Goal: Task Accomplishment & Management: Manage account settings

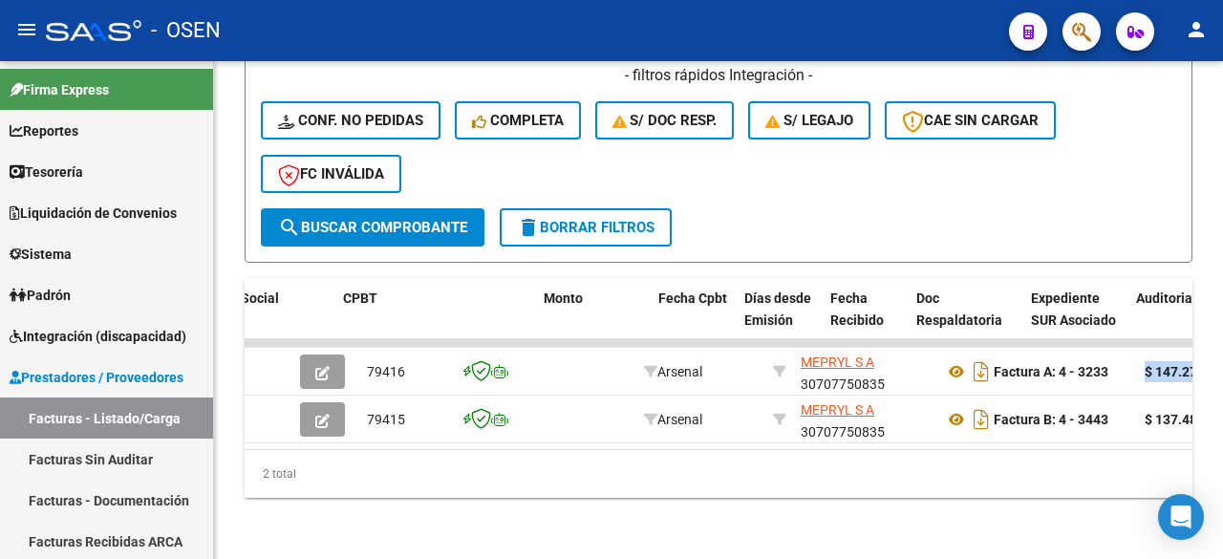
scroll to position [0, 601]
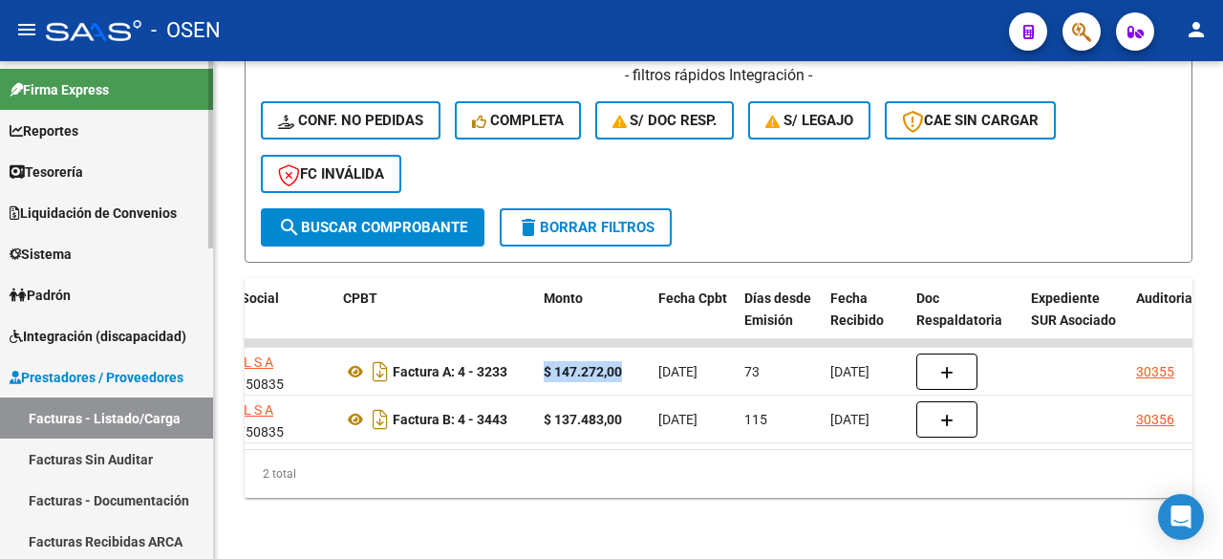
click at [132, 164] on link "Tesorería" at bounding box center [106, 171] width 213 height 41
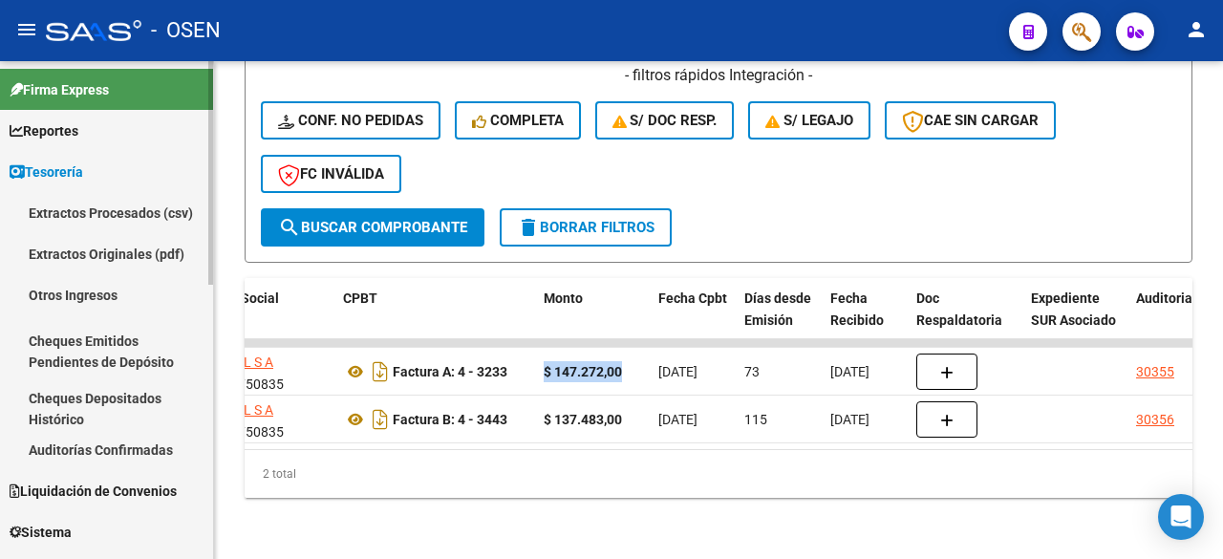
click at [183, 440] on link "Auditorías Confirmadas" at bounding box center [106, 449] width 213 height 41
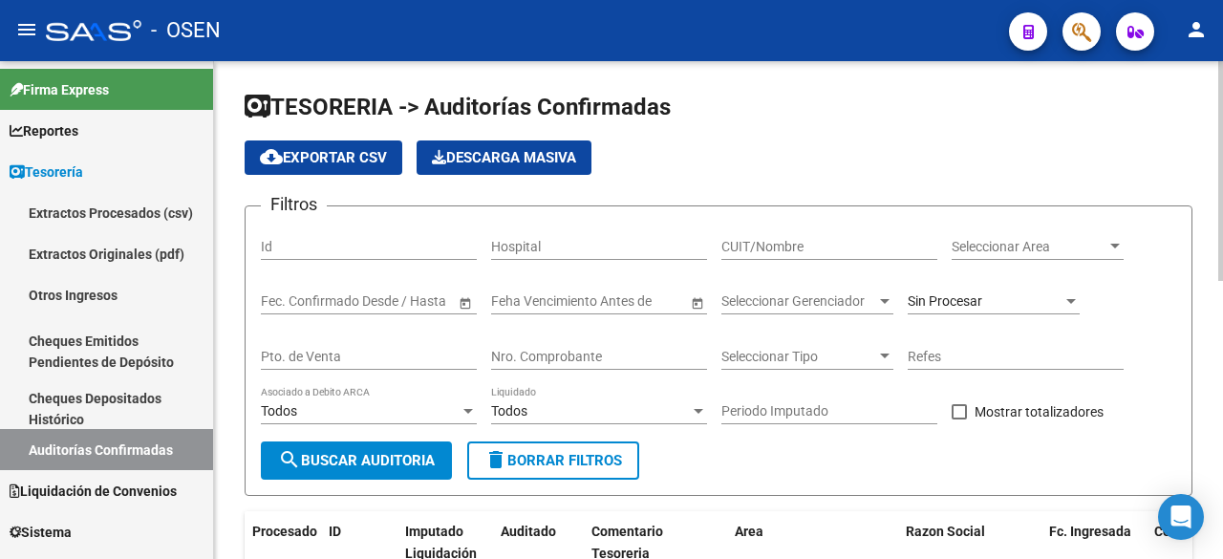
click at [599, 353] on input "Nro. Comprobante" at bounding box center [599, 357] width 216 height 16
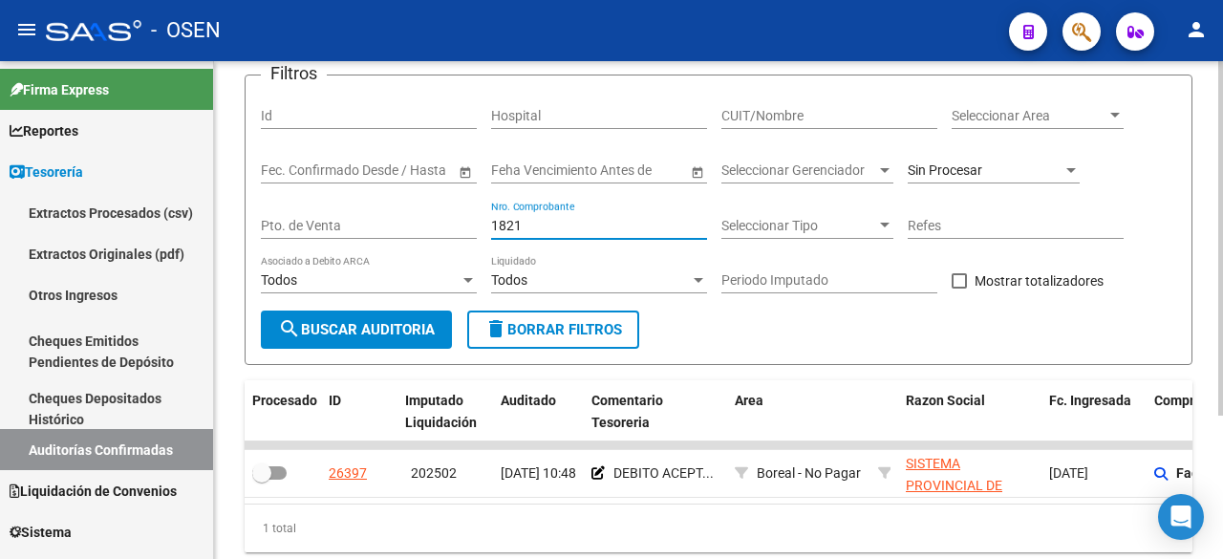
scroll to position [201, 0]
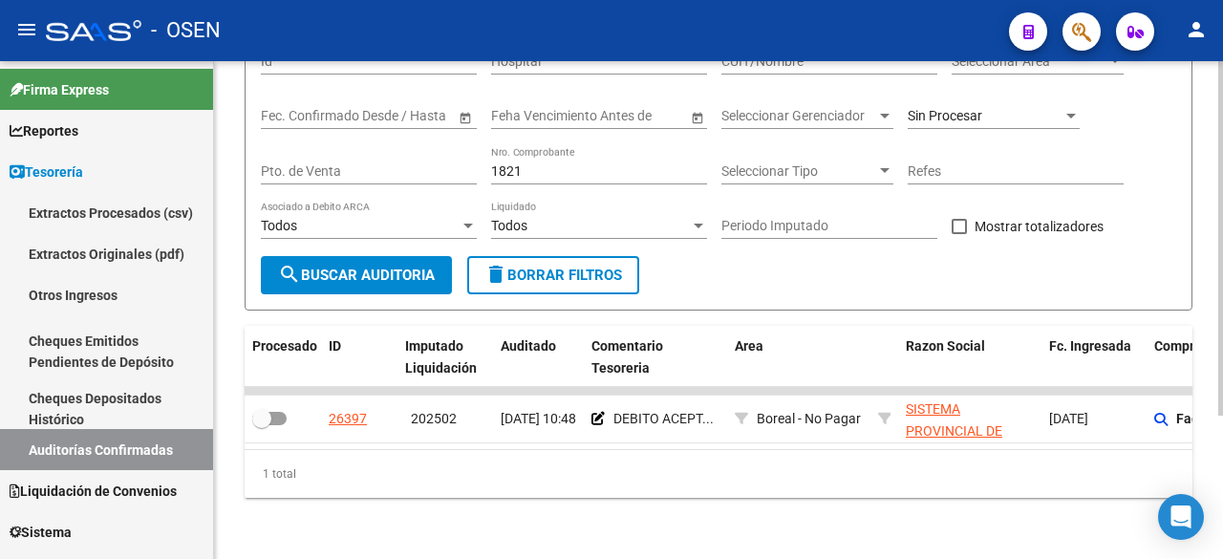
drag, startPoint x: 573, startPoint y: 450, endPoint x: 645, endPoint y: 446, distance: 71.8
click at [648, 446] on div "Procesado ID Imputado Liquidación Auditado Comentario Tesoreria Area Razon Soci…" at bounding box center [719, 412] width 948 height 172
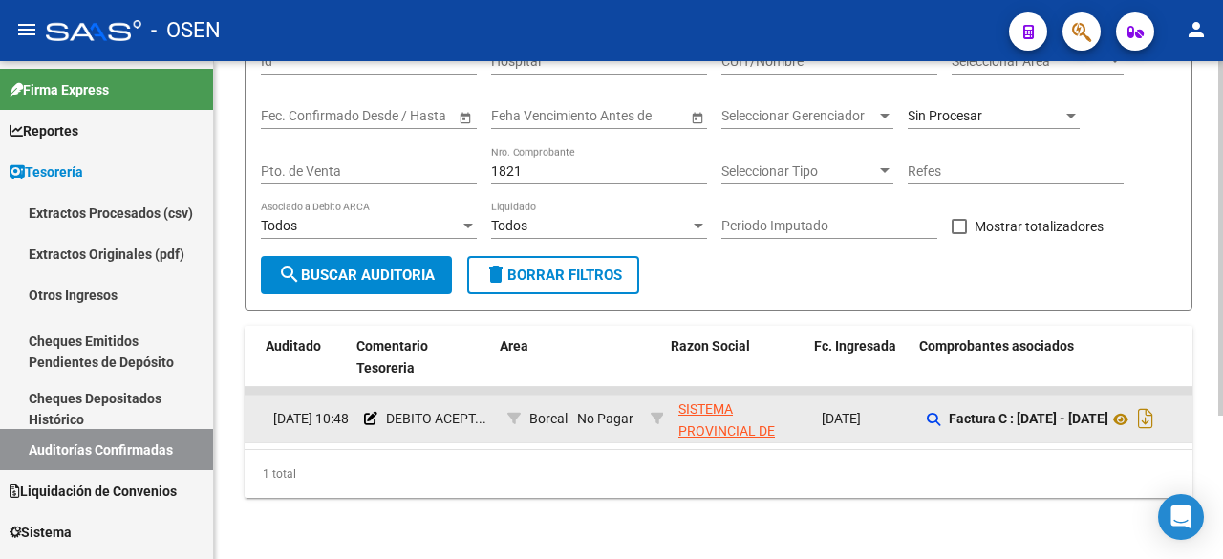
scroll to position [0, 325]
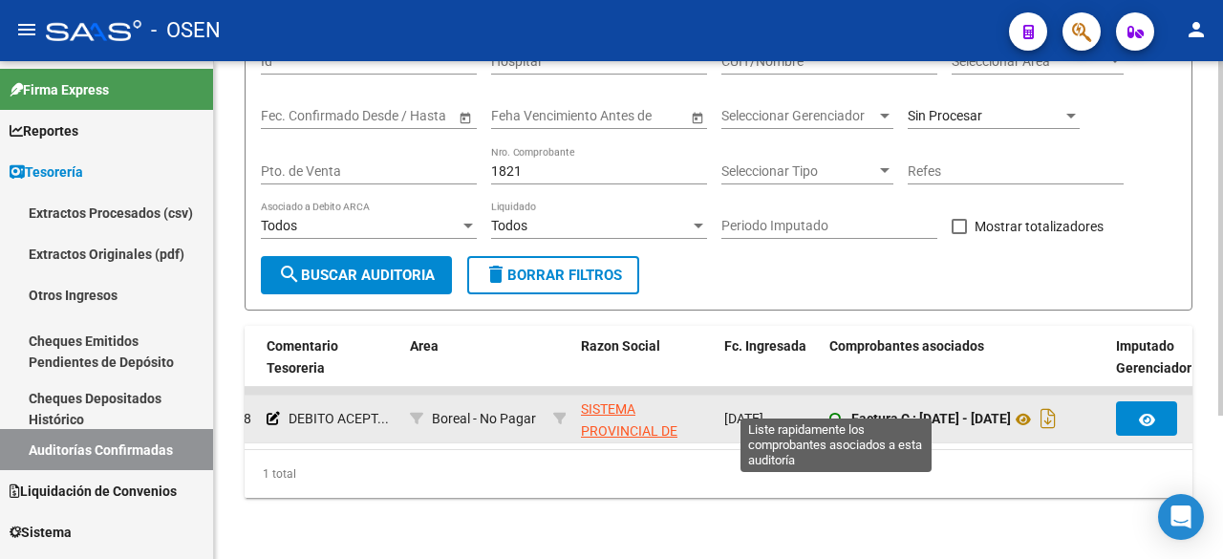
click at [830, 413] on icon at bounding box center [835, 419] width 13 height 13
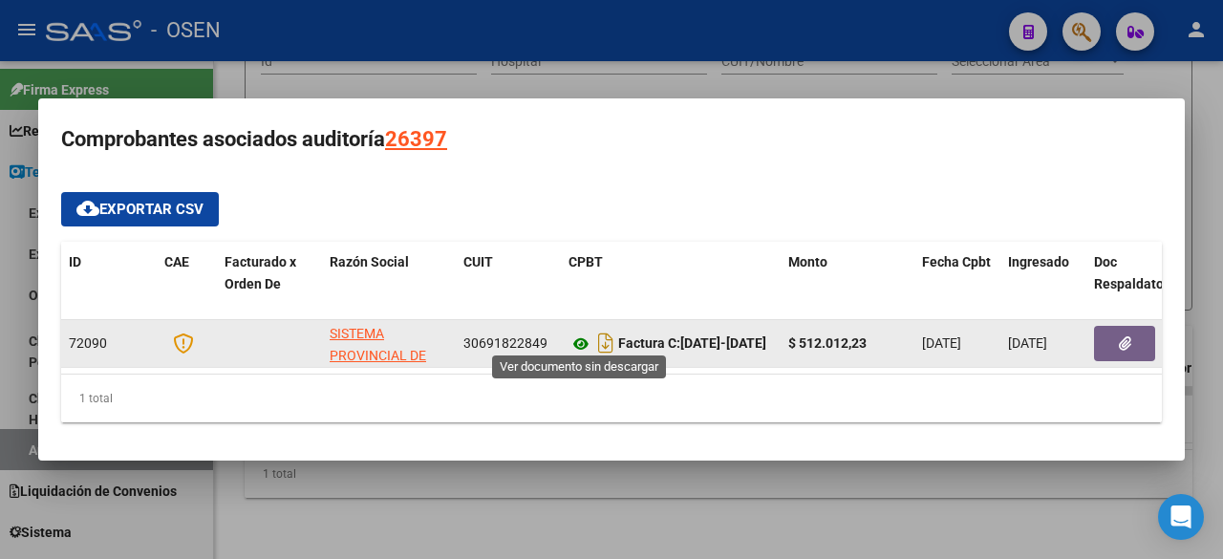
click at [579, 333] on icon at bounding box center [580, 343] width 25 height 23
click at [1101, 326] on button "button" at bounding box center [1124, 343] width 61 height 35
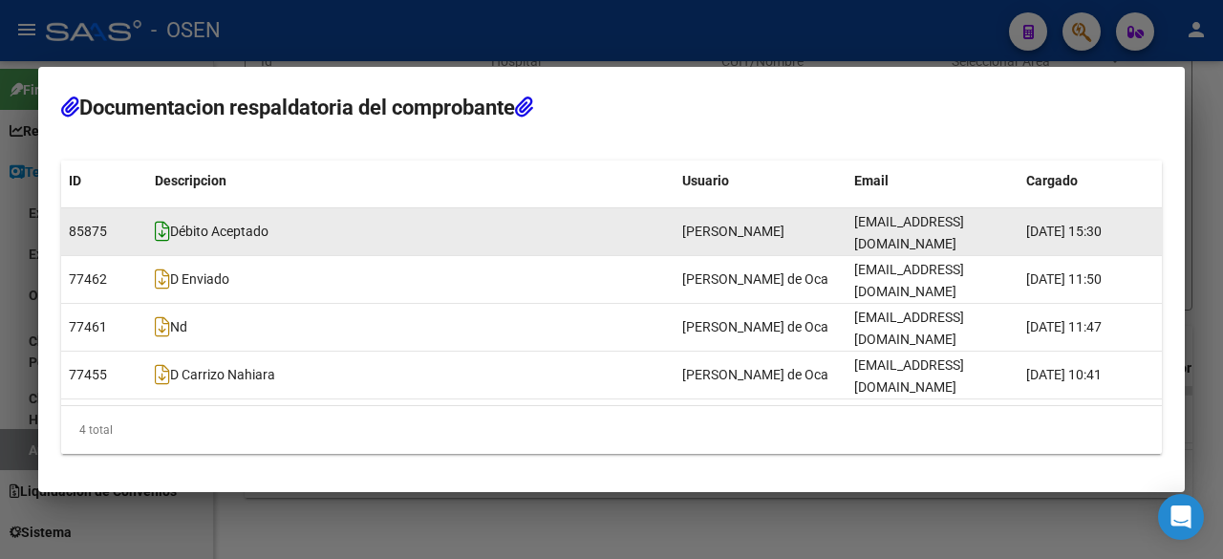
click at [167, 239] on span "Débito Aceptado" at bounding box center [212, 231] width 114 height 15
click at [158, 242] on icon at bounding box center [162, 231] width 15 height 21
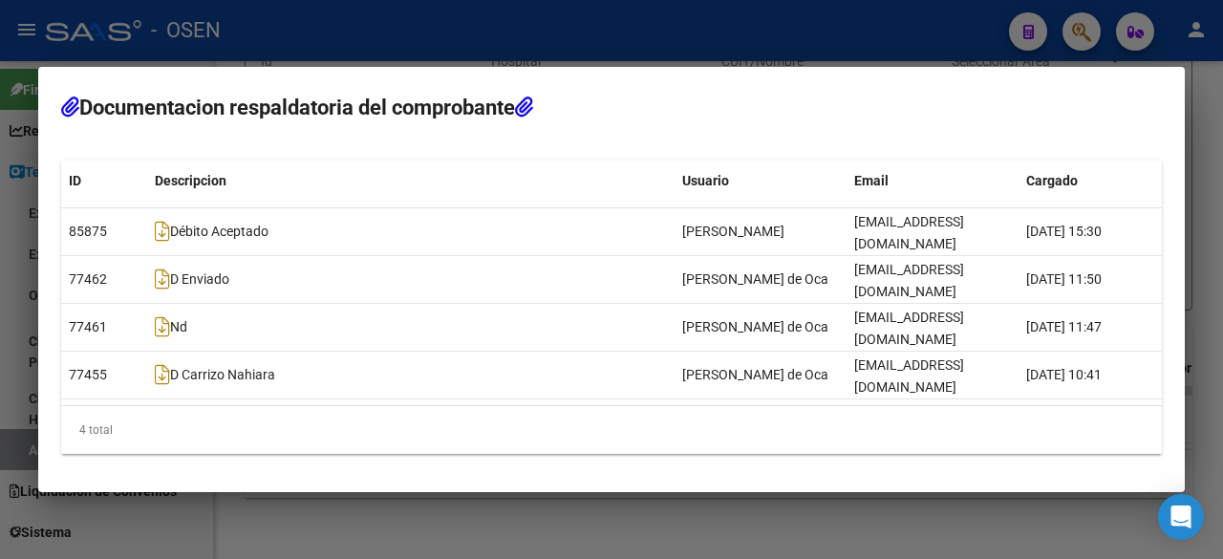
click at [768, 79] on div at bounding box center [611, 279] width 1223 height 559
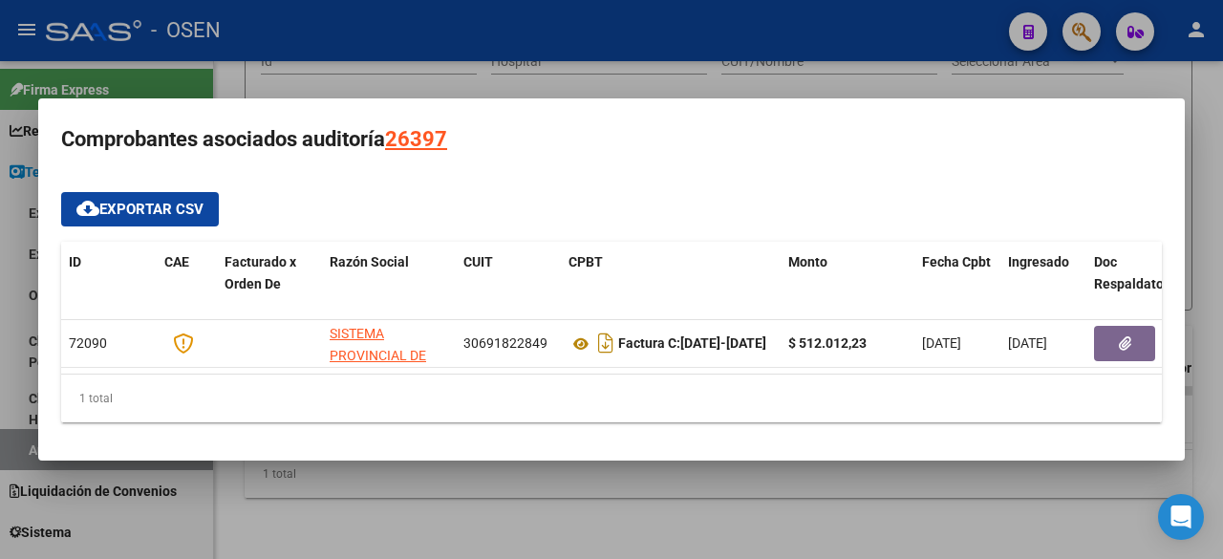
click at [185, 161] on mat-dialog-container "Comprobantes asociados auditoría 26397 cloud_download Exportar CSV ID CAE Factu…" at bounding box center [611, 279] width 1147 height 363
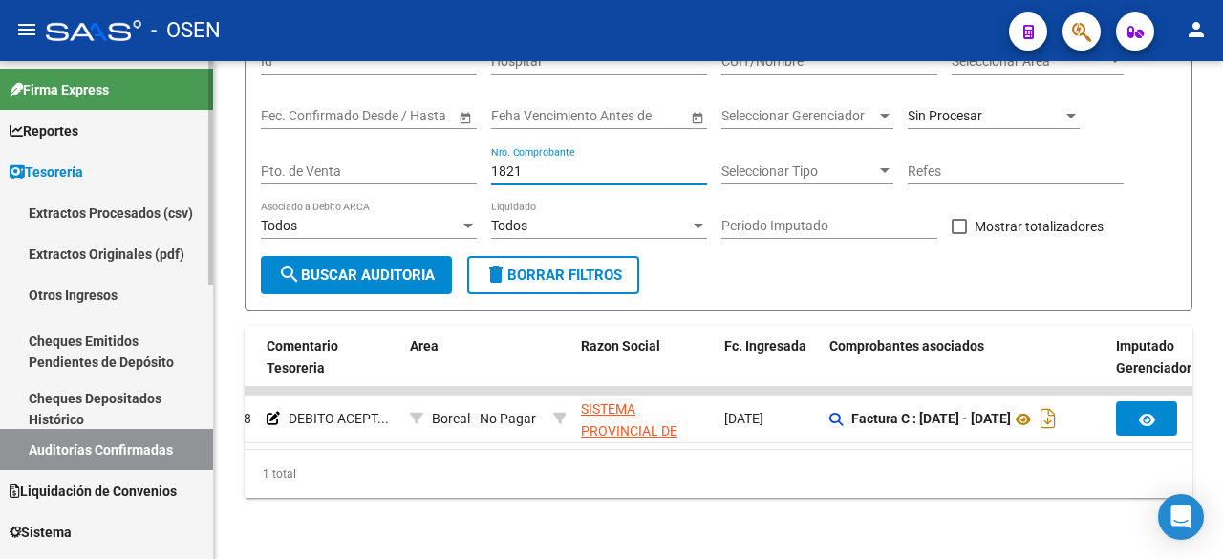
drag, startPoint x: 536, startPoint y: 159, endPoint x: 205, endPoint y: 151, distance: 330.7
click at [202, 153] on mat-sidenav-container "Firma Express Reportes Tablero de Control Ingresos Percibidos Análisis de todos…" at bounding box center [611, 310] width 1223 height 498
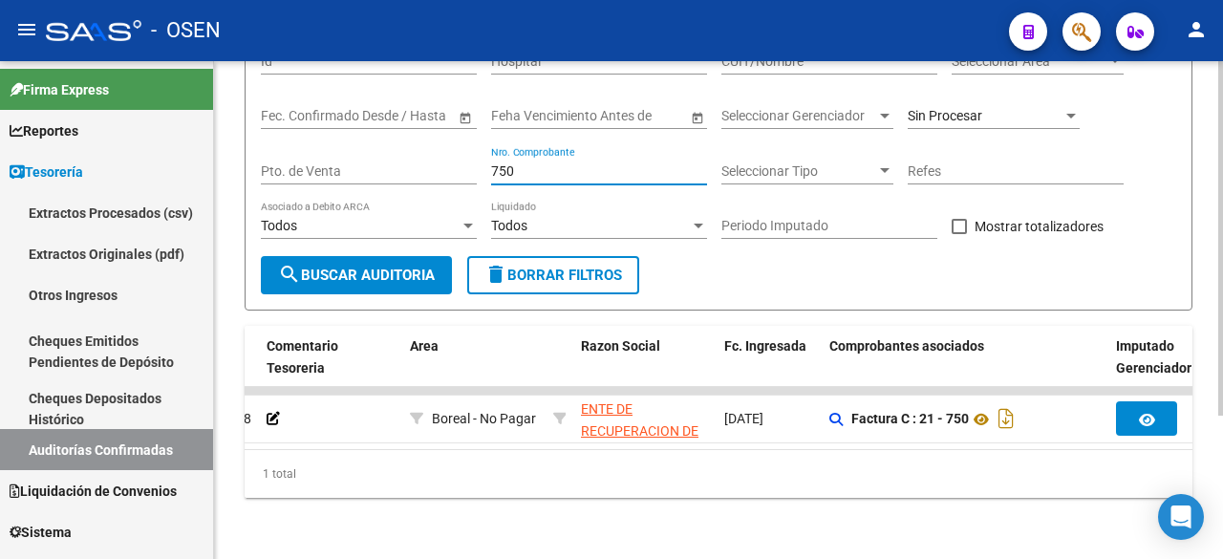
type input "750"
drag, startPoint x: 616, startPoint y: 451, endPoint x: 628, endPoint y: 449, distance: 11.6
click at [628, 450] on div "1 total" at bounding box center [719, 474] width 948 height 48
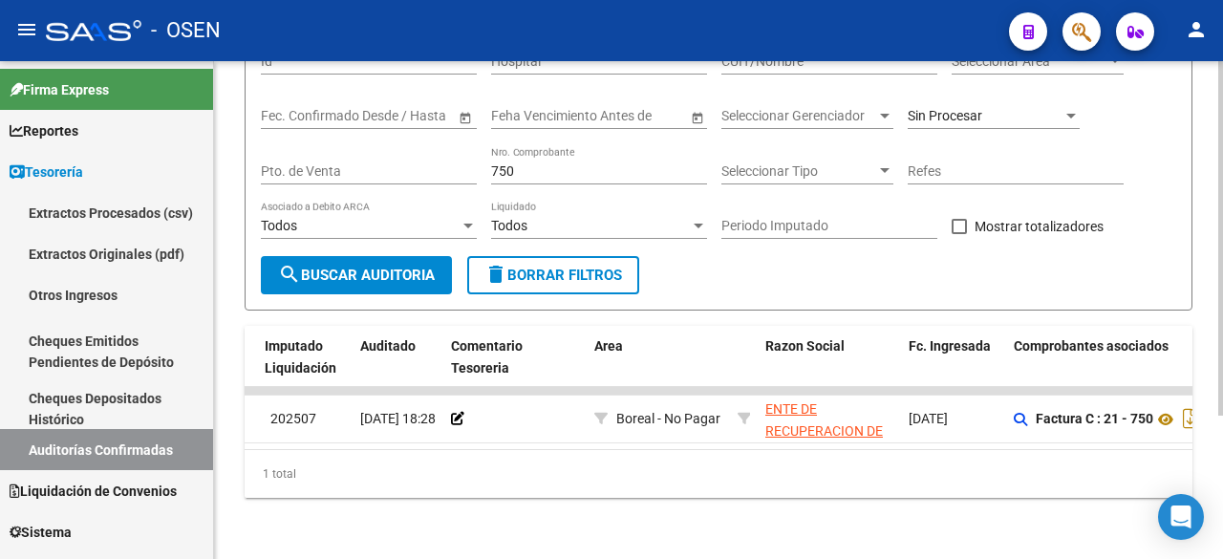
scroll to position [0, 0]
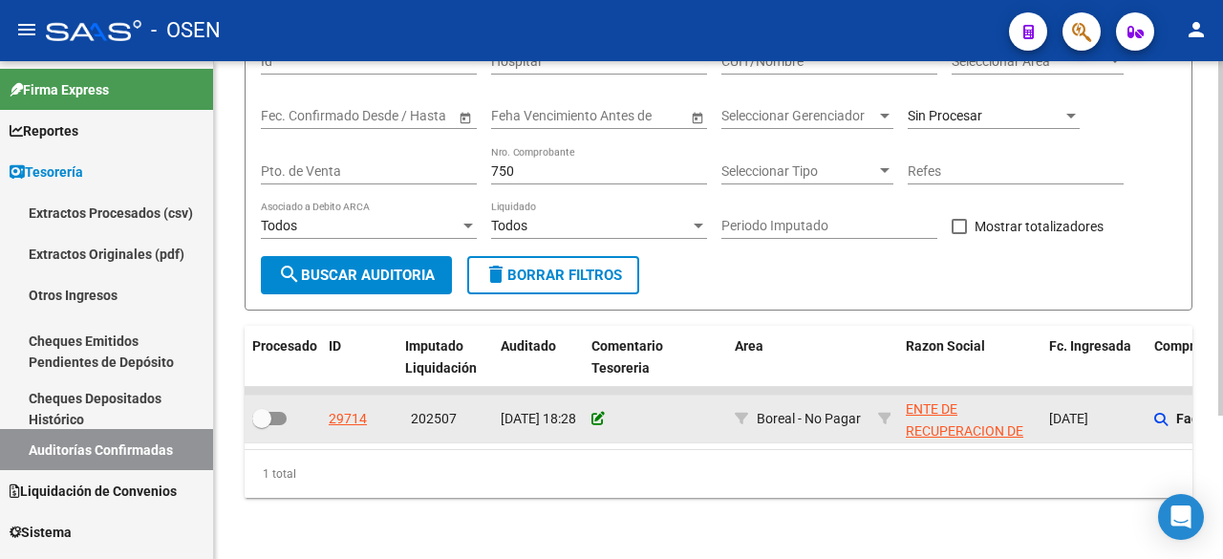
click at [599, 412] on icon at bounding box center [597, 418] width 13 height 13
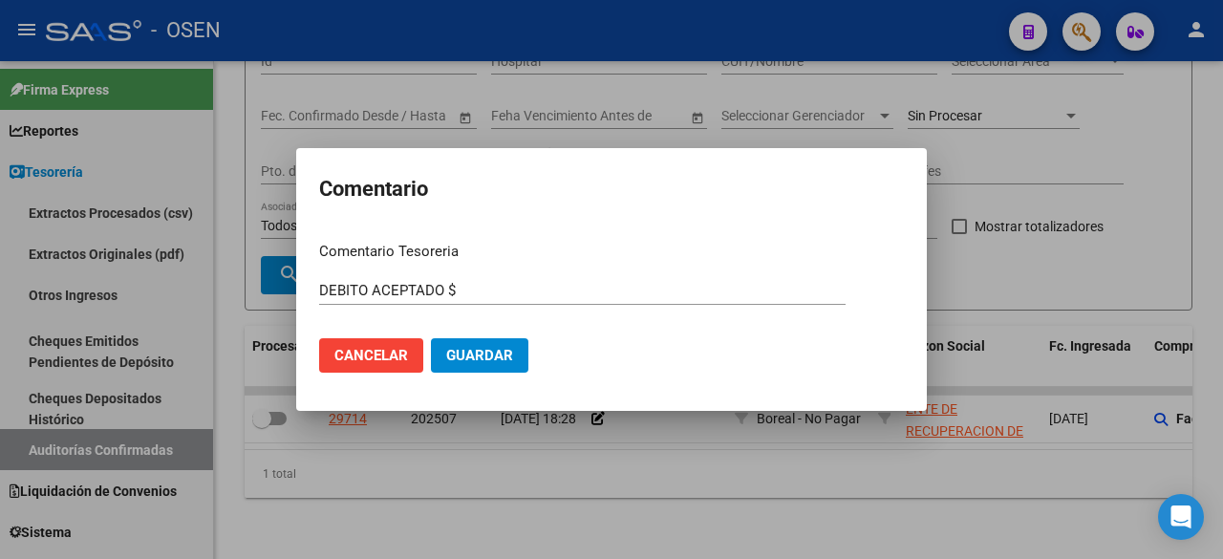
click at [496, 299] on input "DEBITO ACEPTADO $" at bounding box center [582, 290] width 526 height 17
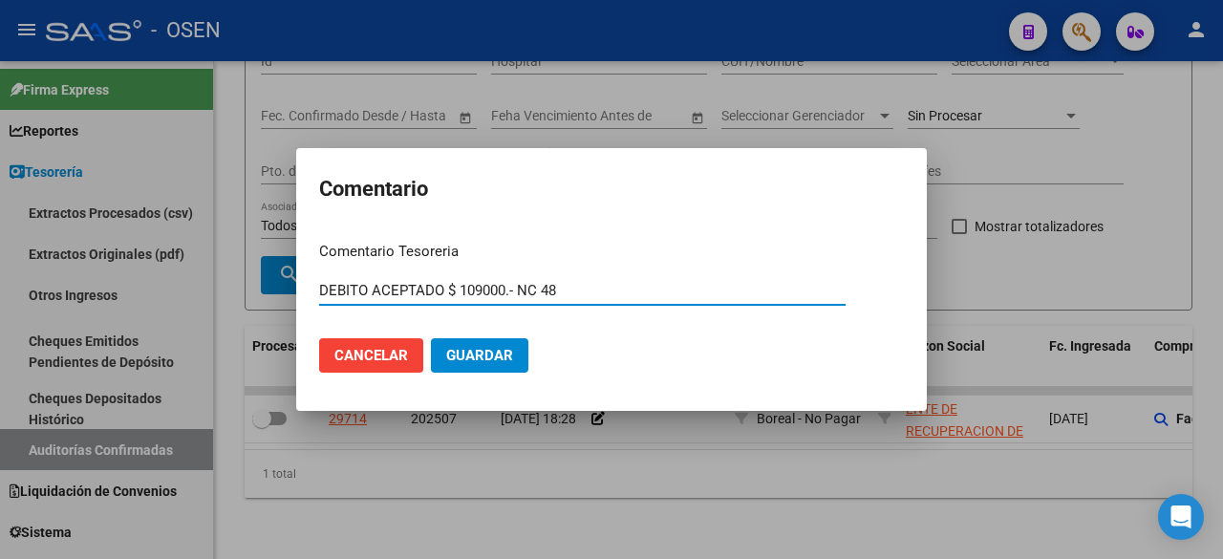
type input "DEBITO ACEPTADO $ 109000.- NC 48"
click at [431, 338] on button "Guardar" at bounding box center [479, 355] width 97 height 34
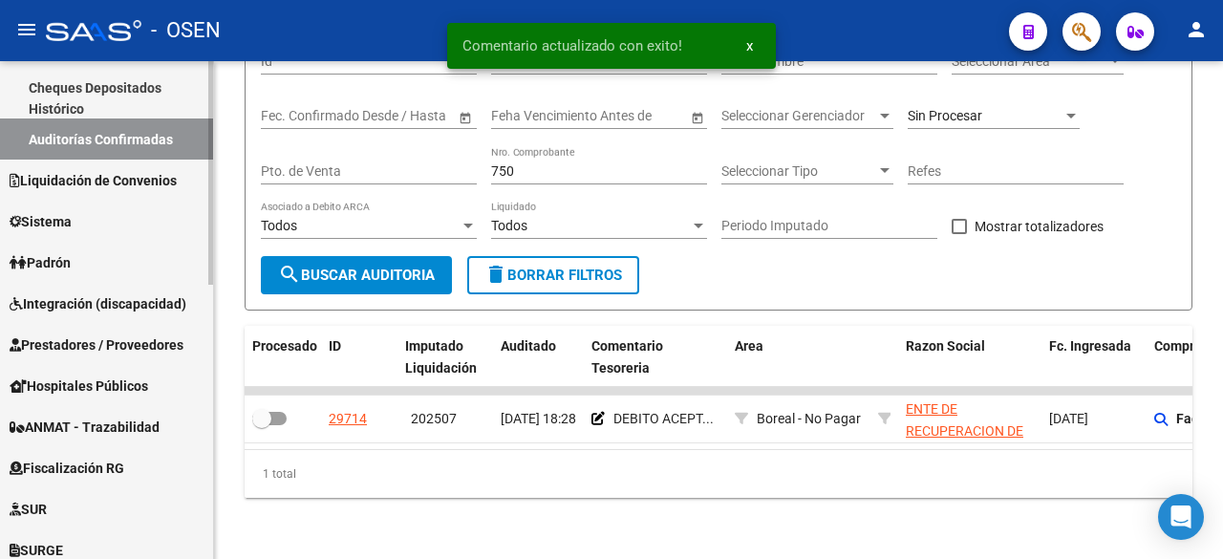
scroll to position [318, 0]
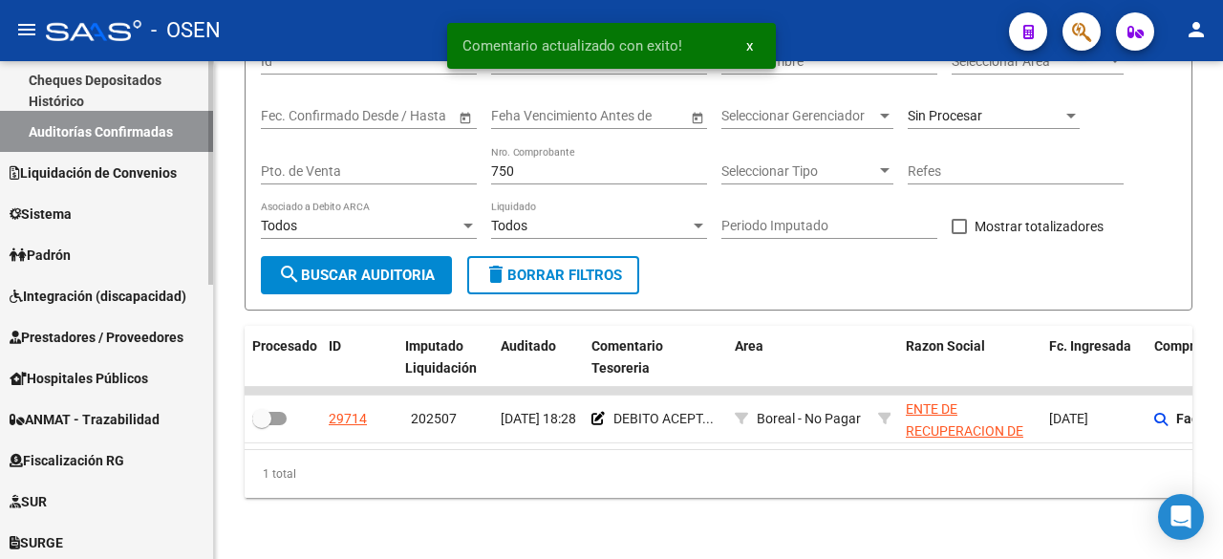
click at [128, 330] on span "Prestadores / Proveedores" at bounding box center [97, 337] width 174 height 21
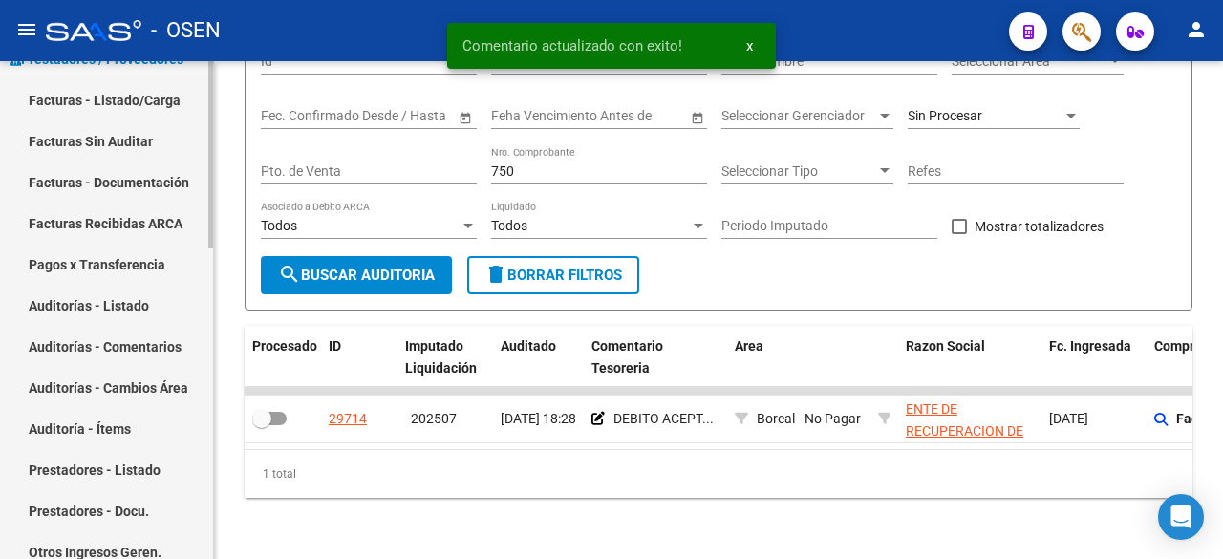
click at [166, 87] on link "Facturas - Listado/Carga" at bounding box center [106, 99] width 213 height 41
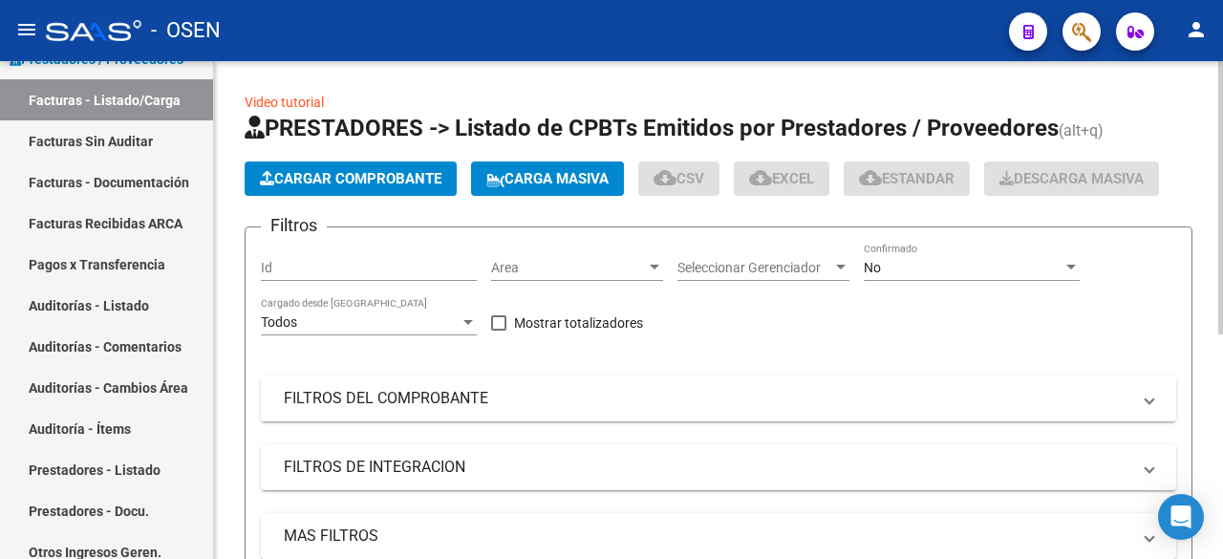
click at [506, 379] on mat-expansion-panel-header "FILTROS DEL COMPROBANTE" at bounding box center [718, 398] width 915 height 46
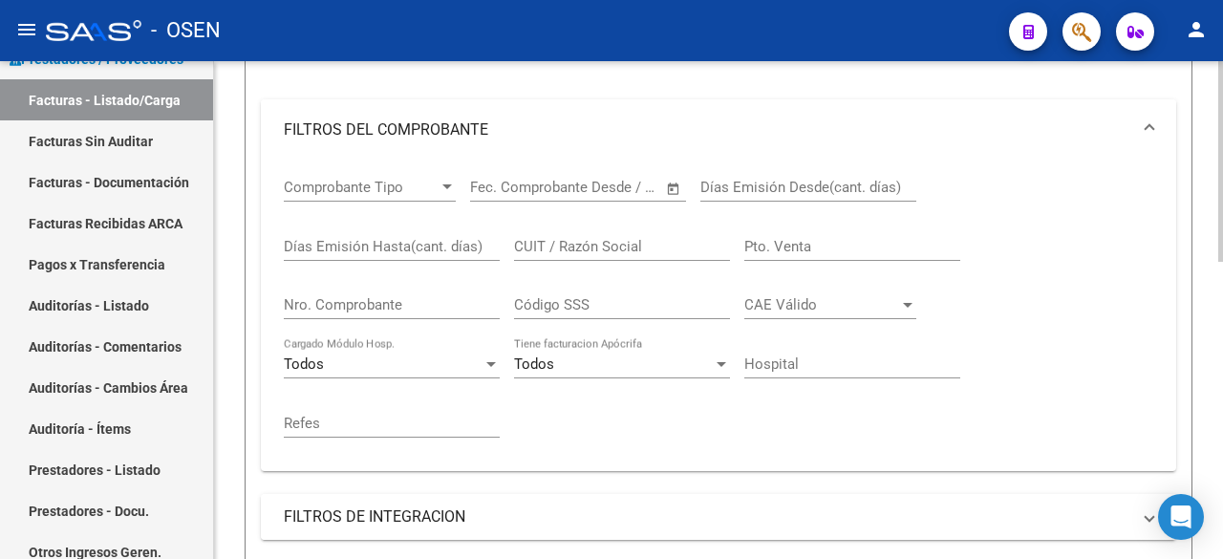
scroll to position [318, 0]
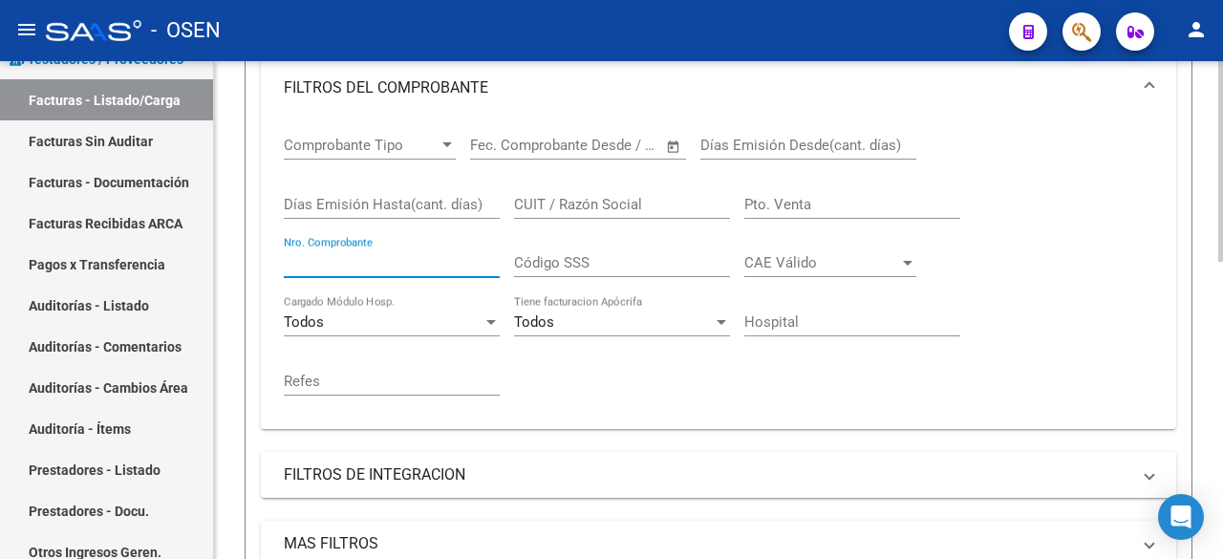
click at [437, 268] on input "Nro. Comprobante" at bounding box center [392, 262] width 216 height 17
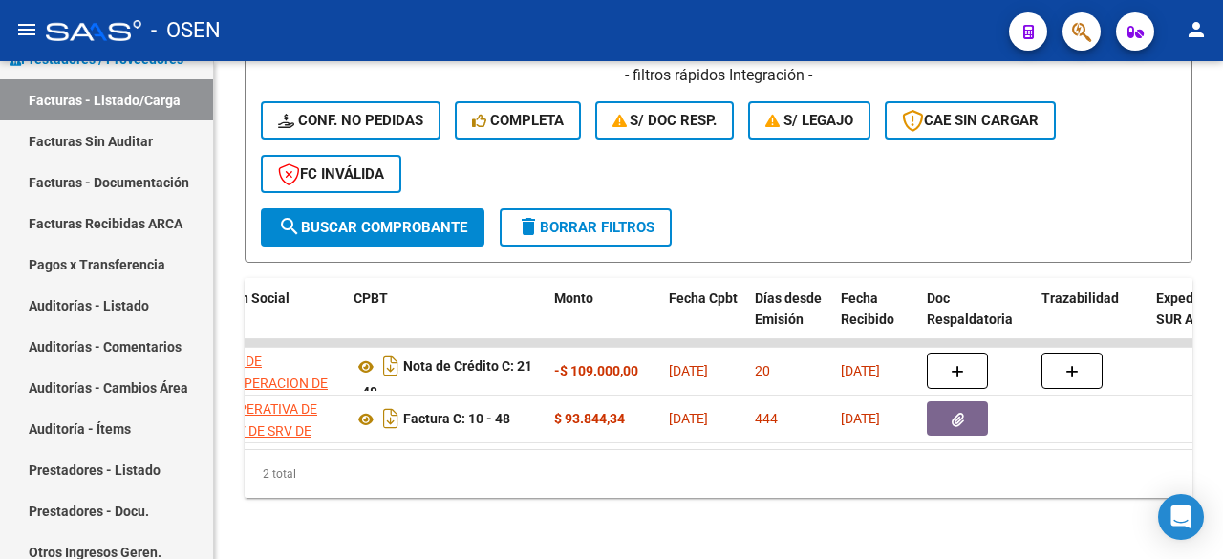
scroll to position [0, 624]
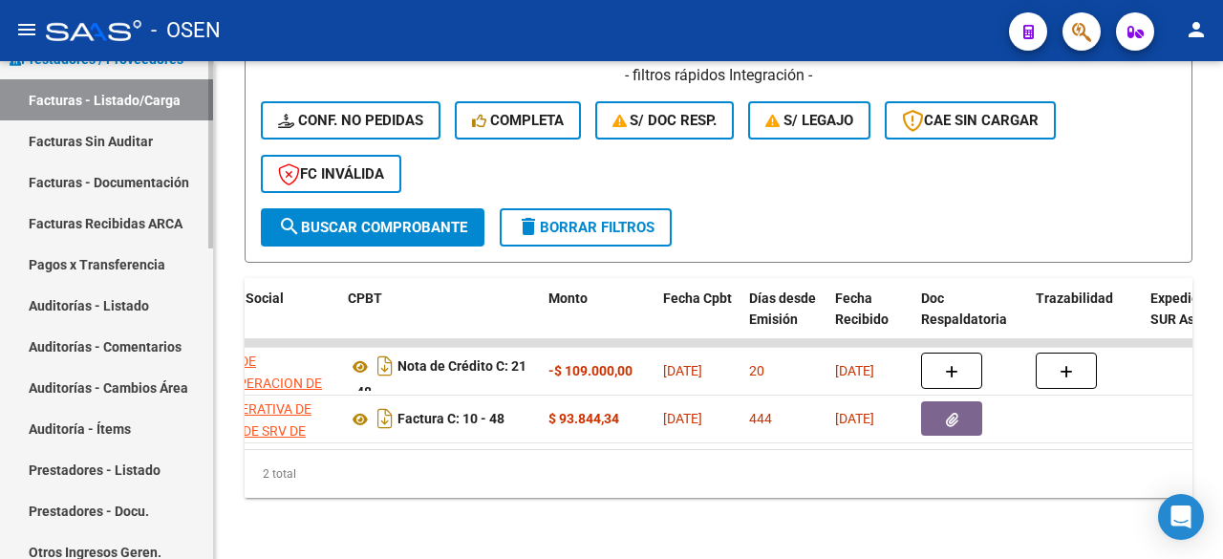
type input "47"
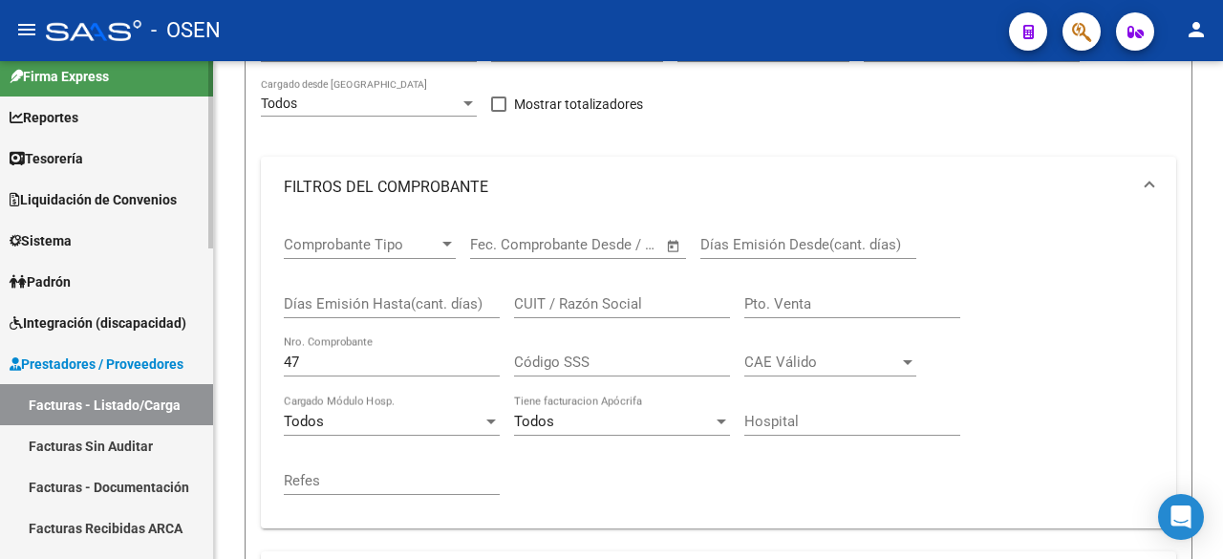
scroll to position [0, 0]
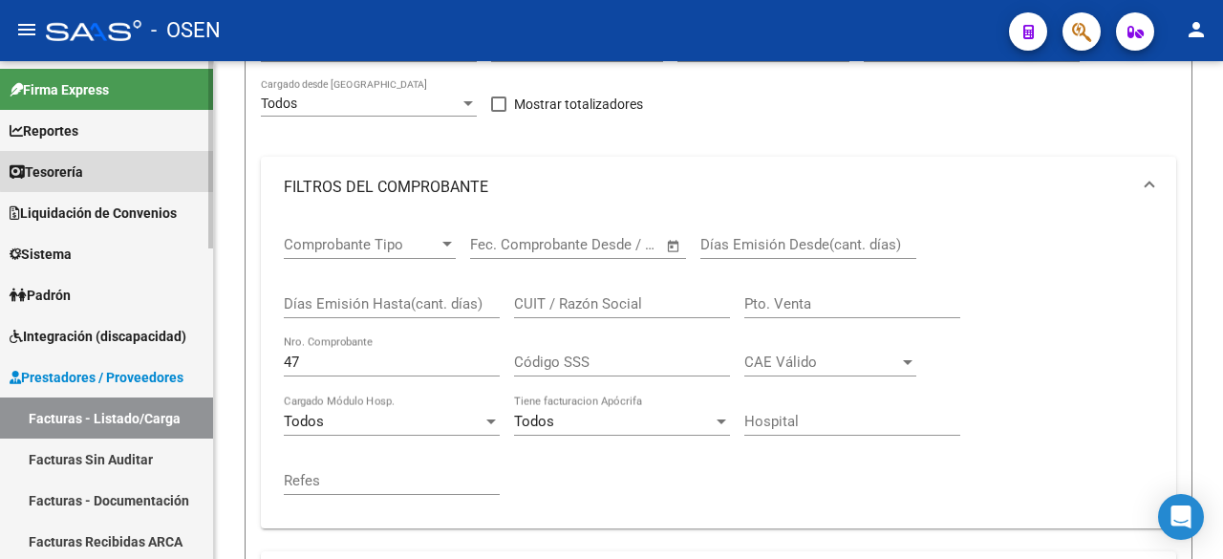
click at [145, 168] on link "Tesorería" at bounding box center [106, 171] width 213 height 41
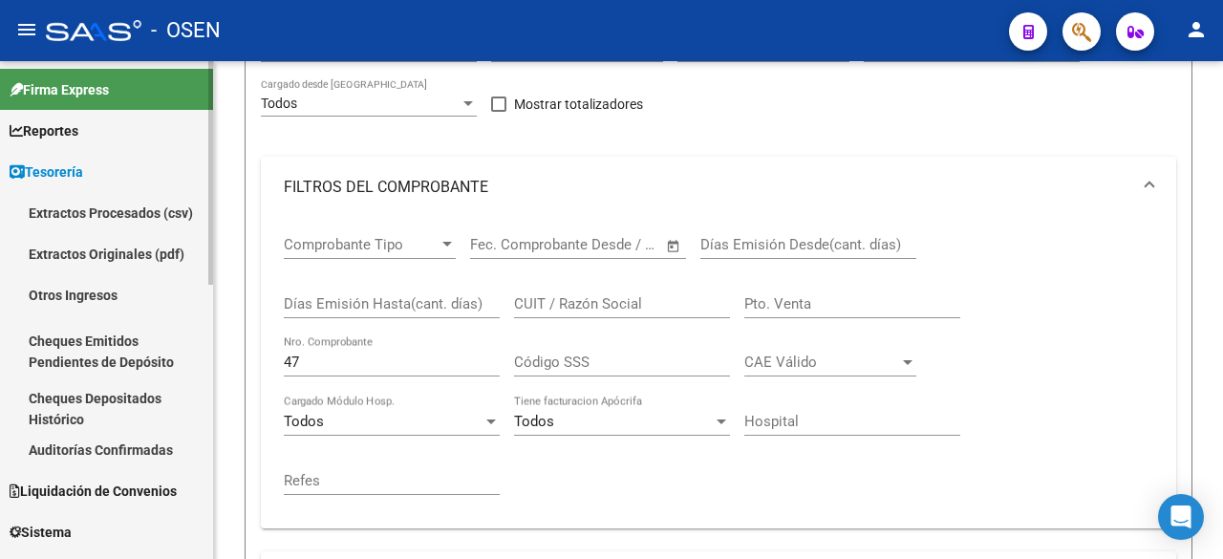
click at [163, 457] on link "Auditorías Confirmadas" at bounding box center [106, 449] width 213 height 41
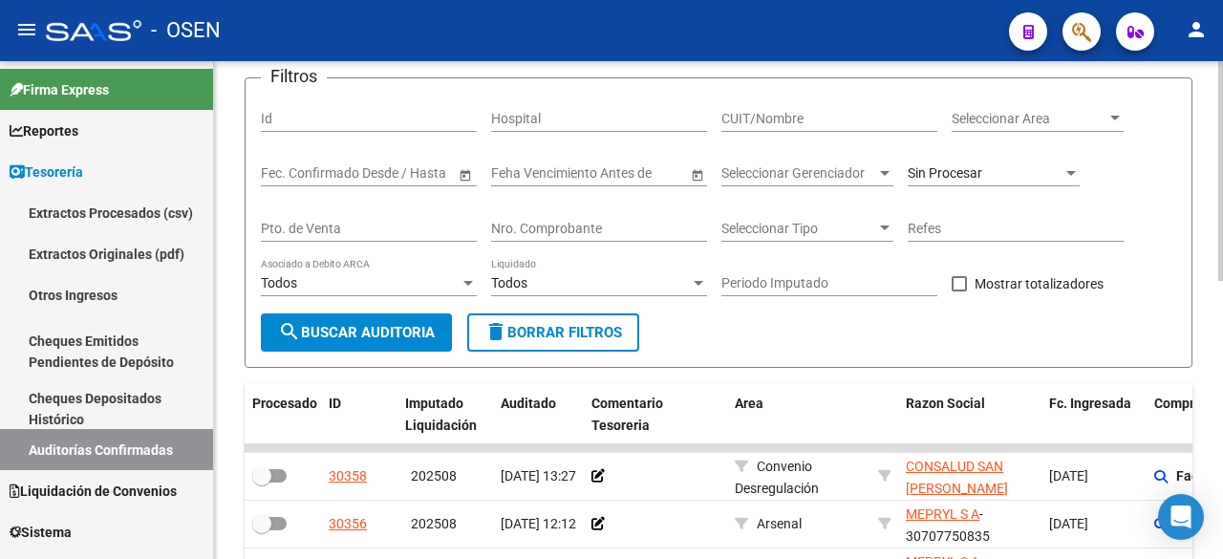
scroll to position [219, 0]
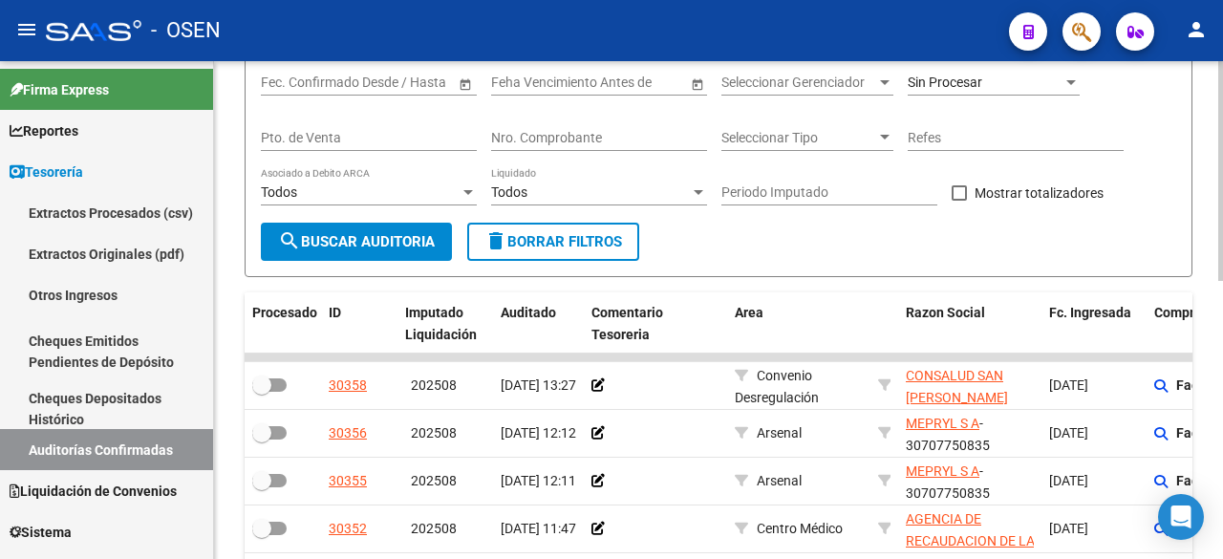
click at [636, 126] on div "Nro. Comprobante" at bounding box center [599, 132] width 216 height 38
click at [261, 223] on button "search Buscar Auditoria" at bounding box center [356, 242] width 191 height 38
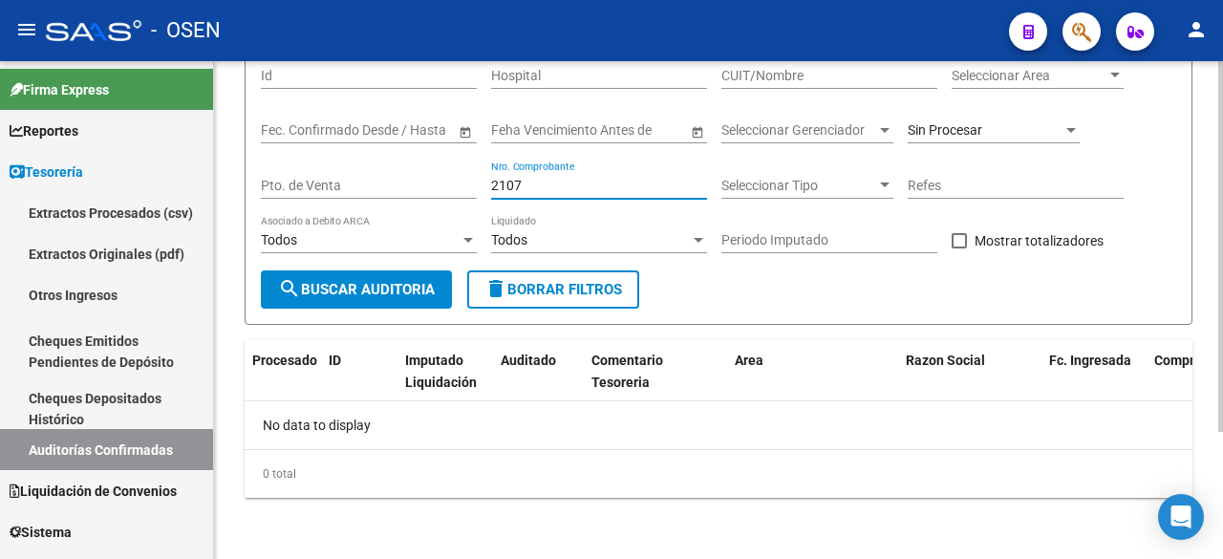
scroll to position [171, 0]
click at [1035, 130] on div "Sin Procesar" at bounding box center [985, 130] width 155 height 16
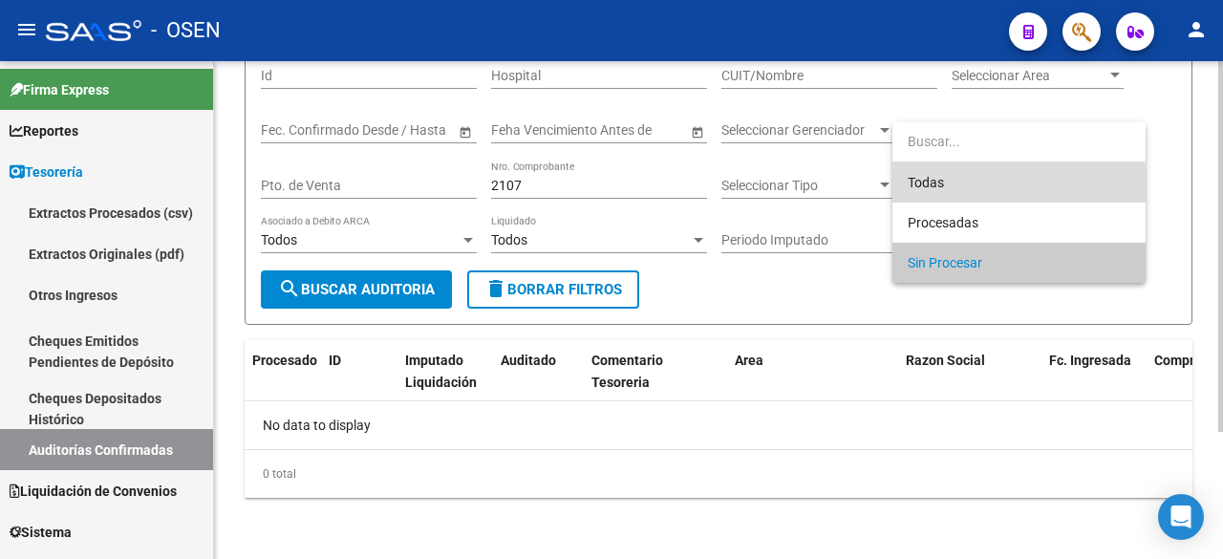
drag, startPoint x: 990, startPoint y: 183, endPoint x: 409, endPoint y: 201, distance: 581.2
click at [984, 183] on span "Todas" at bounding box center [1019, 182] width 223 height 40
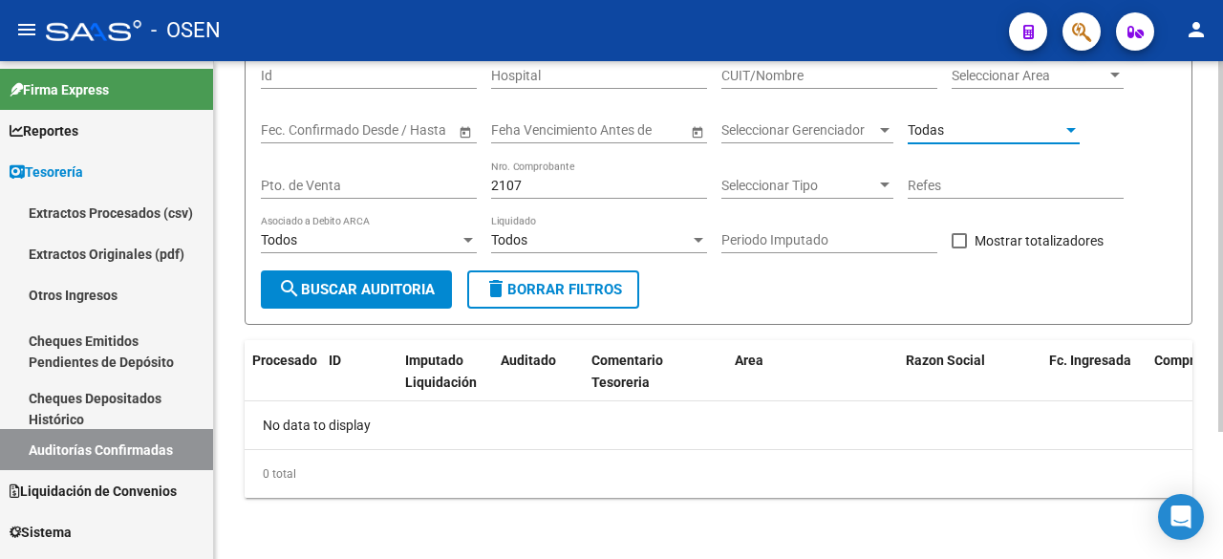
click at [328, 290] on span "search Buscar Auditoria" at bounding box center [356, 289] width 157 height 17
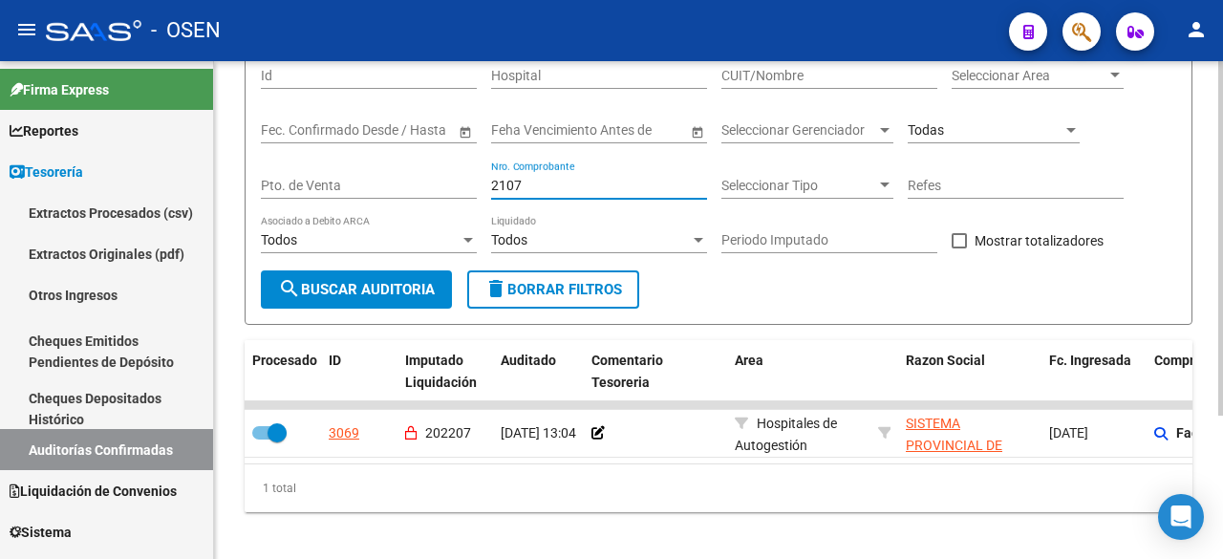
drag, startPoint x: 588, startPoint y: 187, endPoint x: 285, endPoint y: 185, distance: 302.9
click at [285, 185] on div "Filtros Id Hospital CUIT/Nombre Seleccionar Area Seleccionar Area Start date – …" at bounding box center [718, 161] width 915 height 220
type input "31684"
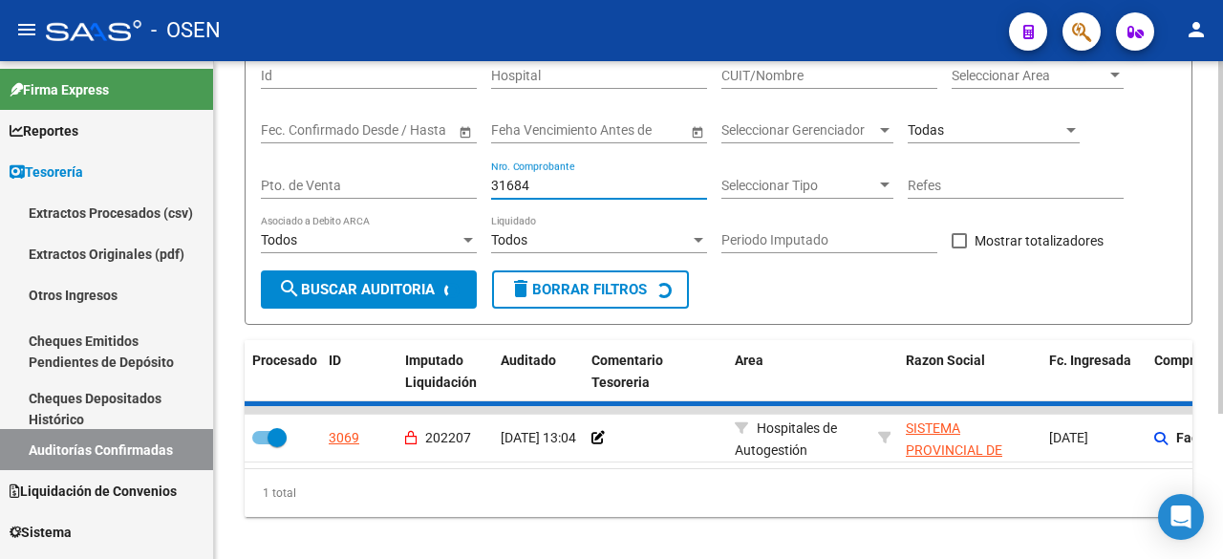
checkbox input "false"
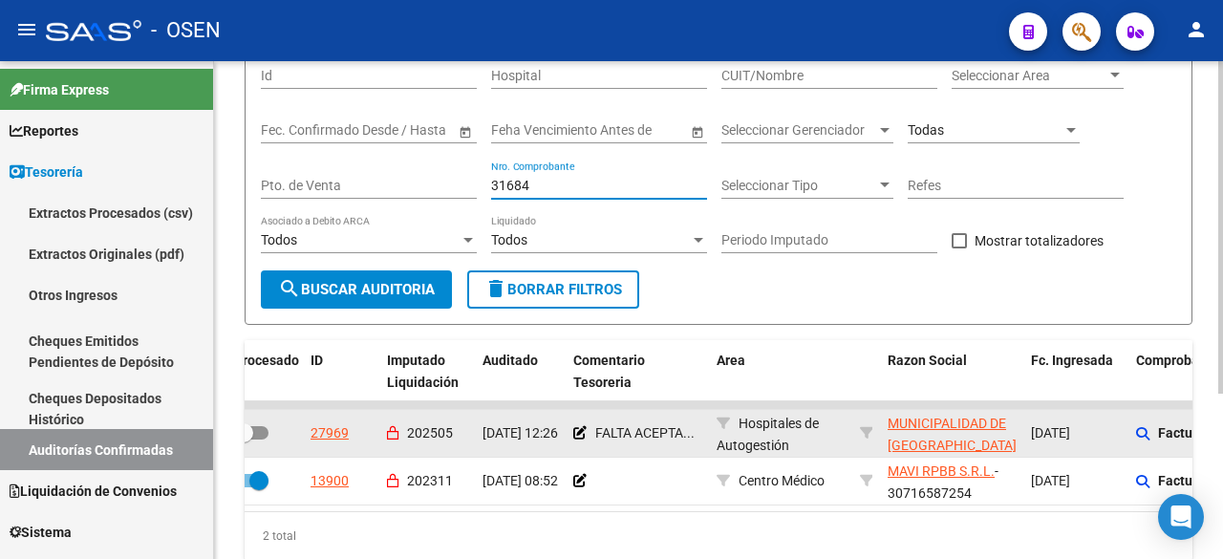
scroll to position [0, 13]
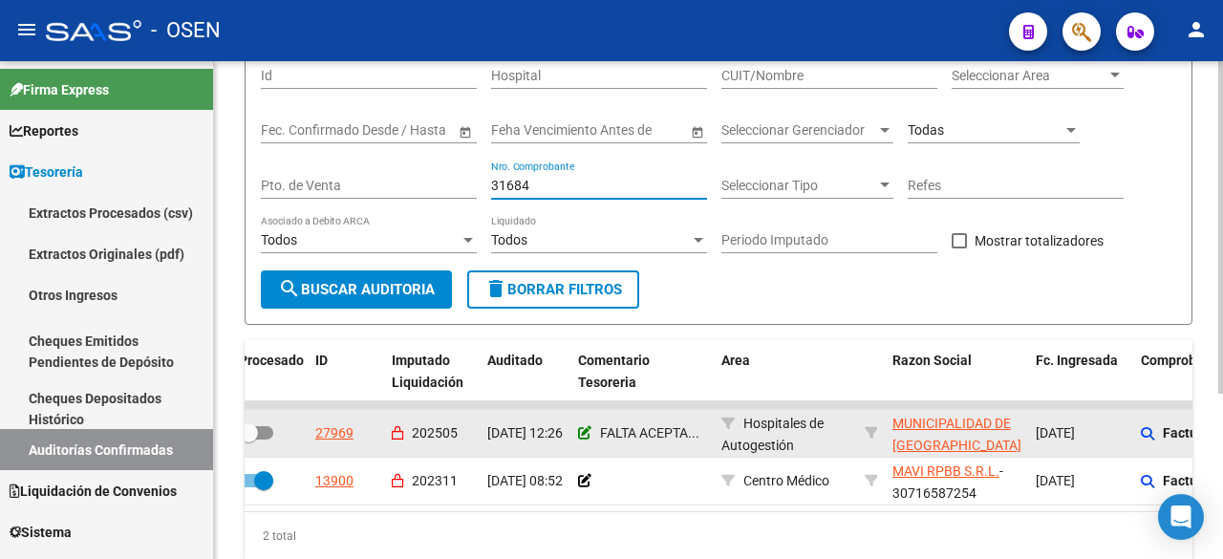
type input "31684"
click at [580, 431] on icon at bounding box center [584, 432] width 13 height 13
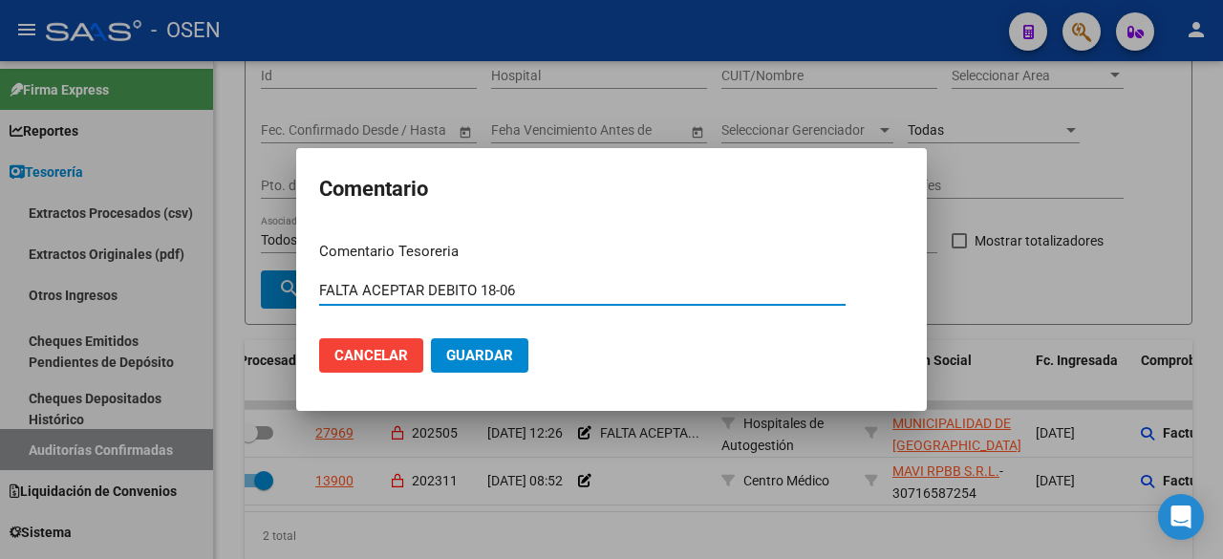
drag, startPoint x: 525, startPoint y: 287, endPoint x: 399, endPoint y: 286, distance: 126.1
click at [247, 277] on div "Comentario Comentario Tesoreria FALTA ACEPTAR DEBITO 18-06 Ingresar el comentar…" at bounding box center [611, 279] width 1223 height 559
click at [475, 294] on input "FALTA ACEPTAR DEBITO 18-06" at bounding box center [582, 290] width 526 height 17
drag, startPoint x: 477, startPoint y: 292, endPoint x: 215, endPoint y: 281, distance: 262.0
click at [211, 280] on div "Comentario Comentario Tesoreria FALTA ACEPTAR DEBITO 18-06 Ingresar el comentar…" at bounding box center [611, 279] width 1223 height 559
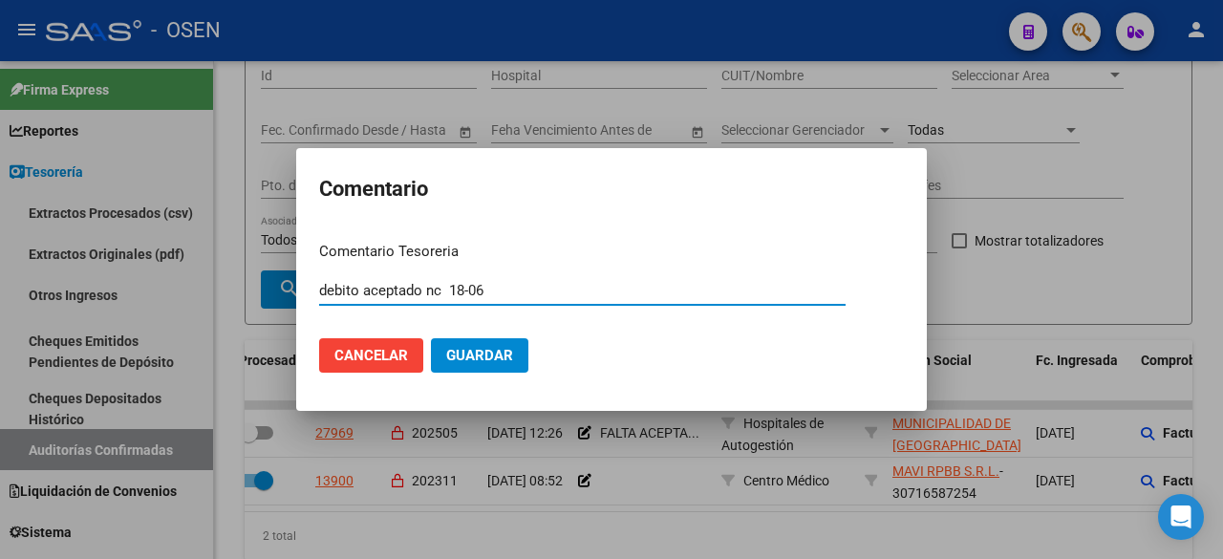
click at [419, 291] on input "debito aceptado nc 18-06" at bounding box center [582, 290] width 526 height 17
type input "debito aceptado nc 2107 18-06"
click at [431, 338] on button "Guardar" at bounding box center [479, 355] width 97 height 34
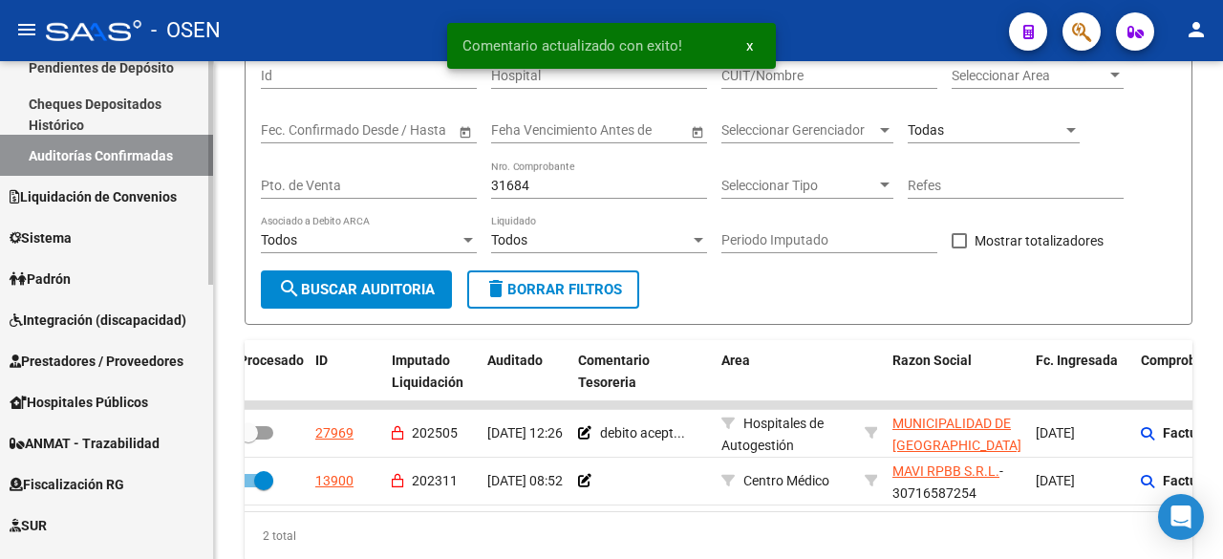
scroll to position [291, 0]
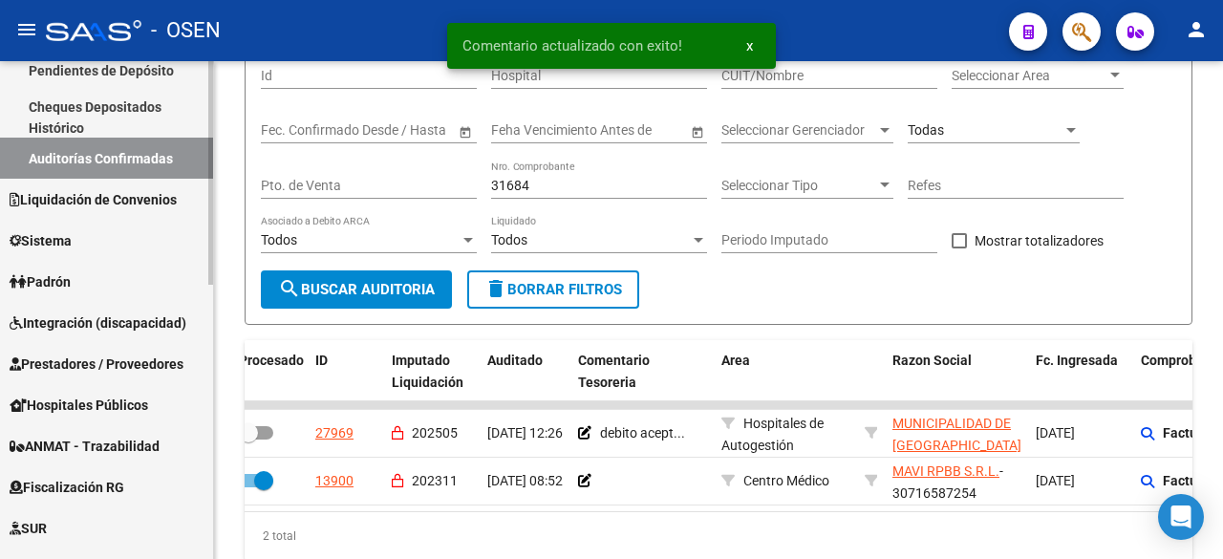
click at [144, 357] on span "Prestadores / Proveedores" at bounding box center [97, 364] width 174 height 21
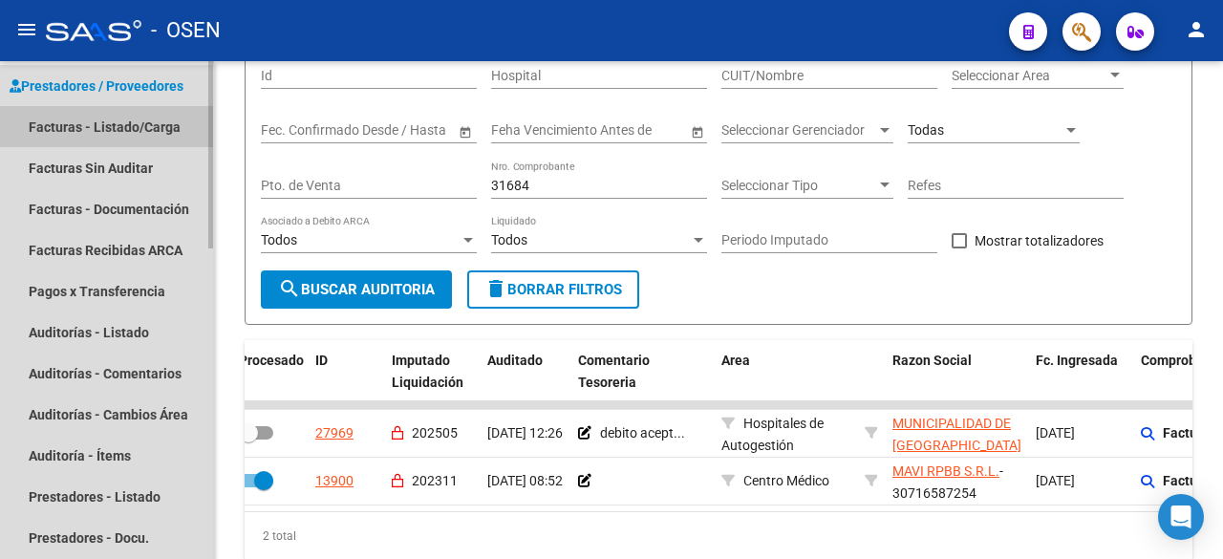
click at [140, 124] on link "Facturas - Listado/Carga" at bounding box center [106, 126] width 213 height 41
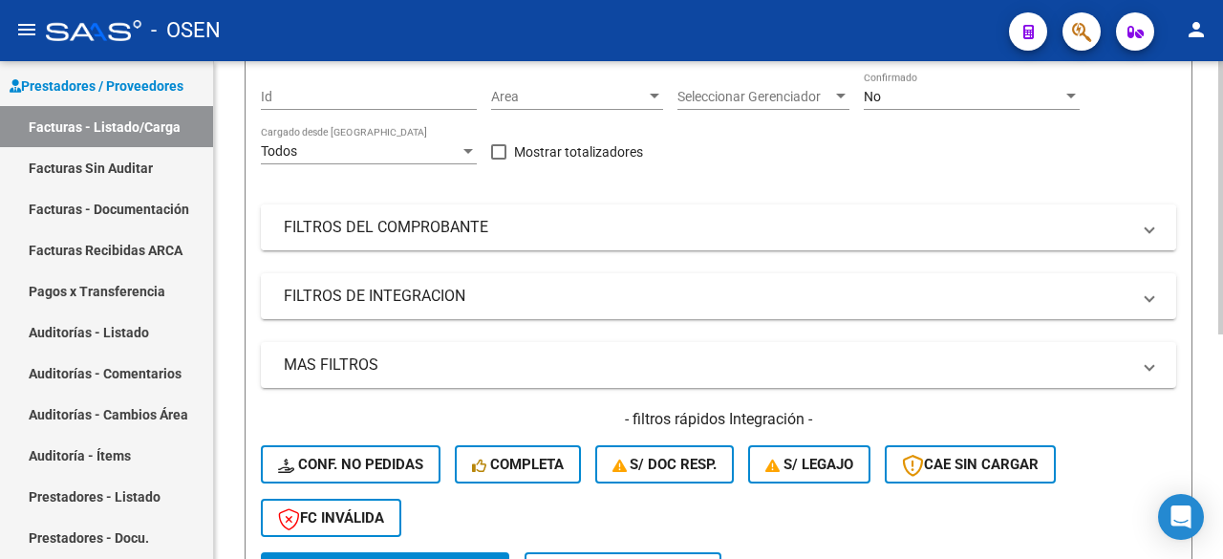
click at [533, 241] on mat-expansion-panel-header "FILTROS DEL COMPROBANTE" at bounding box center [718, 227] width 915 height 46
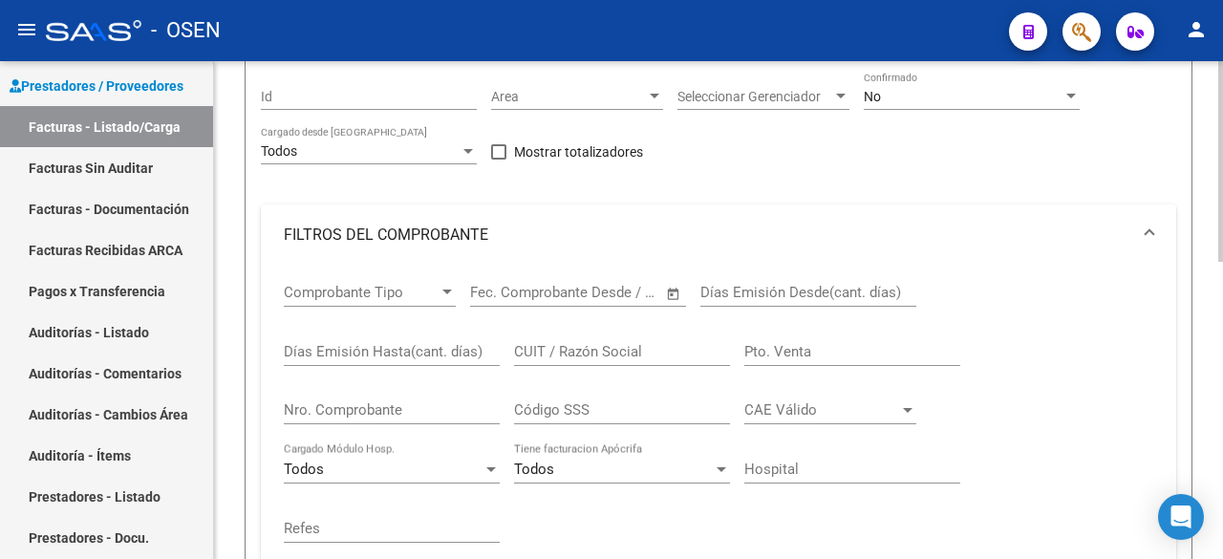
click at [444, 412] on input "Nro. Comprobante" at bounding box center [392, 409] width 216 height 17
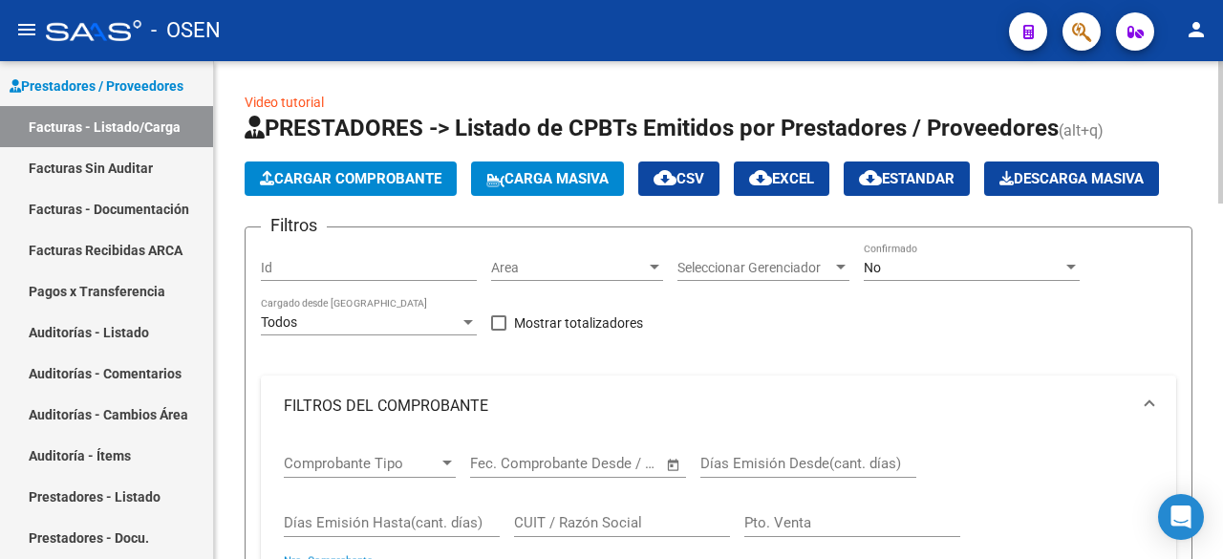
type input "2107"
click at [1001, 250] on div "No Confirmado" at bounding box center [972, 262] width 216 height 38
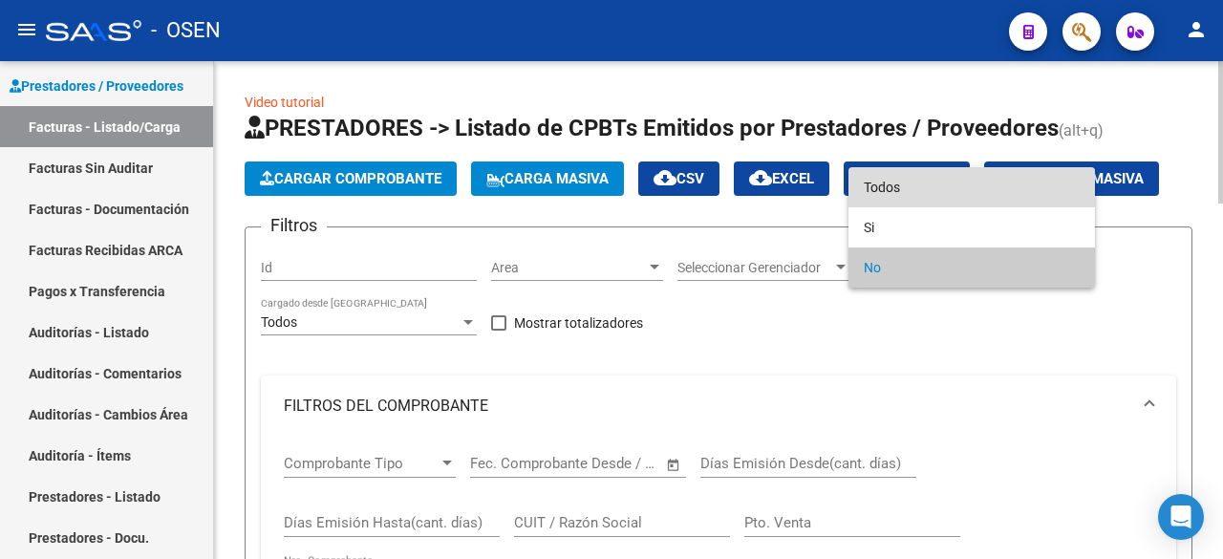
drag, startPoint x: 1001, startPoint y: 188, endPoint x: 954, endPoint y: 221, distance: 57.0
click at [999, 188] on span "Todos" at bounding box center [972, 187] width 216 height 40
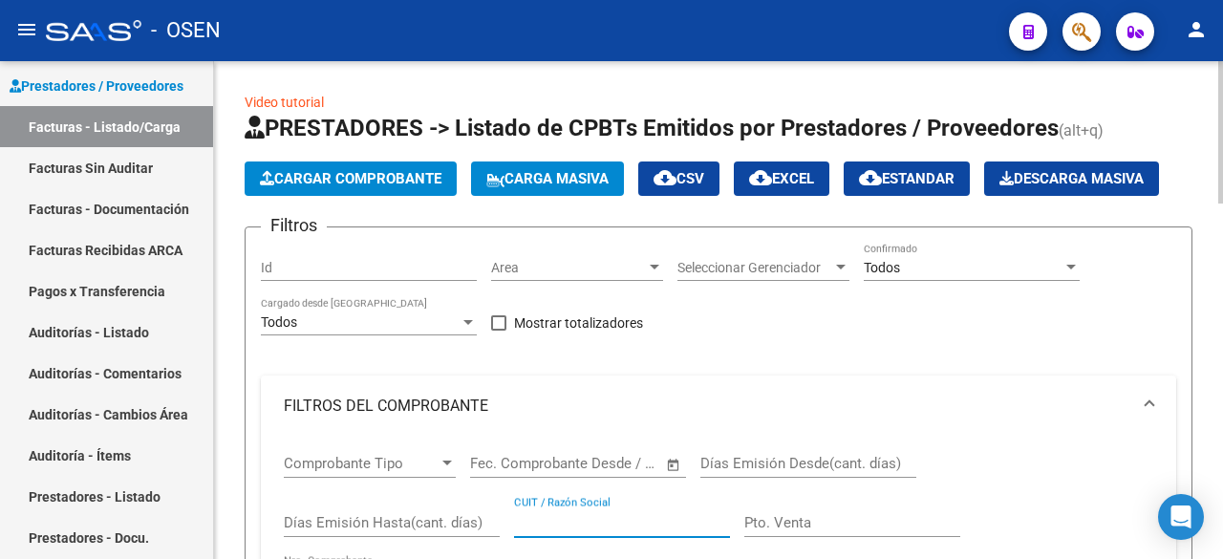
click at [662, 523] on input "CUIT / Razón Social" at bounding box center [622, 522] width 216 height 17
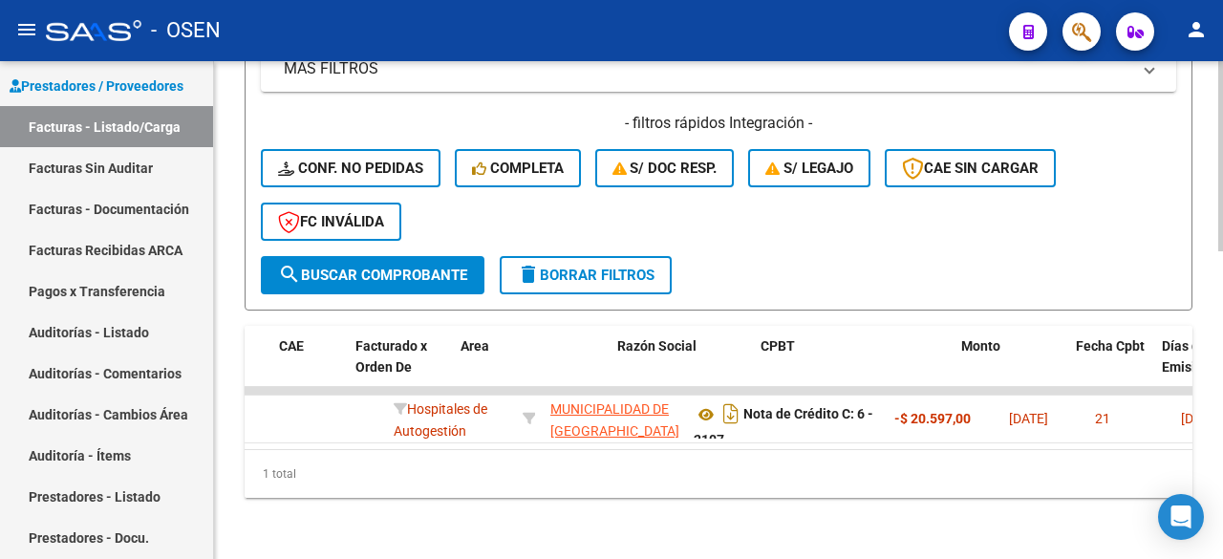
scroll to position [0, 310]
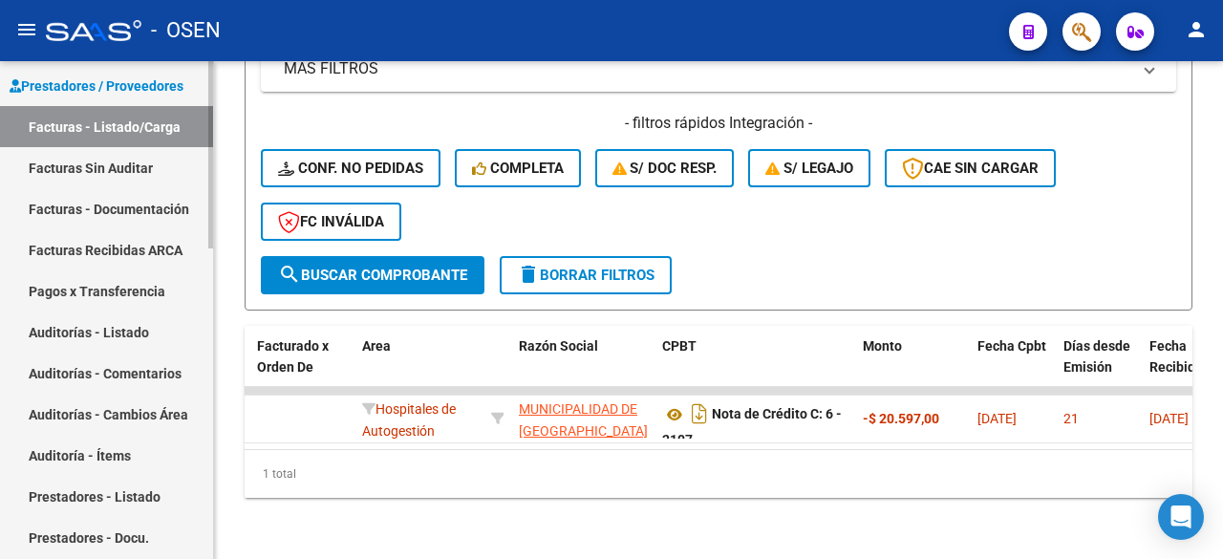
type input "san isidro"
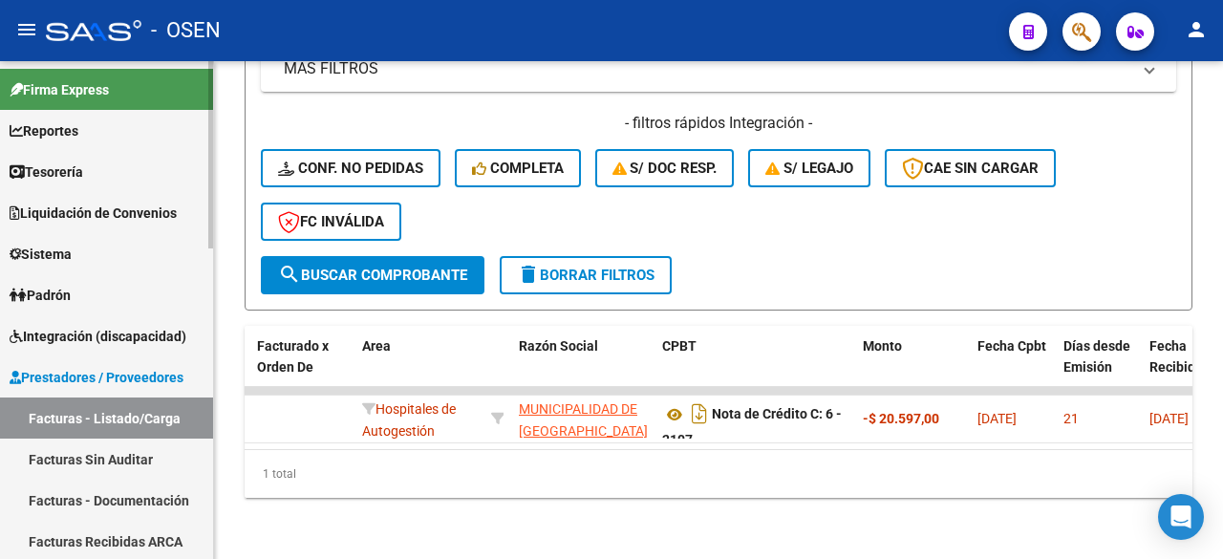
click at [107, 157] on link "Tesorería" at bounding box center [106, 171] width 213 height 41
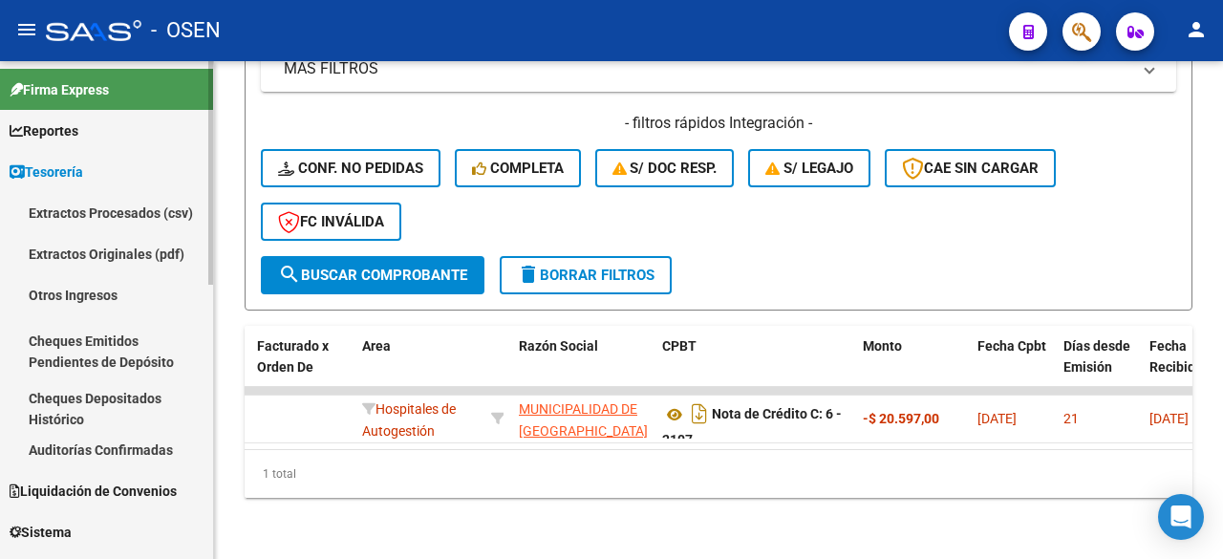
click at [141, 443] on link "Auditorías Confirmadas" at bounding box center [106, 449] width 213 height 41
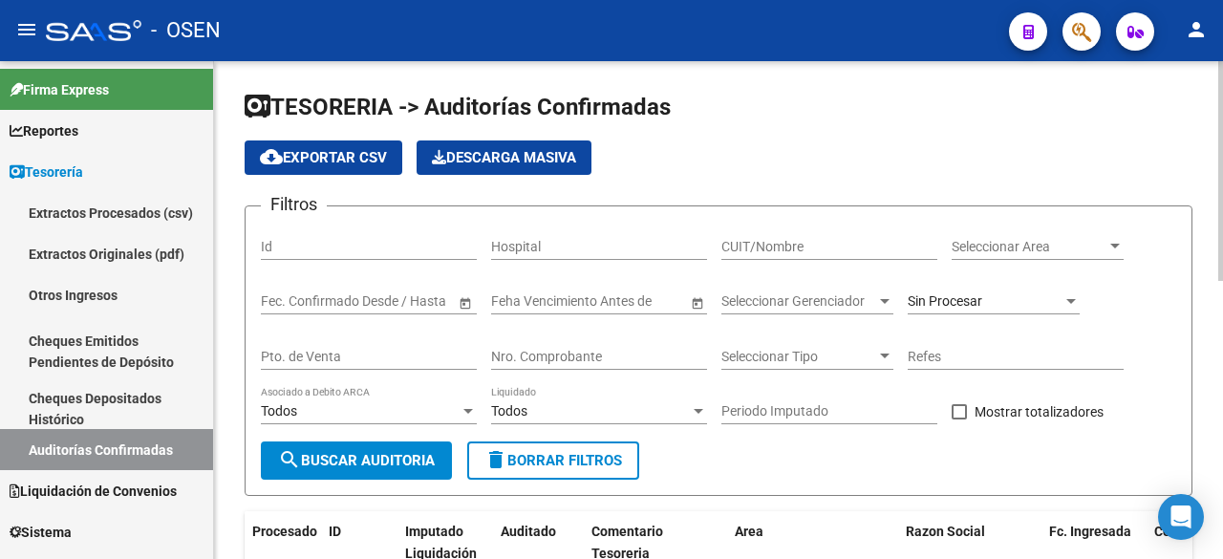
click at [675, 349] on input "Nro. Comprobante" at bounding box center [599, 357] width 216 height 16
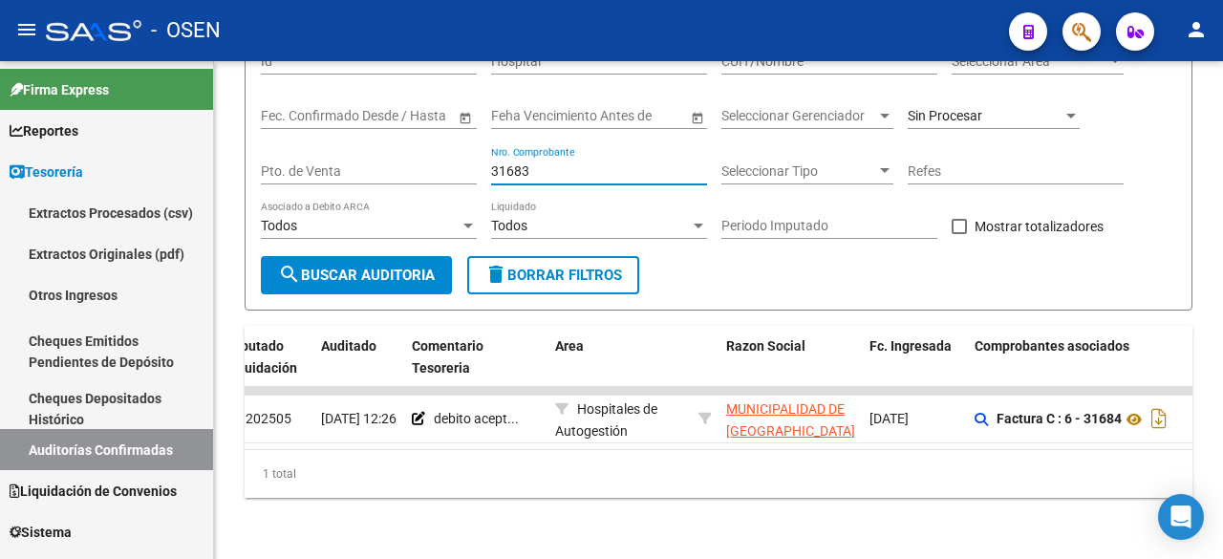
scroll to position [0, 32]
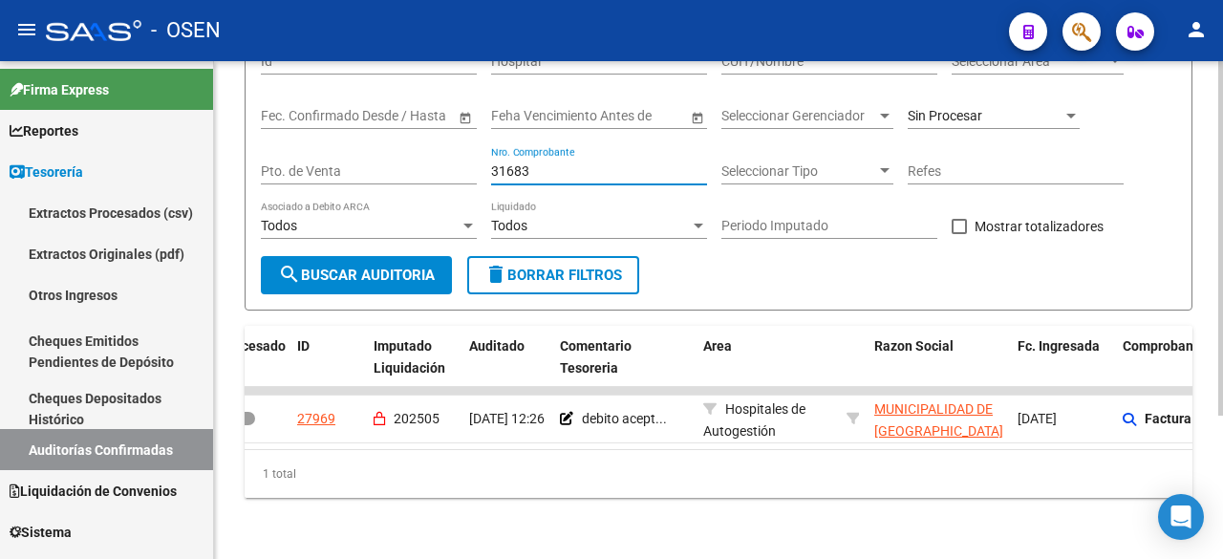
drag, startPoint x: 591, startPoint y: 155, endPoint x: 311, endPoint y: 152, distance: 280.0
click at [320, 156] on div "Filtros Id Hospital CUIT/Nombre Seleccionar Area Seleccionar Area Start date – …" at bounding box center [718, 146] width 915 height 220
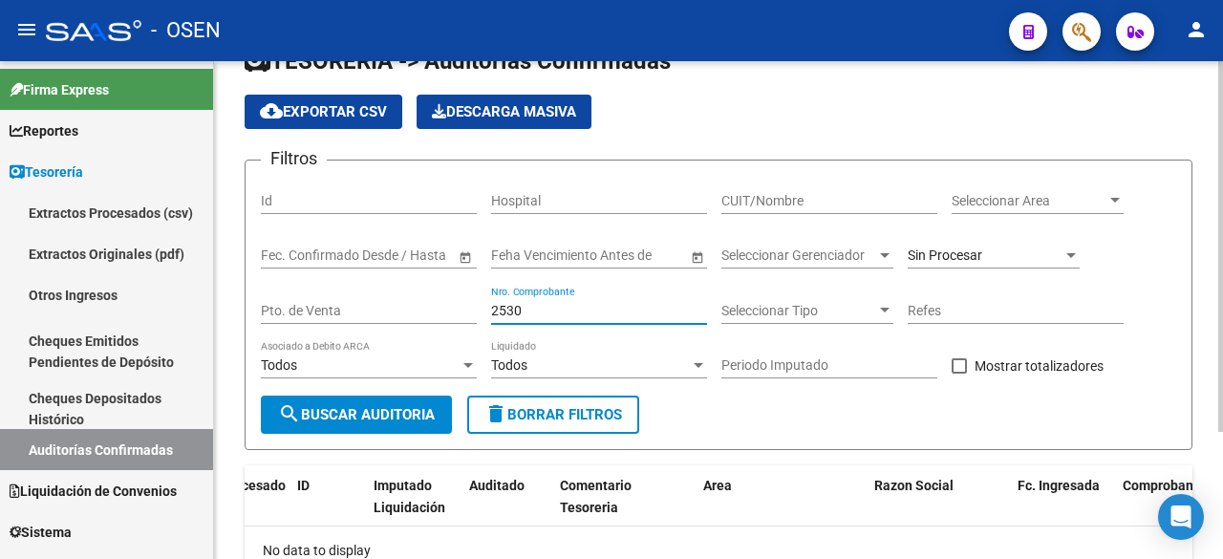
scroll to position [0, 0]
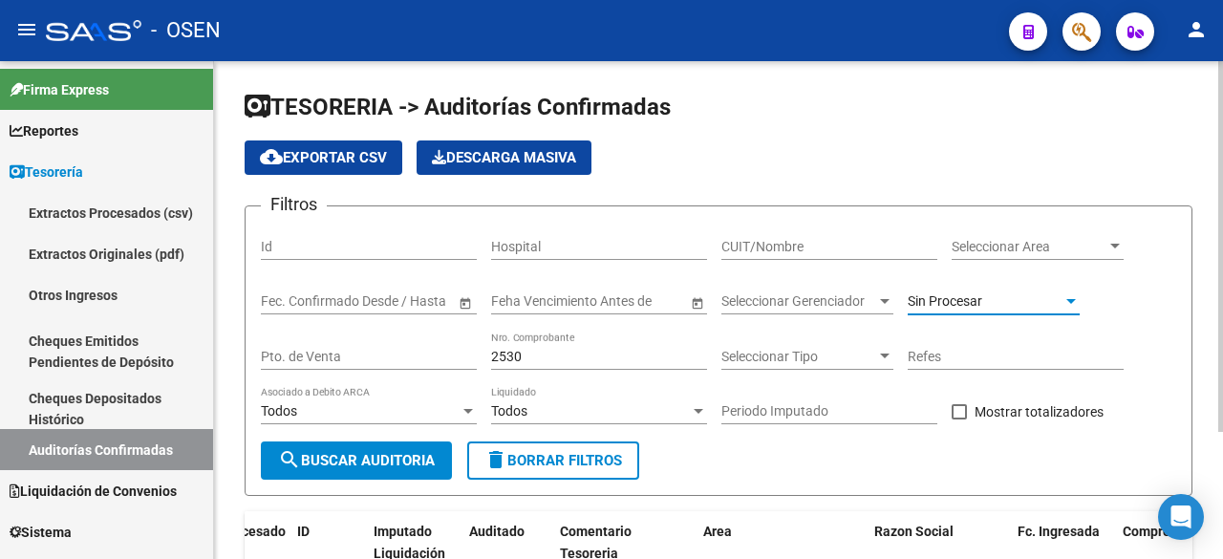
click at [962, 293] on span "Sin Procesar" at bounding box center [945, 300] width 75 height 15
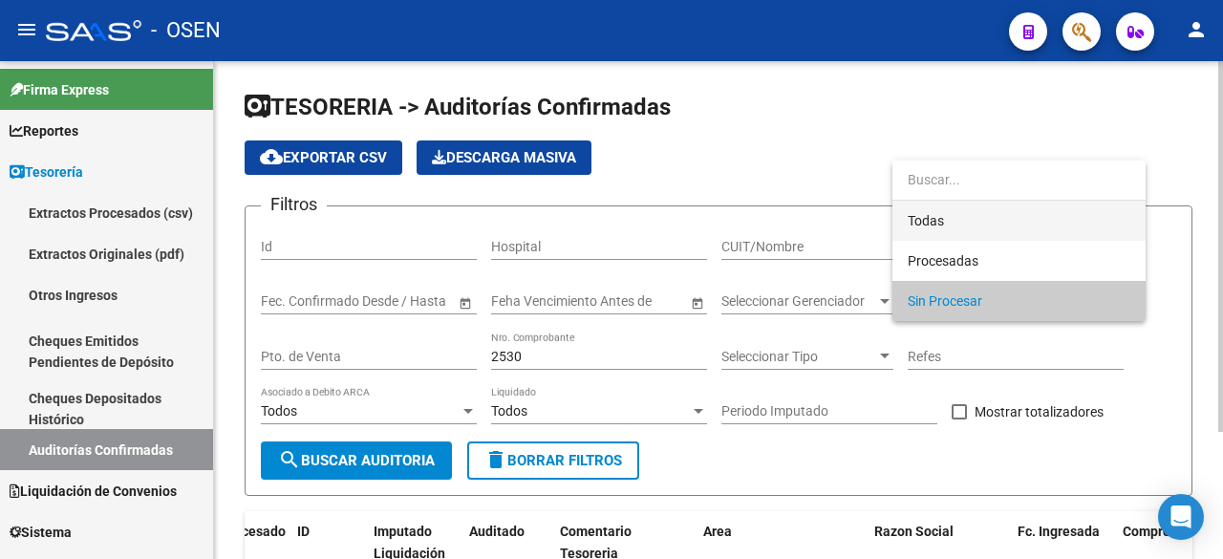
drag, startPoint x: 950, startPoint y: 215, endPoint x: 921, endPoint y: 222, distance: 29.4
click at [937, 216] on span "Todas" at bounding box center [1019, 221] width 223 height 40
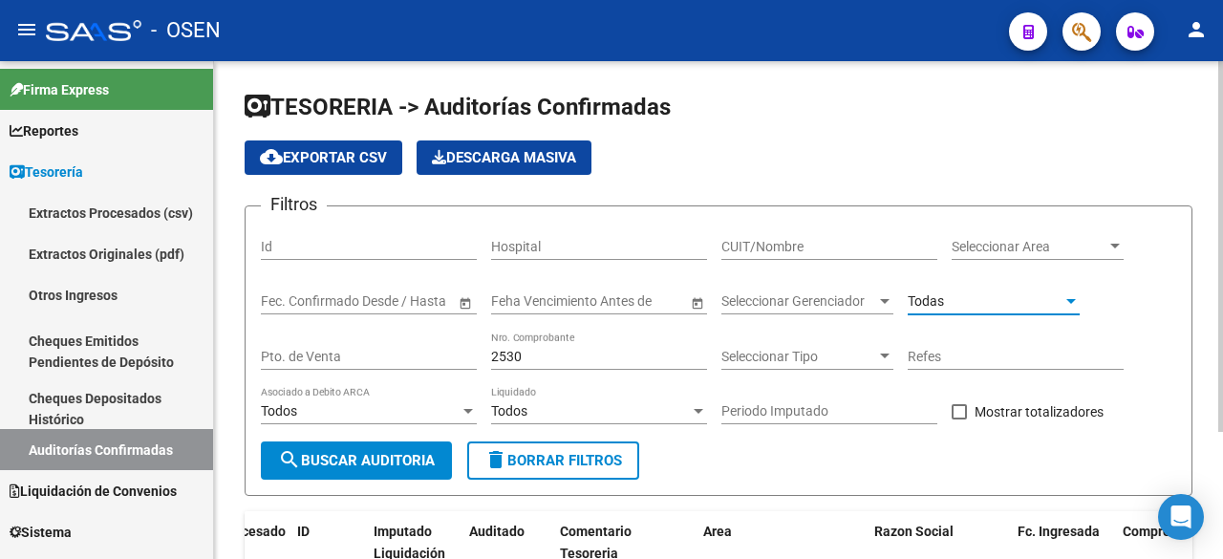
click at [340, 447] on button "search Buscar Auditoria" at bounding box center [356, 460] width 191 height 38
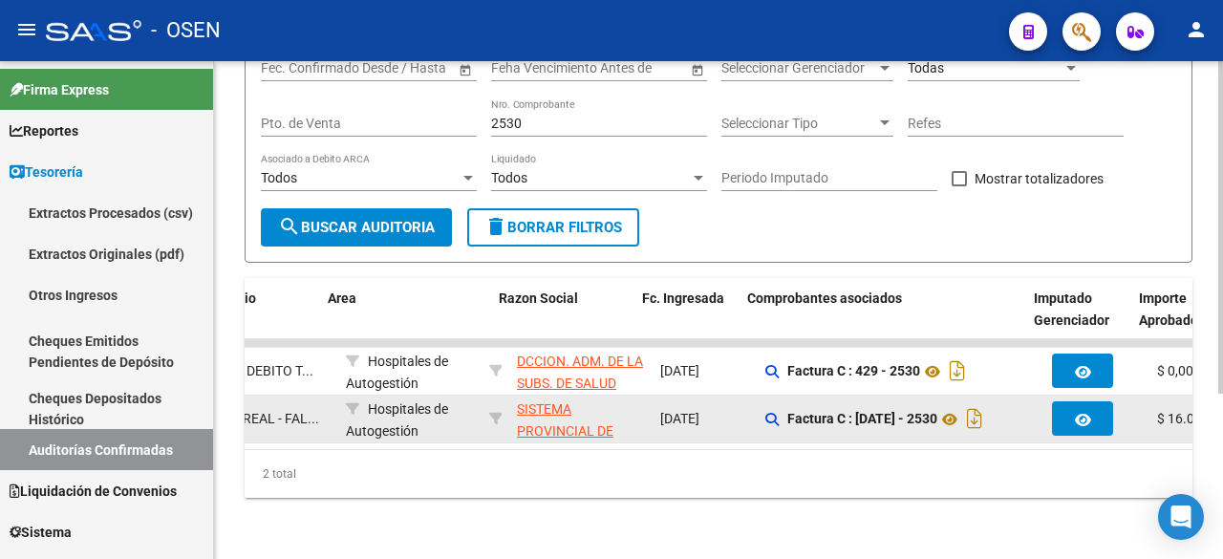
scroll to position [0, 407]
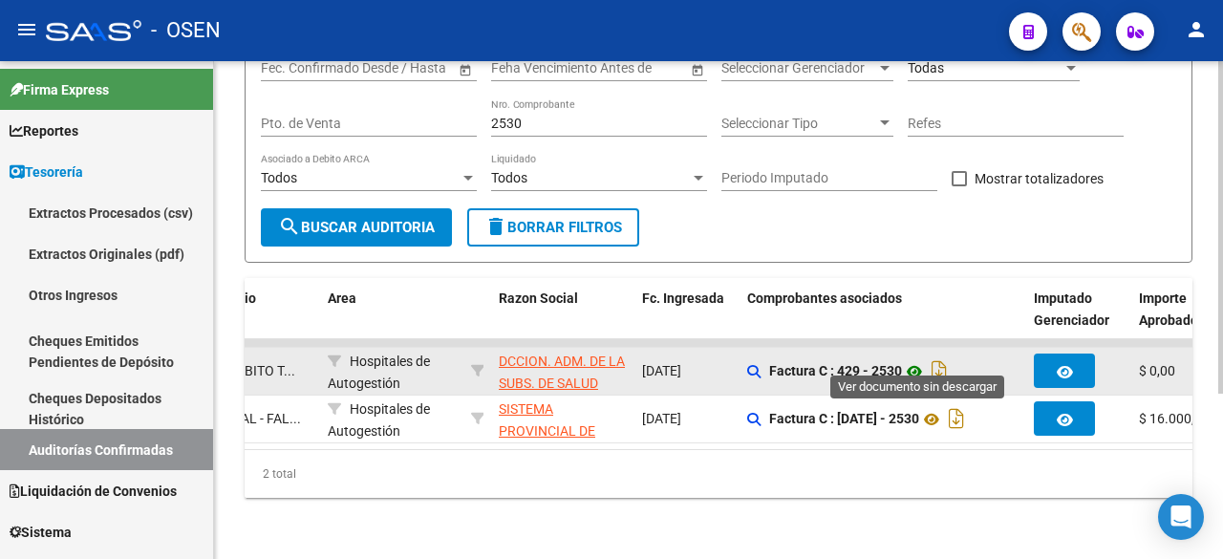
click at [910, 360] on icon at bounding box center [914, 371] width 25 height 23
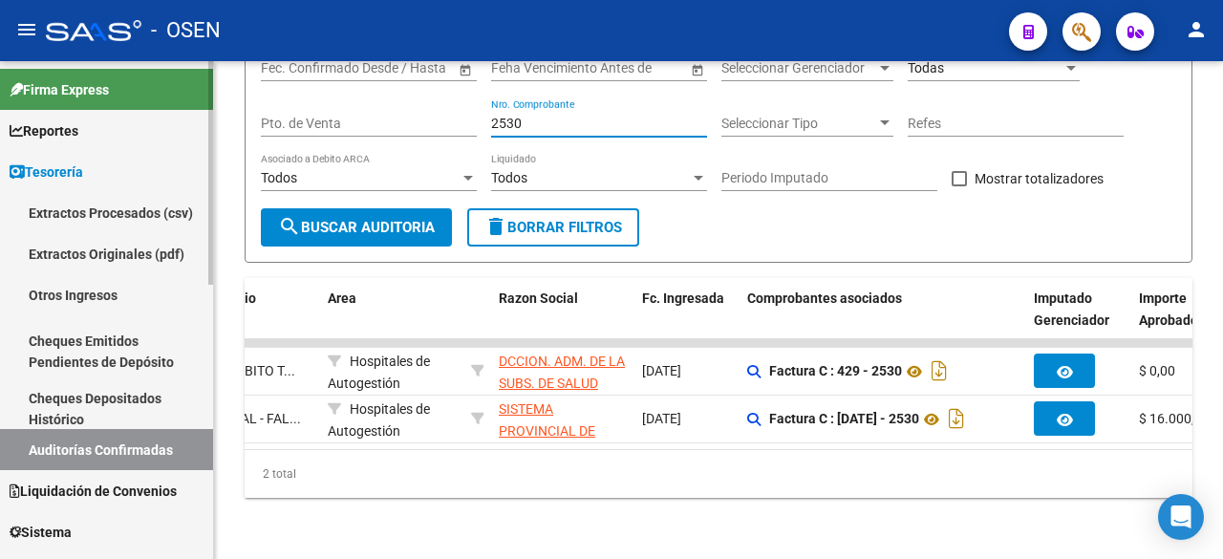
drag, startPoint x: 577, startPoint y: 111, endPoint x: 32, endPoint y: 89, distance: 546.0
click at [32, 89] on mat-sidenav-container "Firma Express Reportes Tablero de Control Ingresos Percibidos Análisis de todos…" at bounding box center [611, 310] width 1223 height 498
type input "3038"
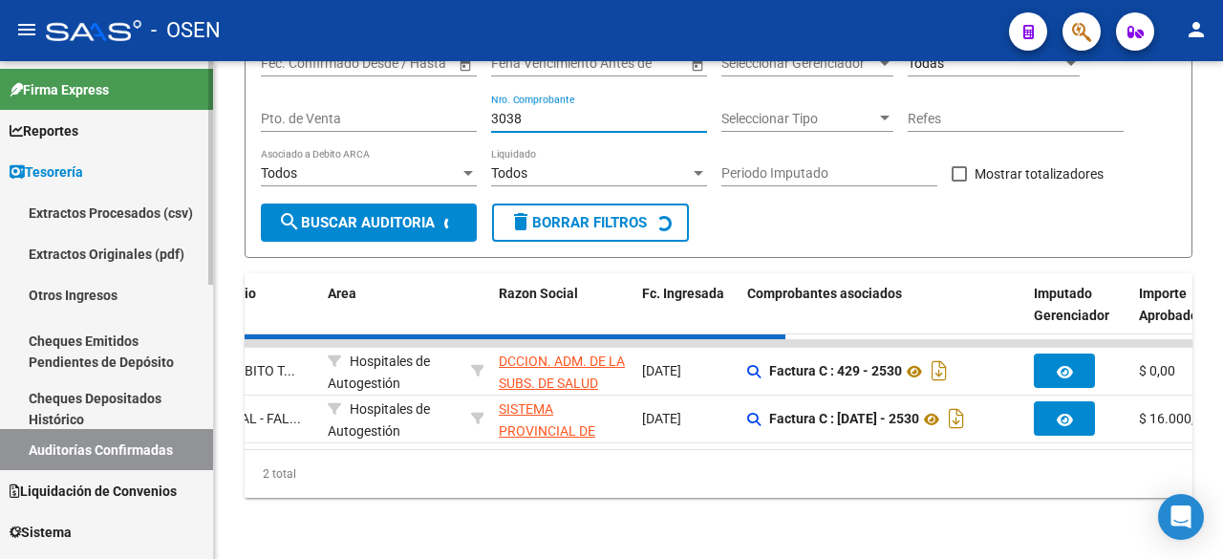
checkbox input "false"
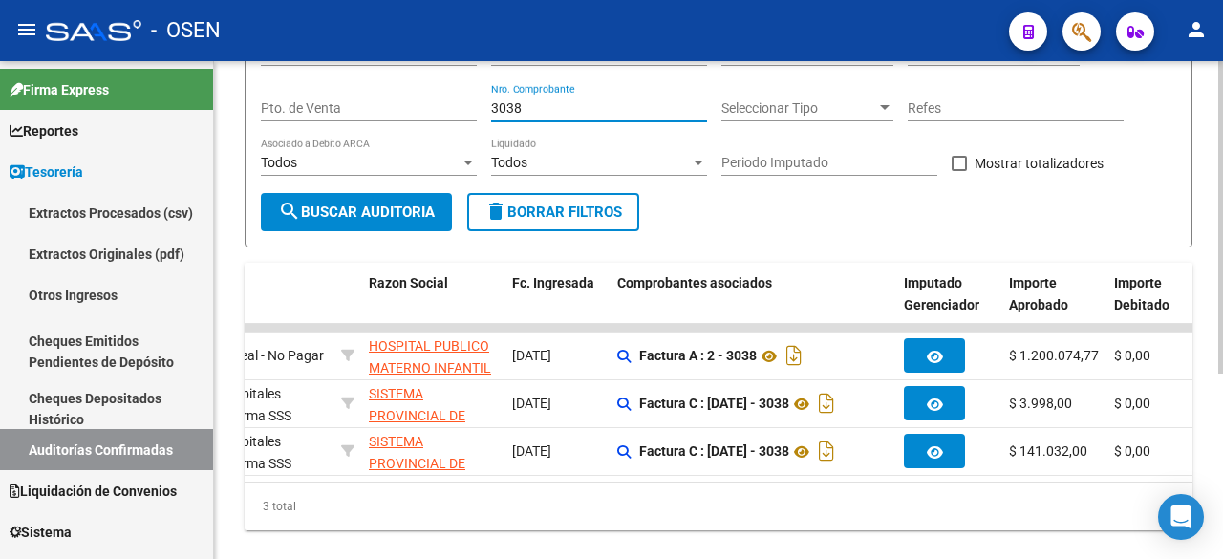
scroll to position [0, 545]
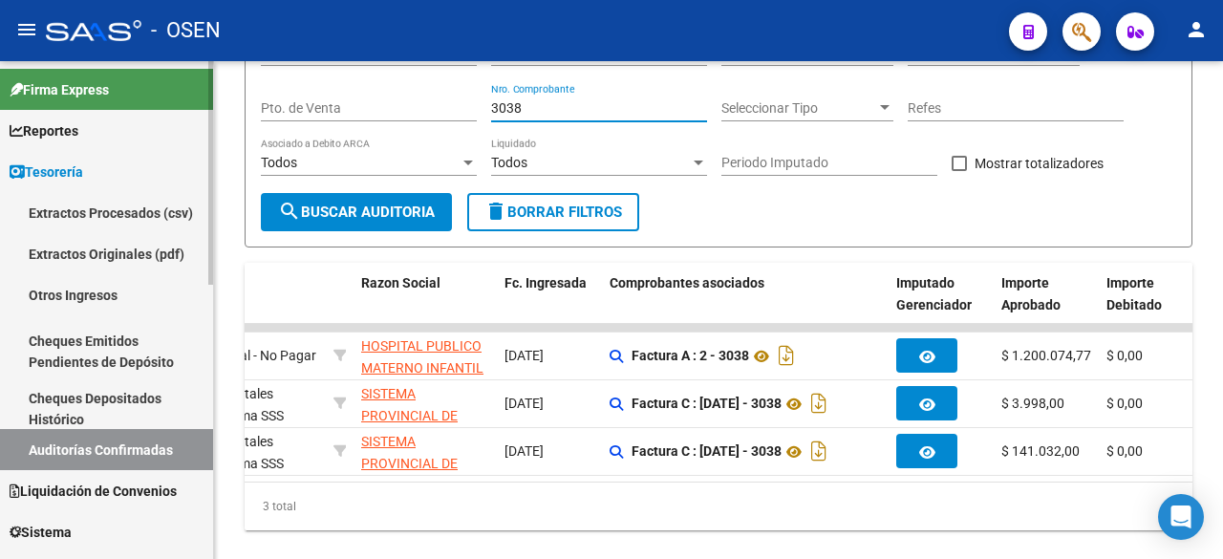
type input "3038"
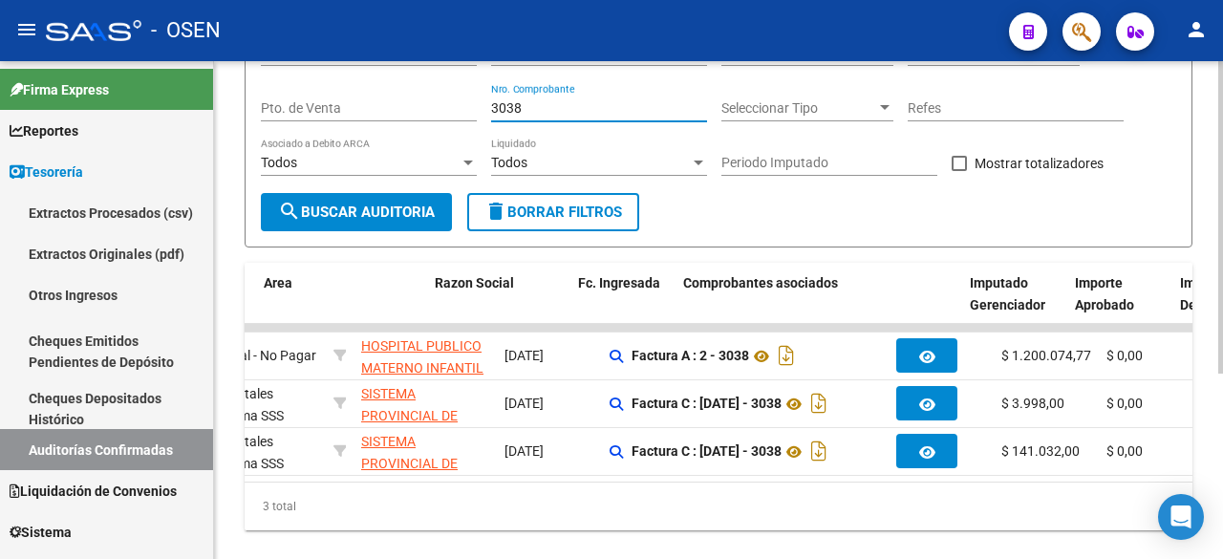
scroll to position [0, 418]
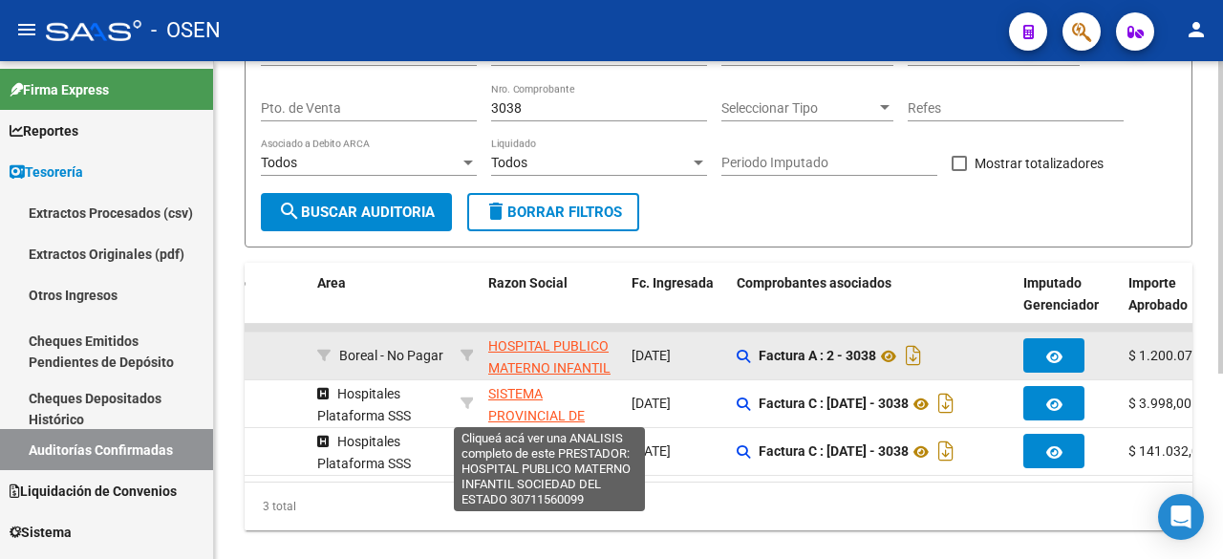
click at [547, 353] on span "HOSPITAL PUBLICO MATERNO INFANTIL SOCIEDAD DEL ESTADO" at bounding box center [549, 378] width 122 height 80
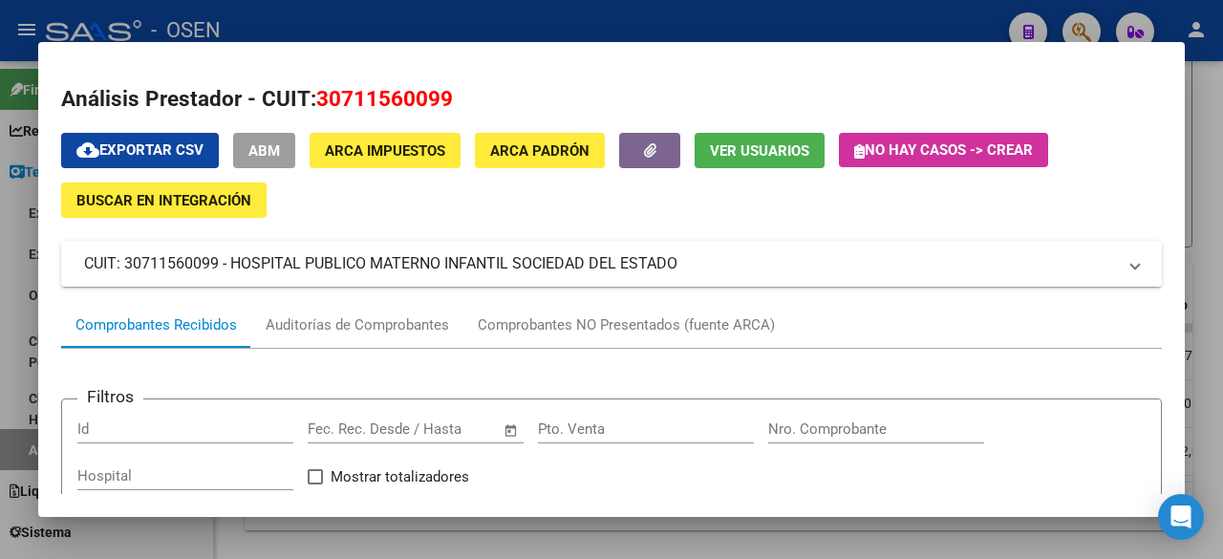
drag, startPoint x: 322, startPoint y: 92, endPoint x: 493, endPoint y: 99, distance: 171.2
click at [493, 99] on h2 "Análisis Prestador - CUIT: 30711560099" at bounding box center [611, 99] width 1101 height 32
copy span "30711560099"
click at [585, 96] on h2 "Análisis Prestador - CUIT: 30711560099" at bounding box center [611, 99] width 1101 height 32
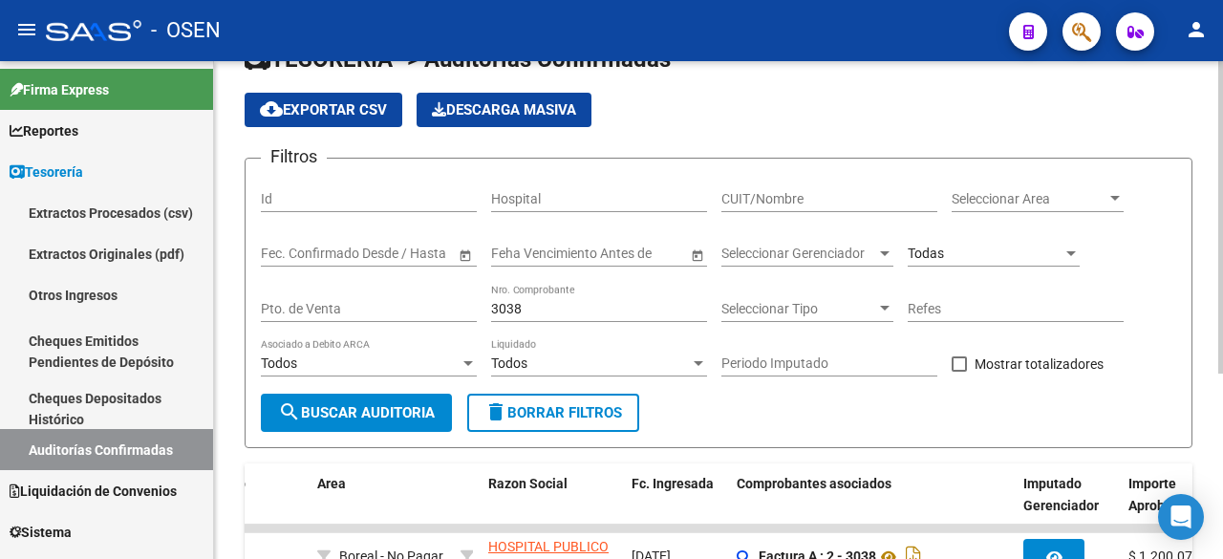
scroll to position [0, 0]
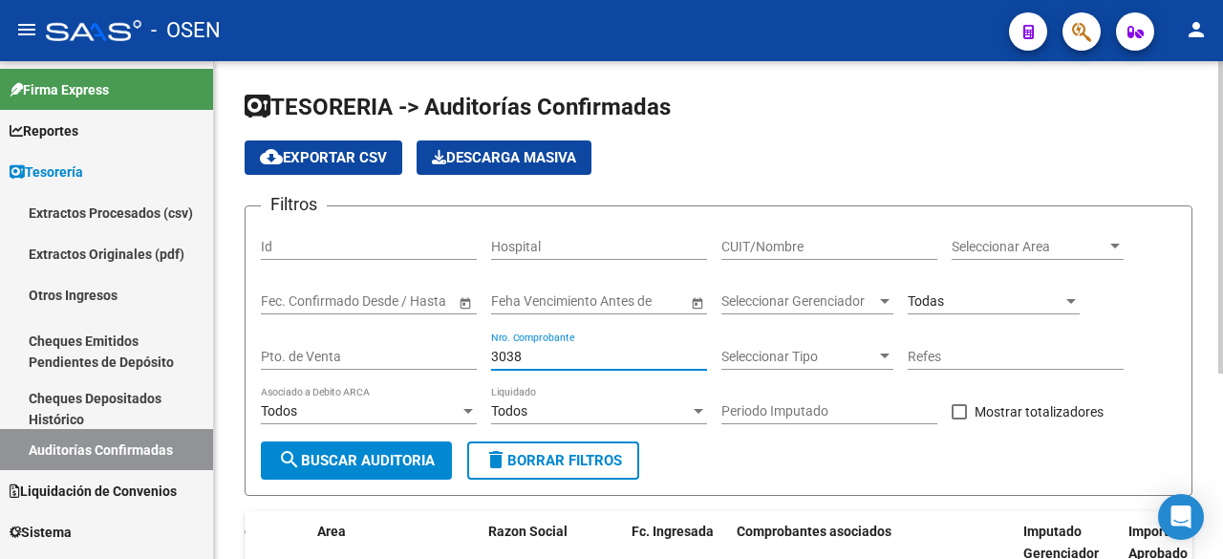
drag, startPoint x: 510, startPoint y: 359, endPoint x: 435, endPoint y: 359, distance: 75.5
click at [435, 359] on div "Filtros Id Hospital CUIT/Nombre Seleccionar Area Seleccionar Area Start date – …" at bounding box center [718, 332] width 915 height 220
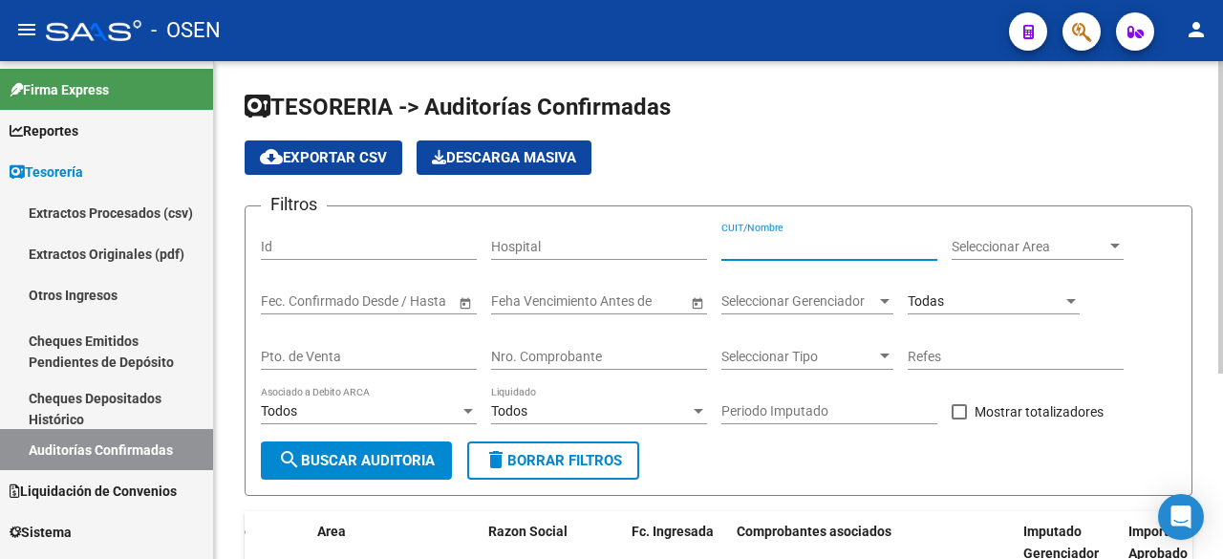
click at [793, 250] on input "CUIT/Nombre" at bounding box center [829, 247] width 216 height 16
paste input "30711560099"
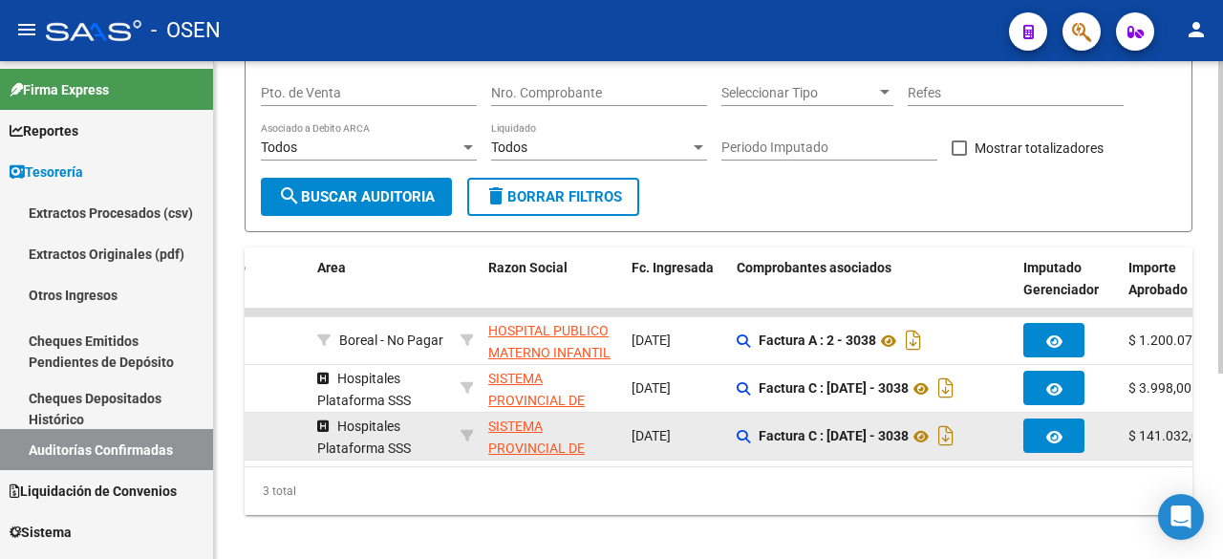
scroll to position [296, 0]
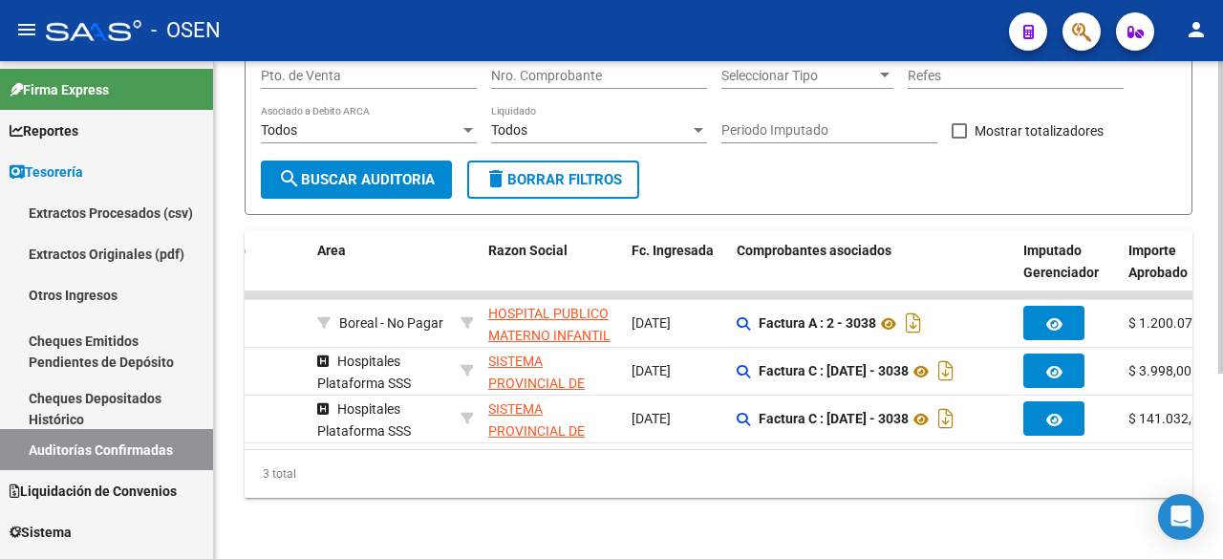
type input "30711560099"
click at [393, 161] on button "search Buscar Auditoria" at bounding box center [356, 180] width 191 height 38
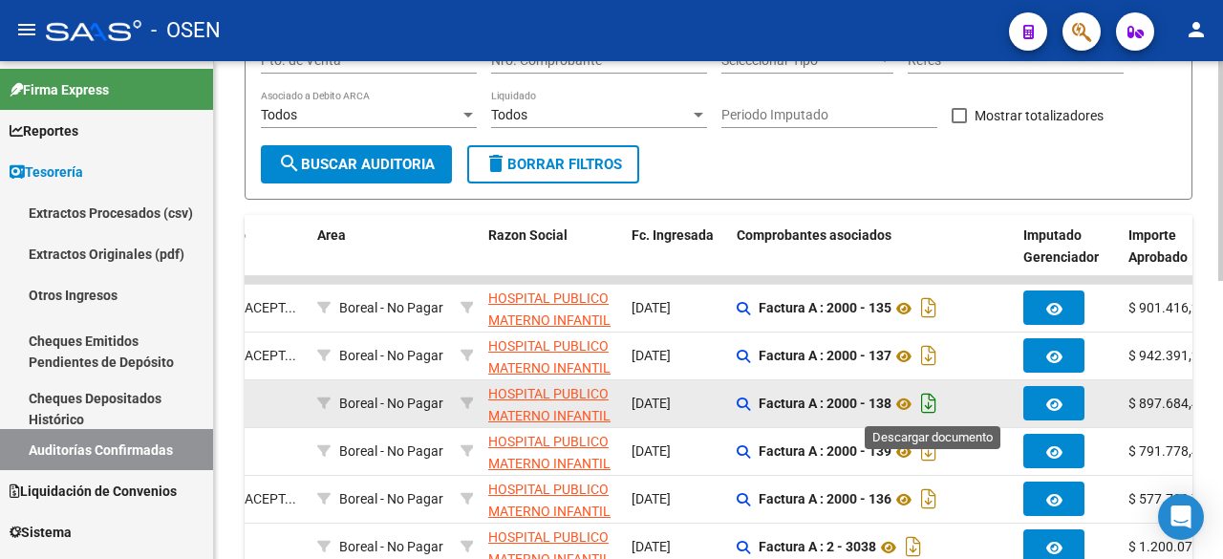
scroll to position [614, 0]
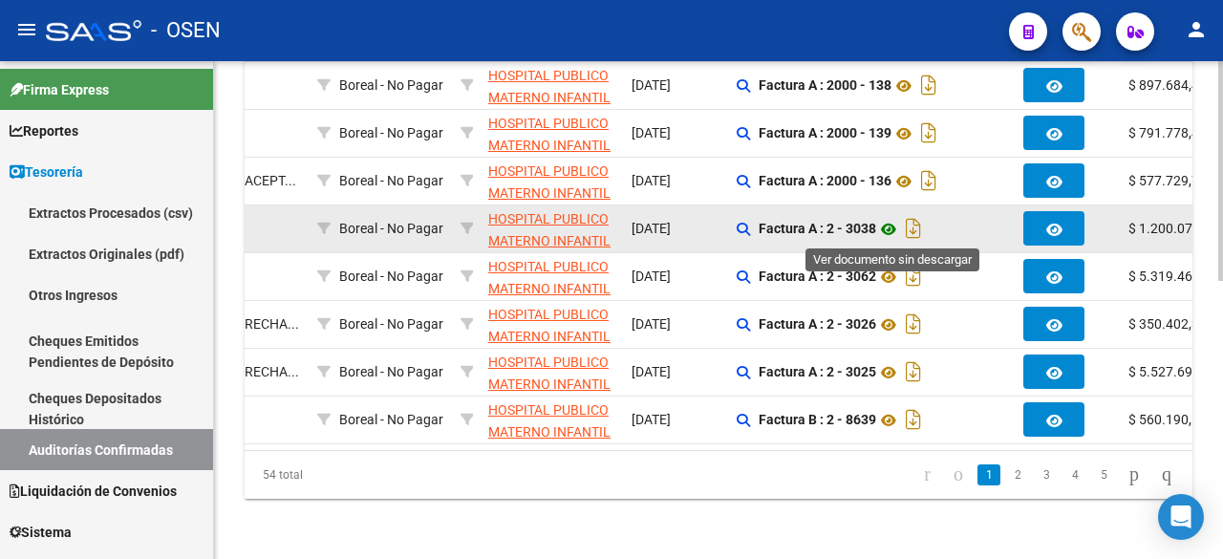
click at [888, 231] on icon at bounding box center [888, 229] width 25 height 23
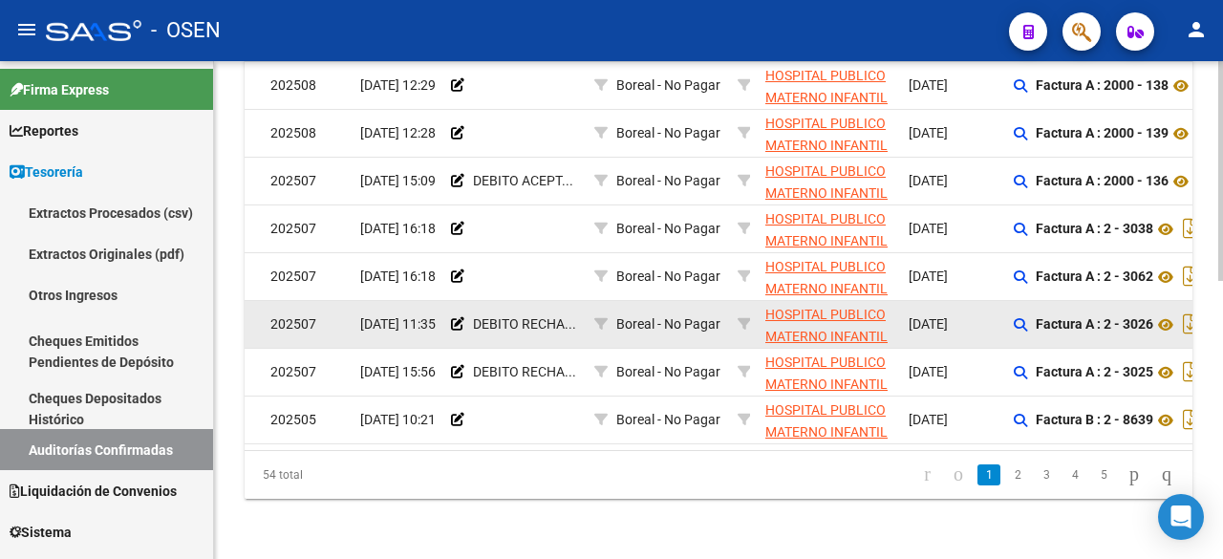
scroll to position [0, 130]
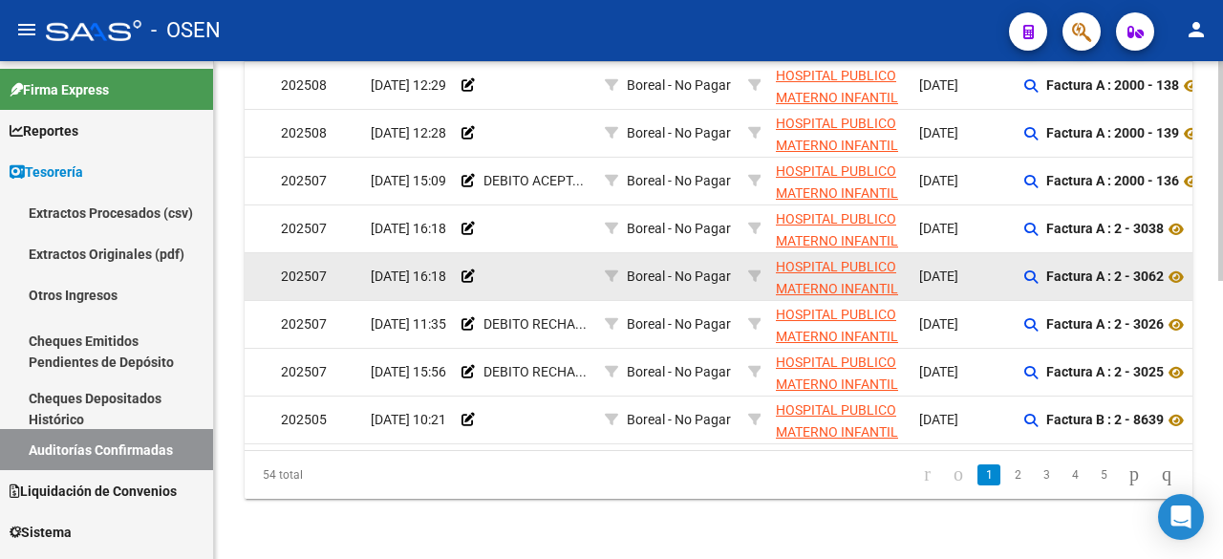
click at [838, 276] on app-link-go-to "HOSPITAL PUBLICO MATERNO INFANTIL SOCIEDAD DEL ESTADO" at bounding box center [840, 299] width 128 height 87
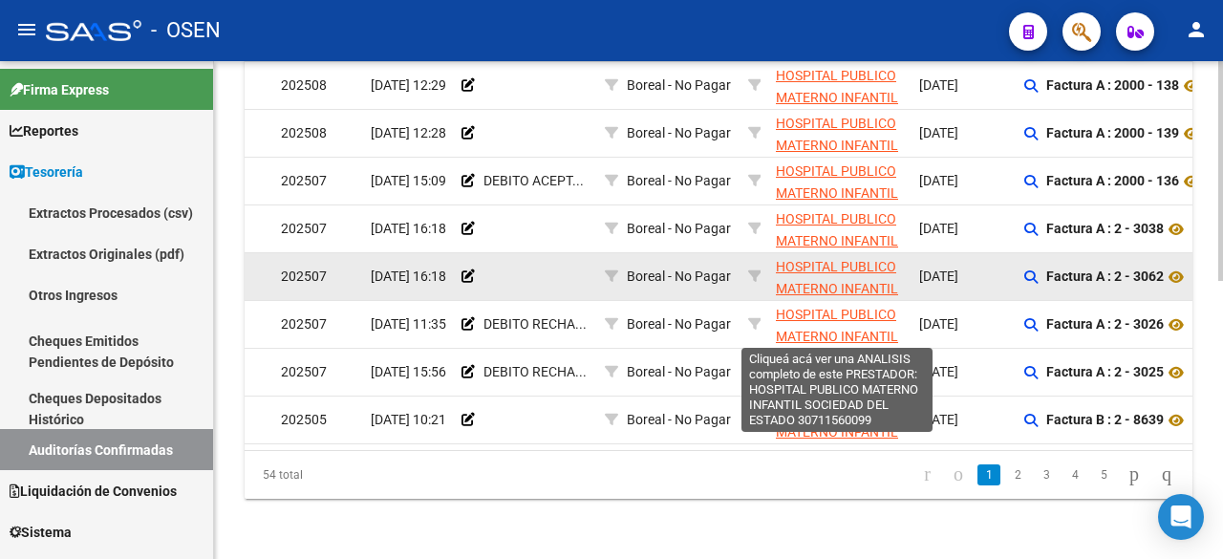
click at [864, 268] on span "HOSPITAL PUBLICO MATERNO INFANTIL SOCIEDAD DEL ESTADO" at bounding box center [837, 299] width 122 height 80
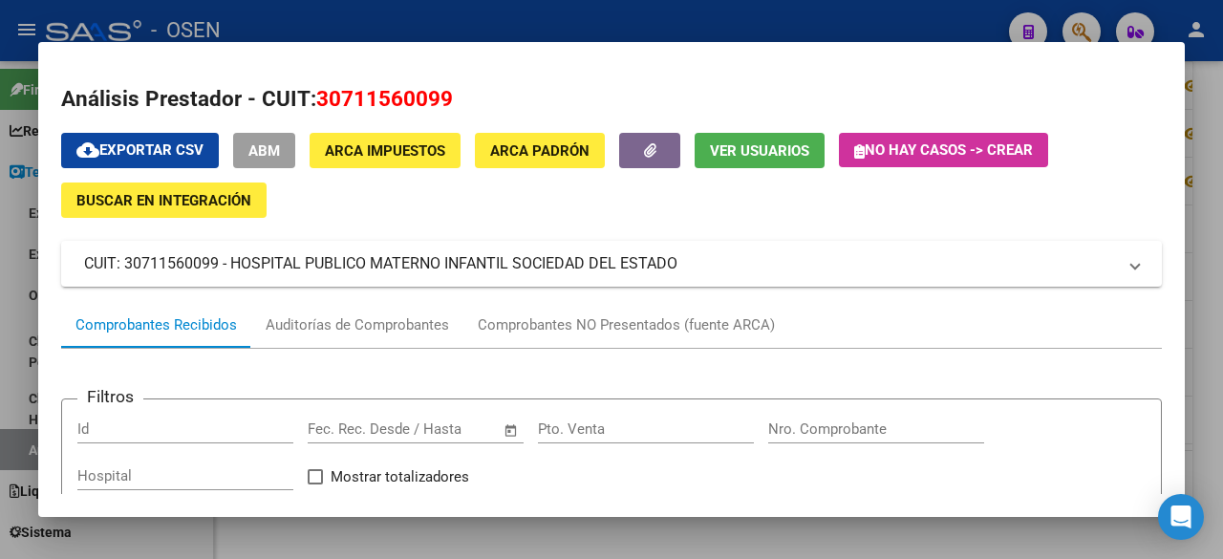
drag, startPoint x: 482, startPoint y: 98, endPoint x: 318, endPoint y: 89, distance: 164.6
click at [318, 89] on h2 "Análisis Prestador - CUIT: 30711560099" at bounding box center [611, 99] width 1101 height 32
copy span "30711560099"
click at [1018, 258] on mat-panel-title "CUIT: 30711560099 - HOSPITAL PUBLICO MATERNO INFANTIL SOCIEDAD DEL ESTADO" at bounding box center [600, 263] width 1032 height 23
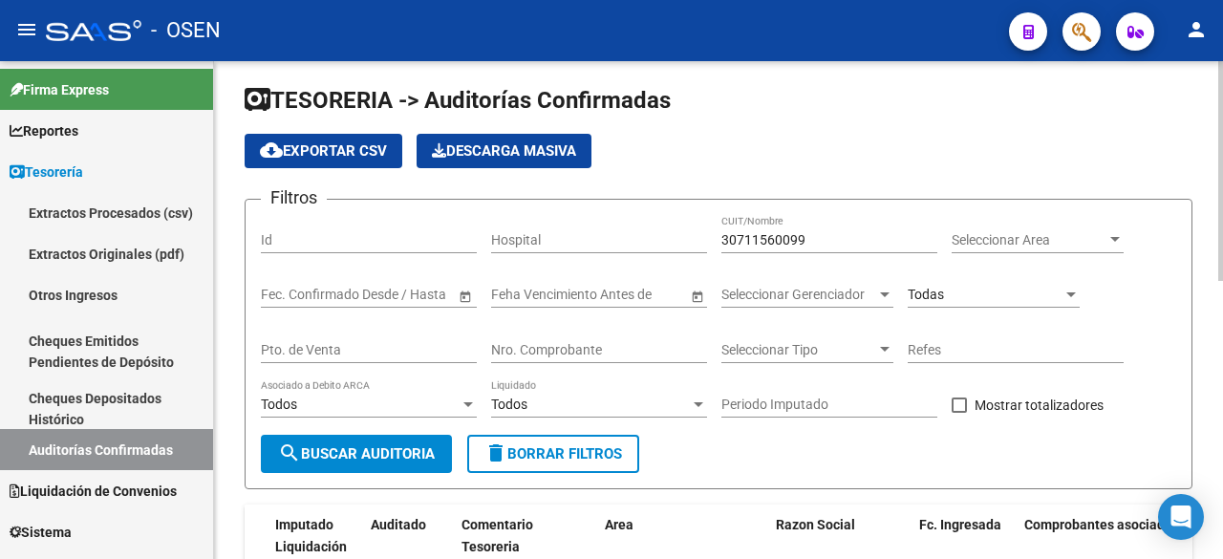
scroll to position [0, 0]
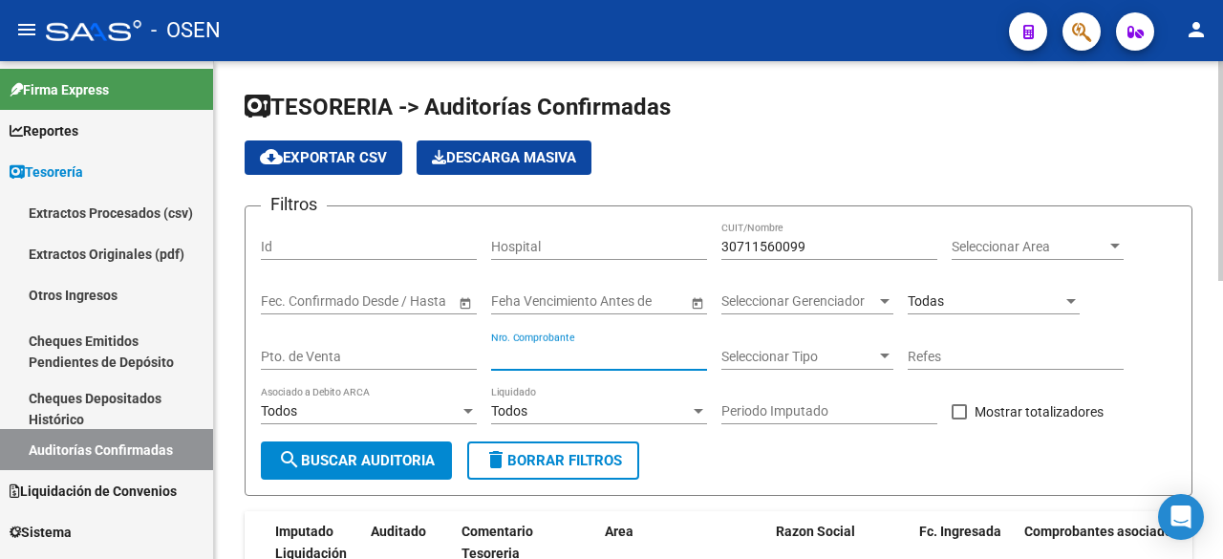
click at [548, 357] on input "Nro. Comprobante" at bounding box center [599, 357] width 216 height 16
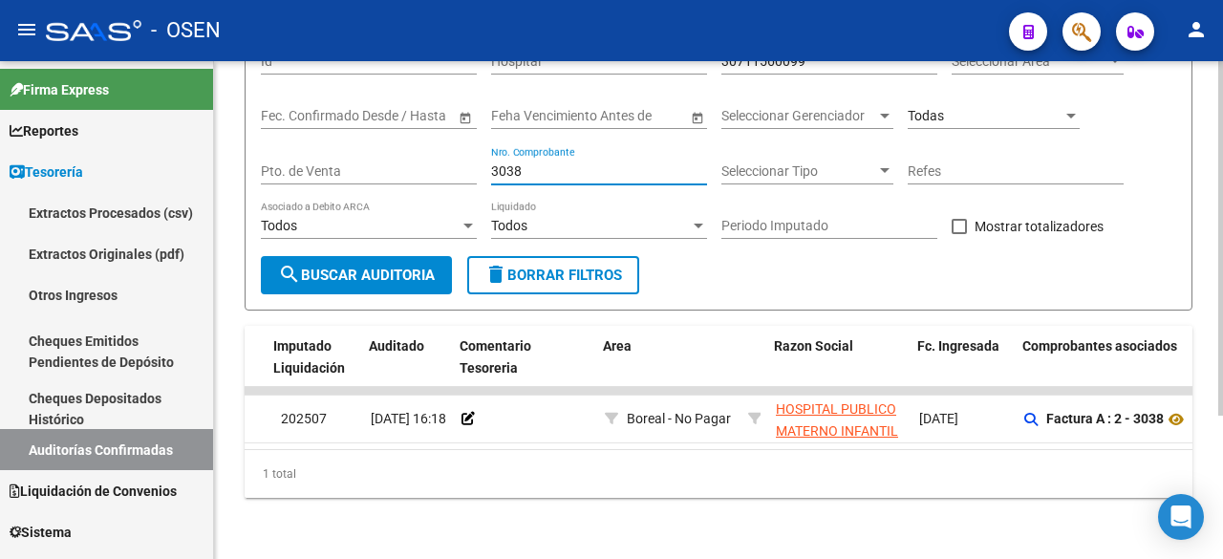
scroll to position [0, 175]
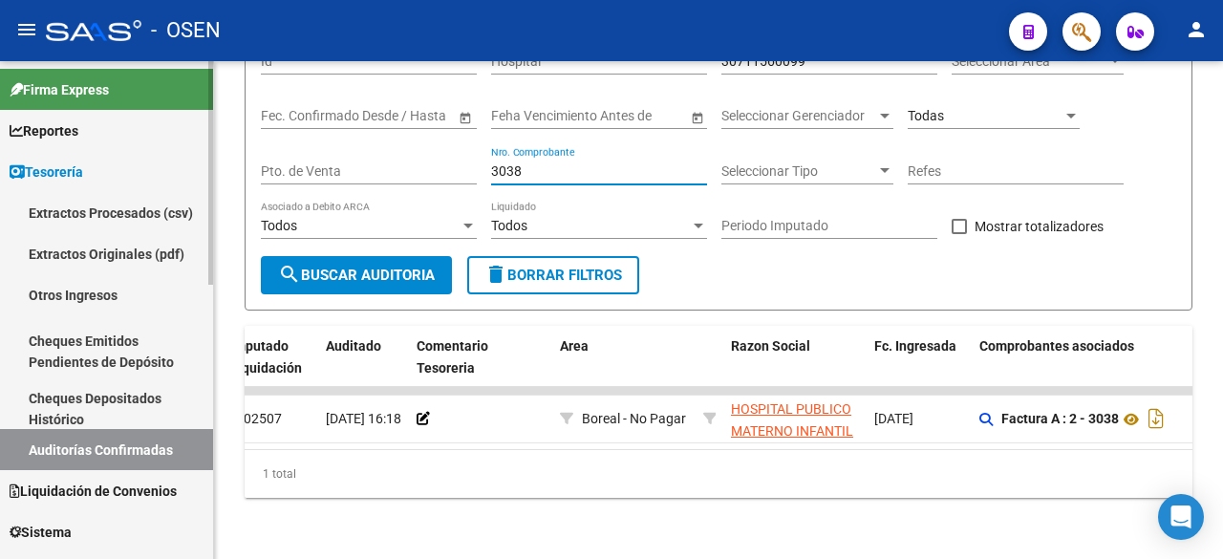
type input "3038"
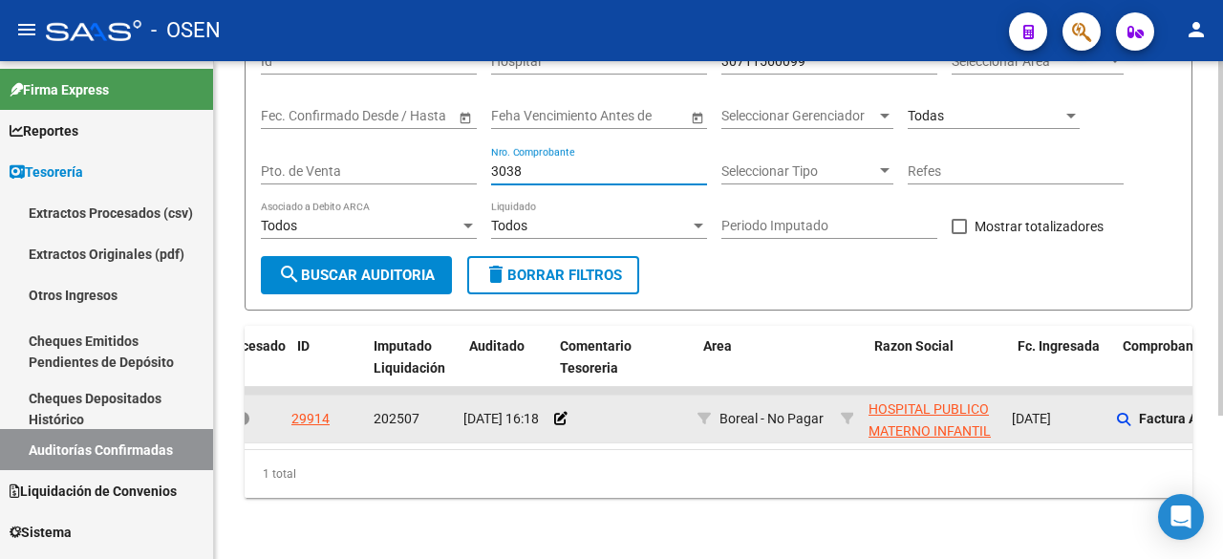
scroll to position [0, 32]
click at [556, 406] on datatable-body-cell at bounding box center [623, 419] width 143 height 47
click at [565, 412] on icon at bounding box center [566, 418] width 13 height 13
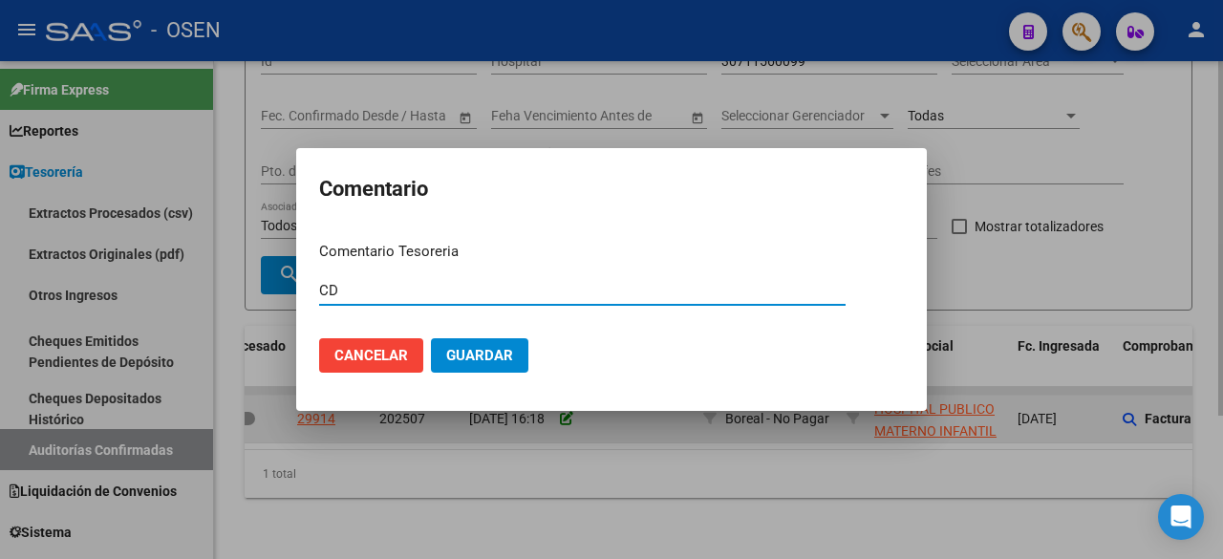
type input "C"
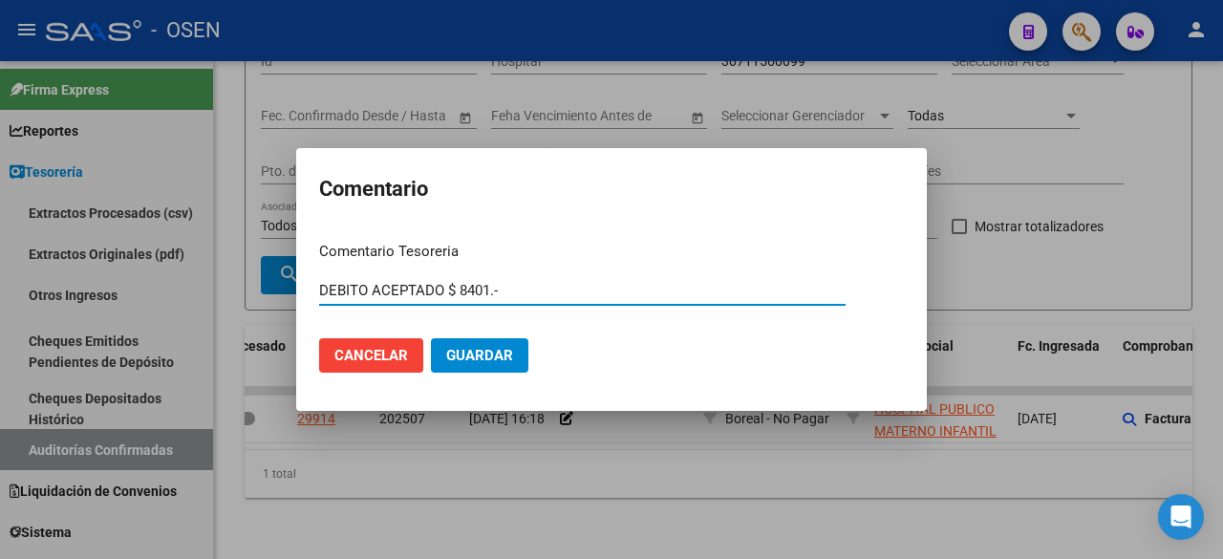
type input "DEBITO ACEPTADO $ 8401.-"
click at [486, 350] on span "Guardar" at bounding box center [479, 355] width 67 height 17
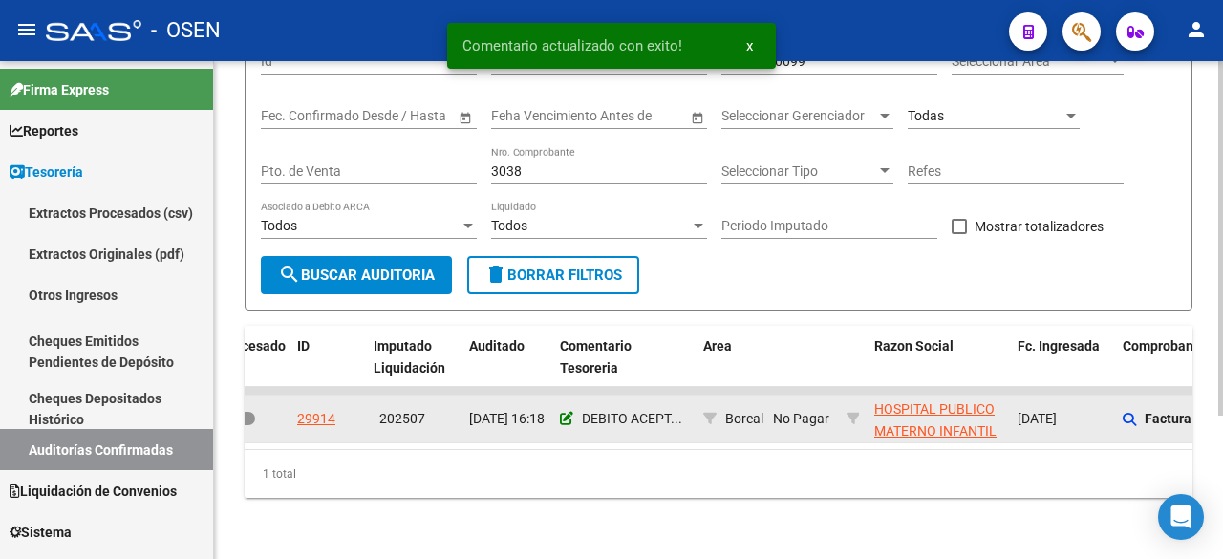
click at [564, 412] on icon at bounding box center [566, 418] width 13 height 13
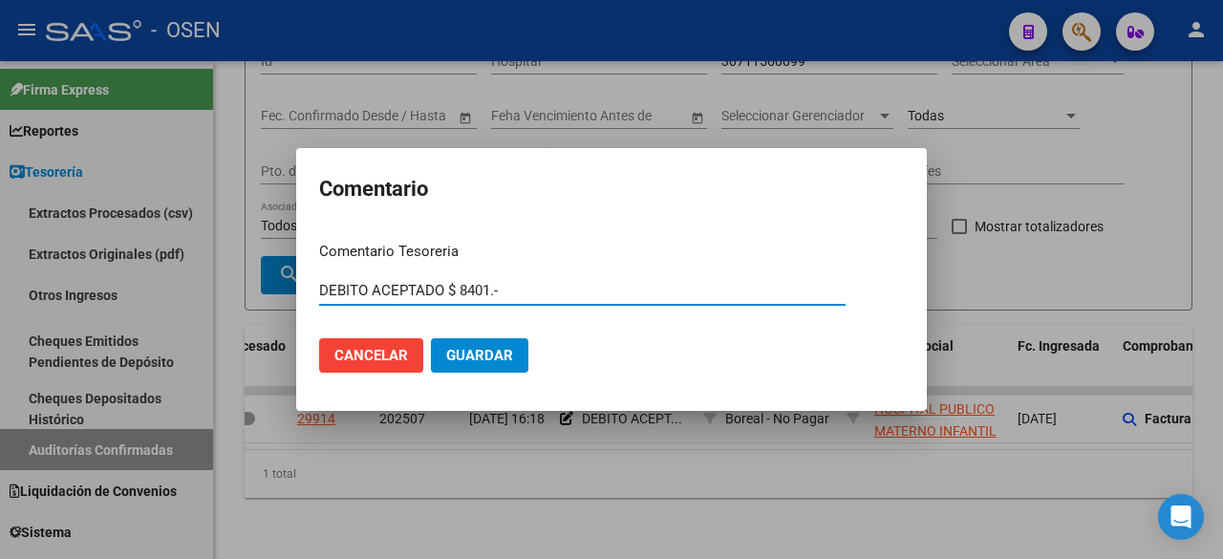
drag, startPoint x: 458, startPoint y: 289, endPoint x: 943, endPoint y: 381, distance: 494.0
click at [943, 381] on div "Comentario Comentario Tesoreria DEBITO ACEPTADO $ 8401.- Ingresar el comentario…" at bounding box center [611, 279] width 1223 height 559
type input "DEBITO ACEPTADO $ 8707"
click at [431, 338] on button "Guardar" at bounding box center [479, 355] width 97 height 34
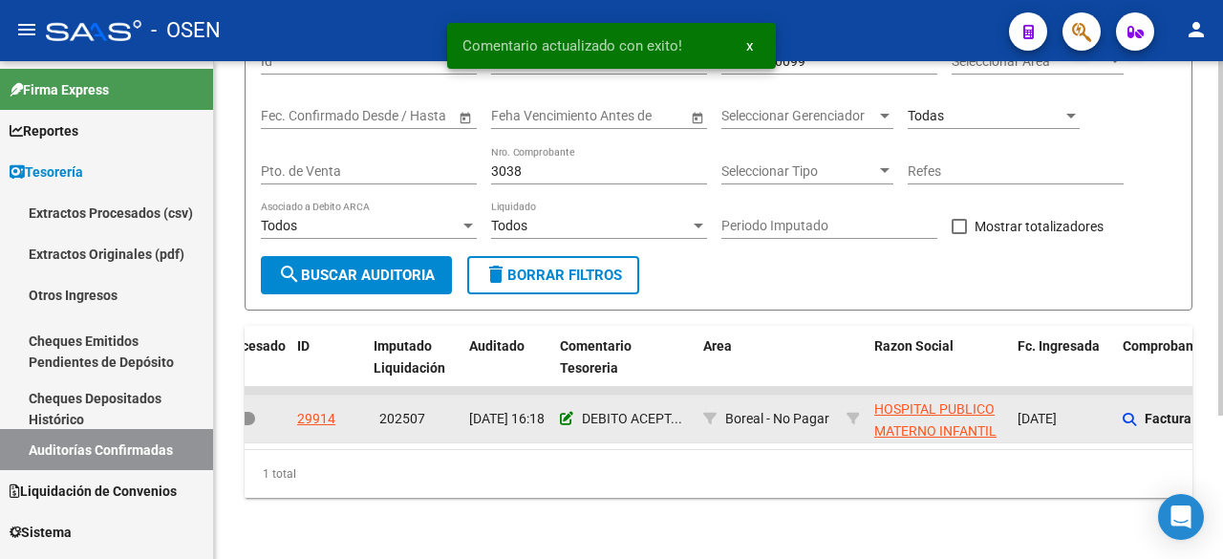
click at [569, 412] on icon at bounding box center [566, 418] width 13 height 13
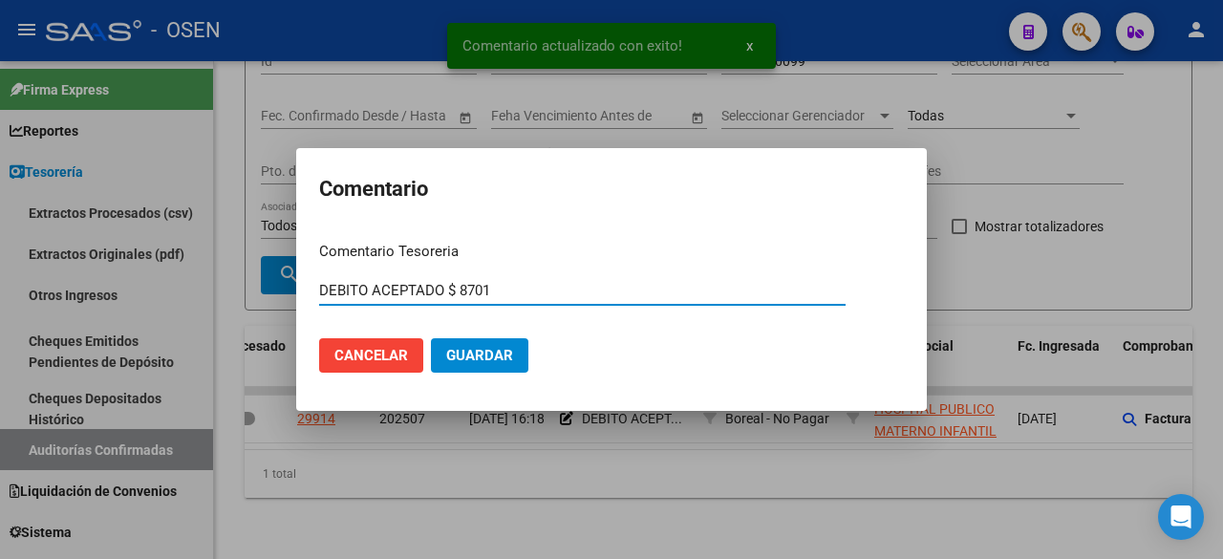
type input "DEBITO ACEPTADO $ 8701"
click at [431, 338] on button "Guardar" at bounding box center [479, 355] width 97 height 34
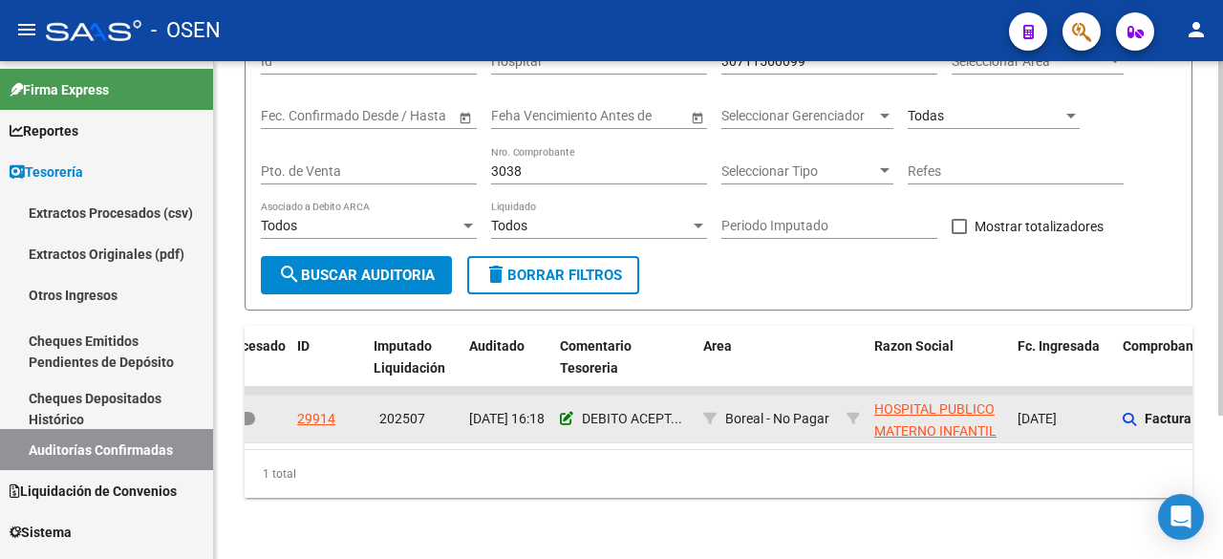
click at [569, 412] on icon at bounding box center [566, 418] width 13 height 13
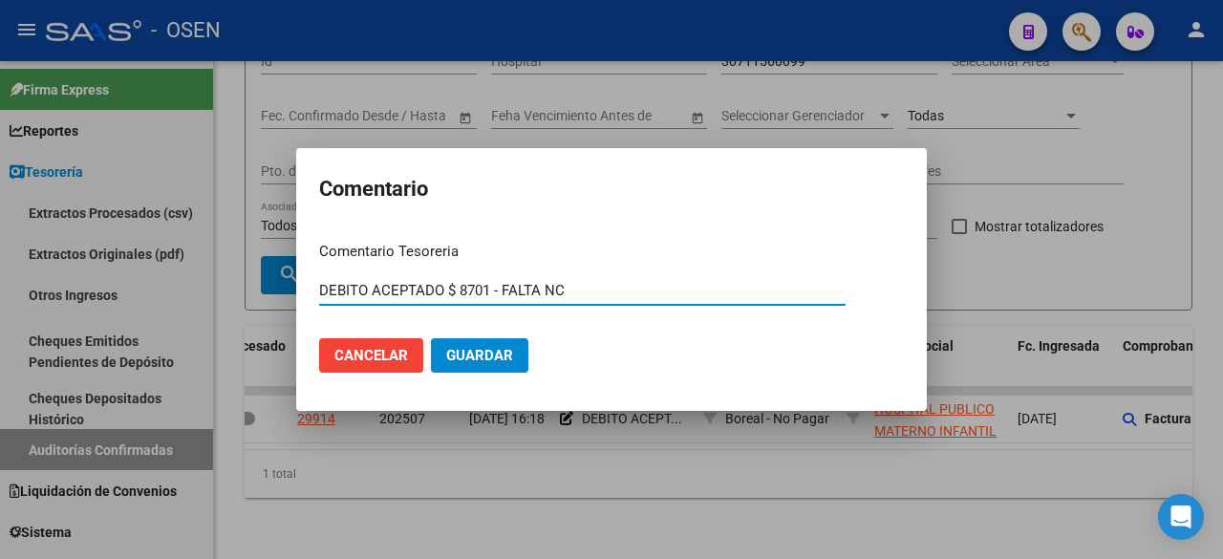
type input "DEBITO ACEPTADO $ 8701 - FALTA NC"
click at [431, 338] on button "Guardar" at bounding box center [479, 355] width 97 height 34
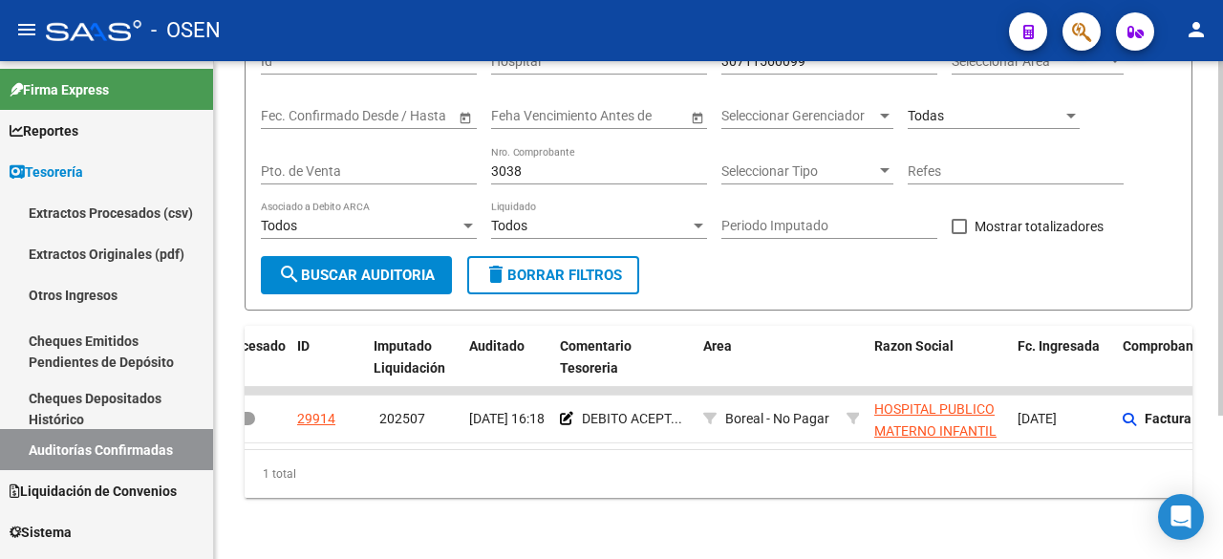
click at [547, 164] on div "3038 Nro. Comprobante" at bounding box center [599, 165] width 216 height 38
drag, startPoint x: 547, startPoint y: 156, endPoint x: 225, endPoint y: 99, distance: 325.9
click at [225, 99] on div "TESORERIA -> Auditorías Confirmadas cloud_download Exportar CSV Descarga Masiva…" at bounding box center [718, 217] width 1009 height 683
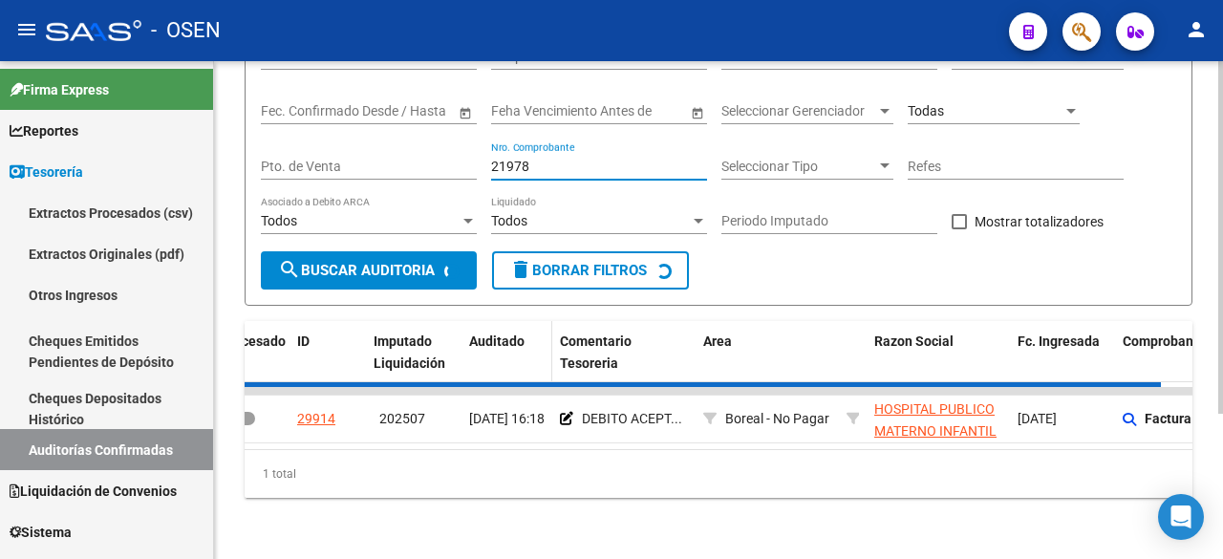
scroll to position [171, 0]
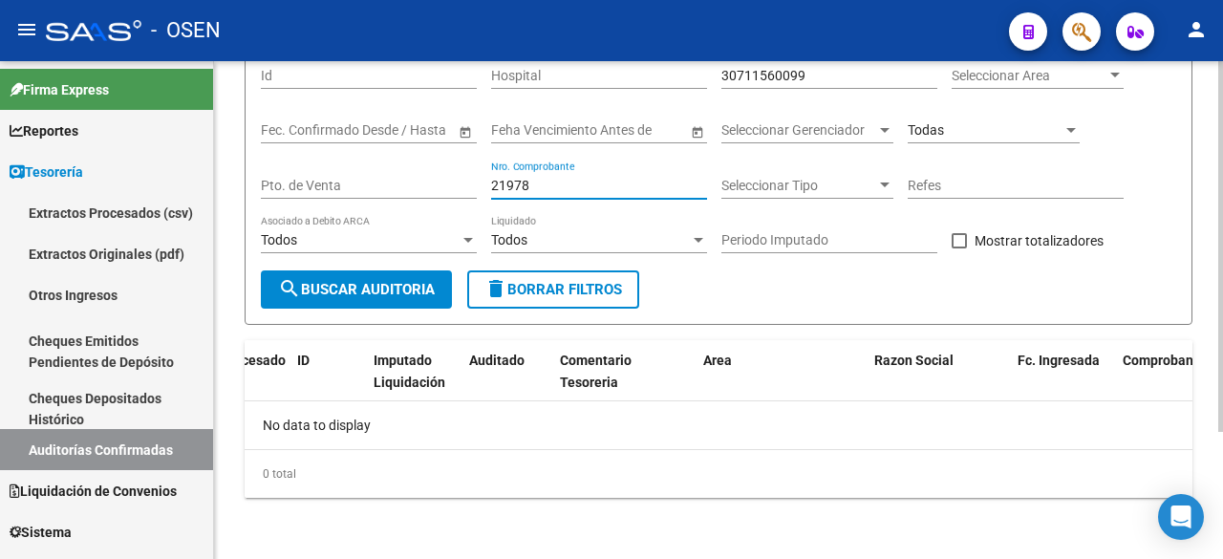
type input "21978"
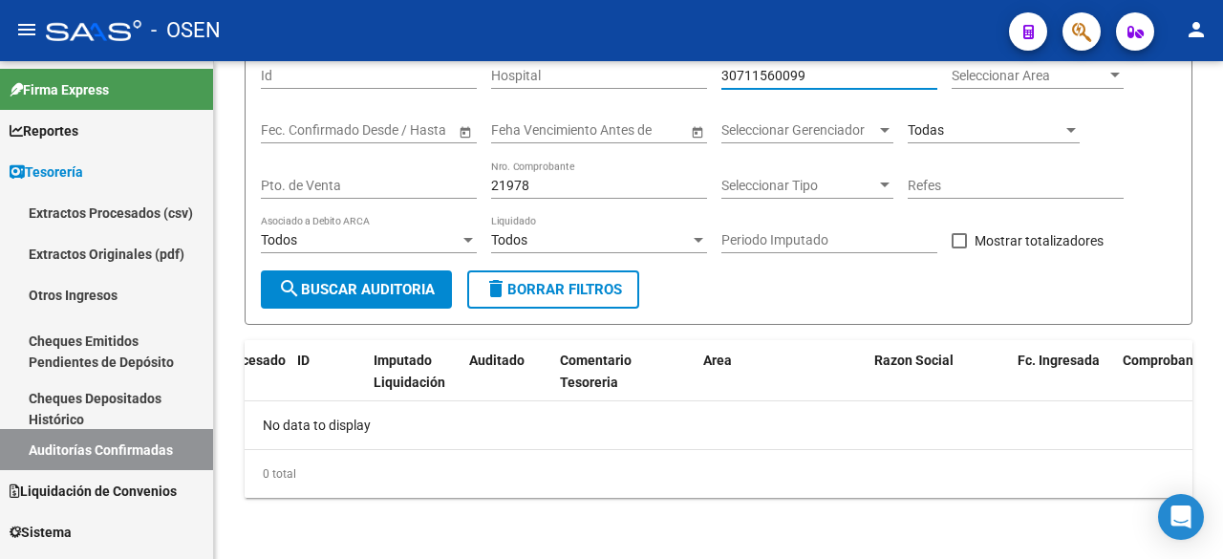
drag, startPoint x: 879, startPoint y: 72, endPoint x: 541, endPoint y: 45, distance: 339.3
click at [541, 45] on div "menu - OSEN person Firma Express Reportes Tablero de Control Ingresos Percibido…" at bounding box center [611, 279] width 1223 height 559
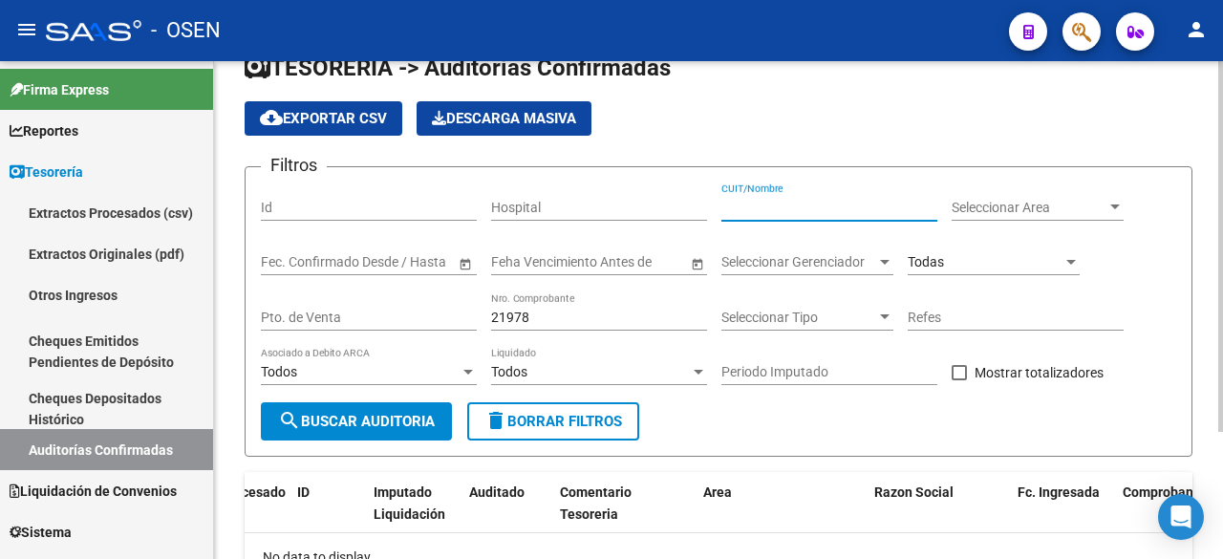
click at [342, 402] on button "search Buscar Auditoria" at bounding box center [356, 421] width 191 height 38
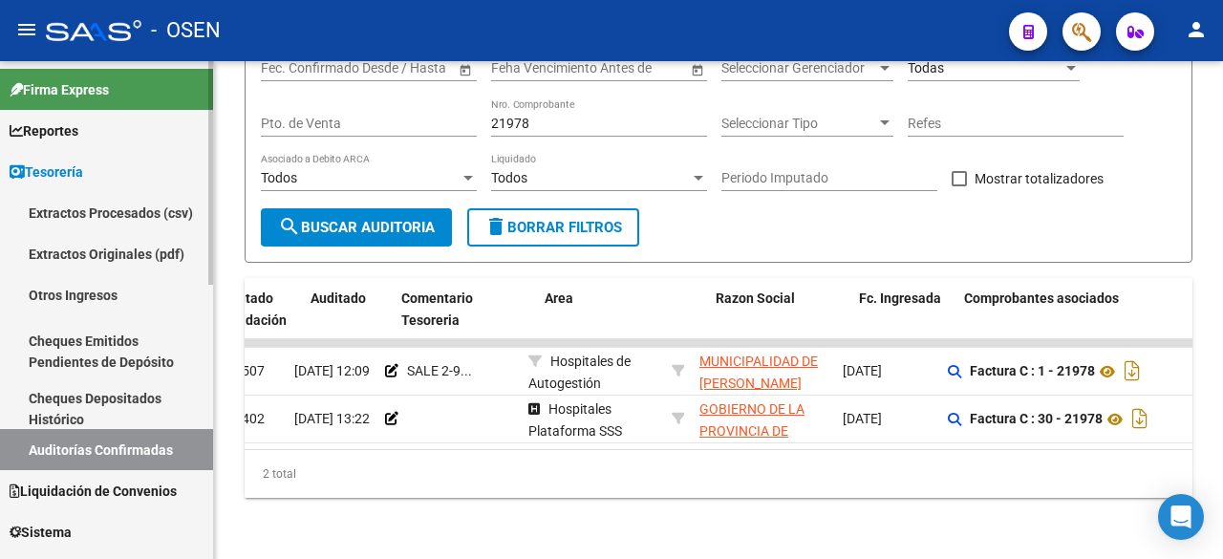
scroll to position [0, 190]
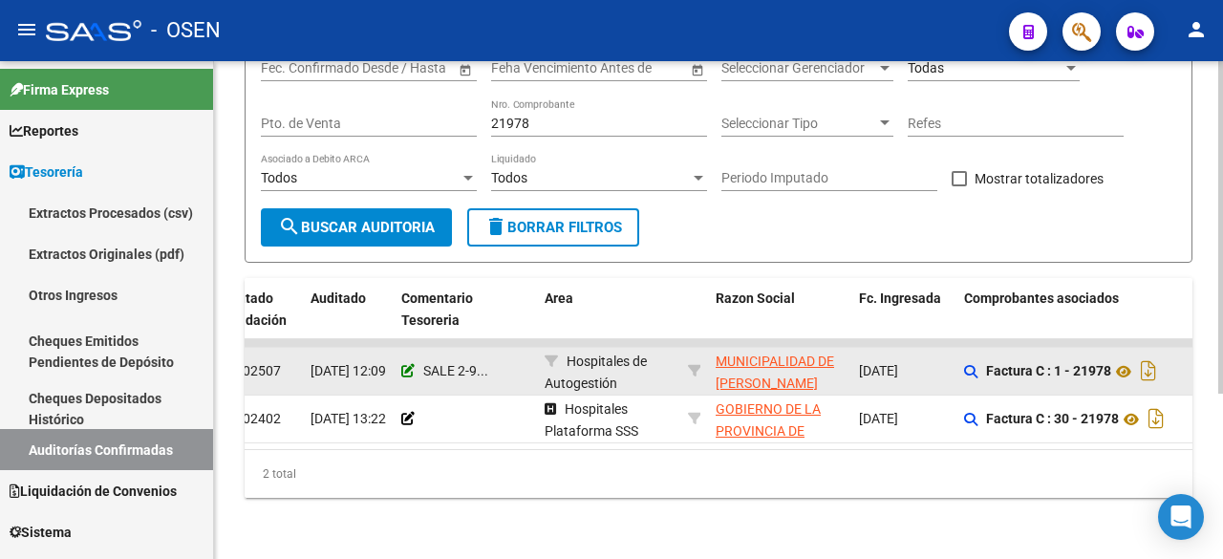
click at [414, 364] on icon at bounding box center [407, 370] width 13 height 13
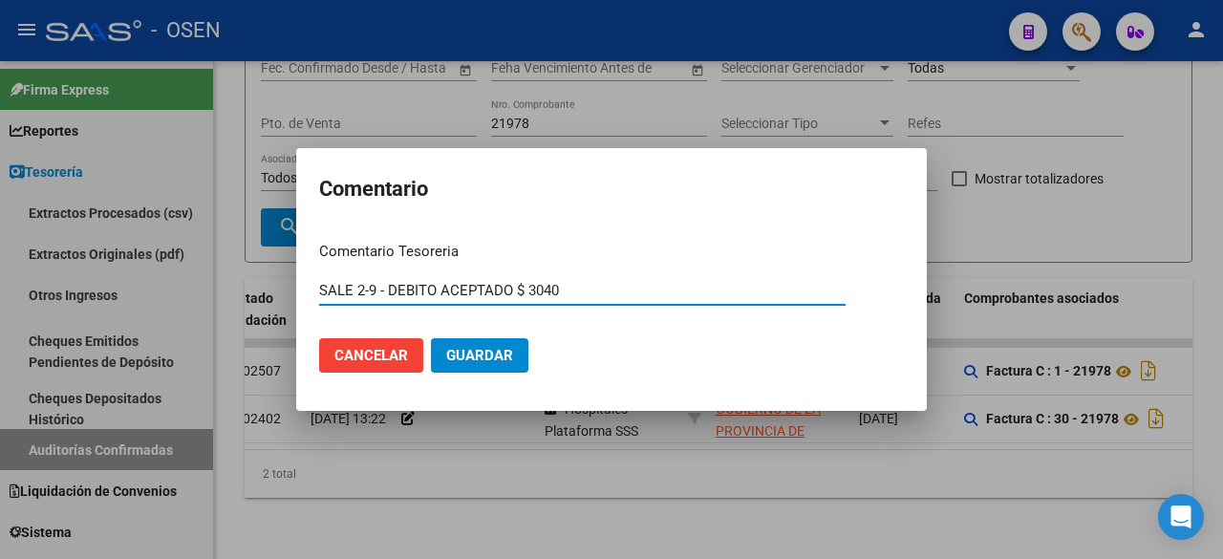
type input "SALE 2-9 - DEBITO ACEPTADO $ 3040"
click at [431, 338] on button "Guardar" at bounding box center [479, 355] width 97 height 34
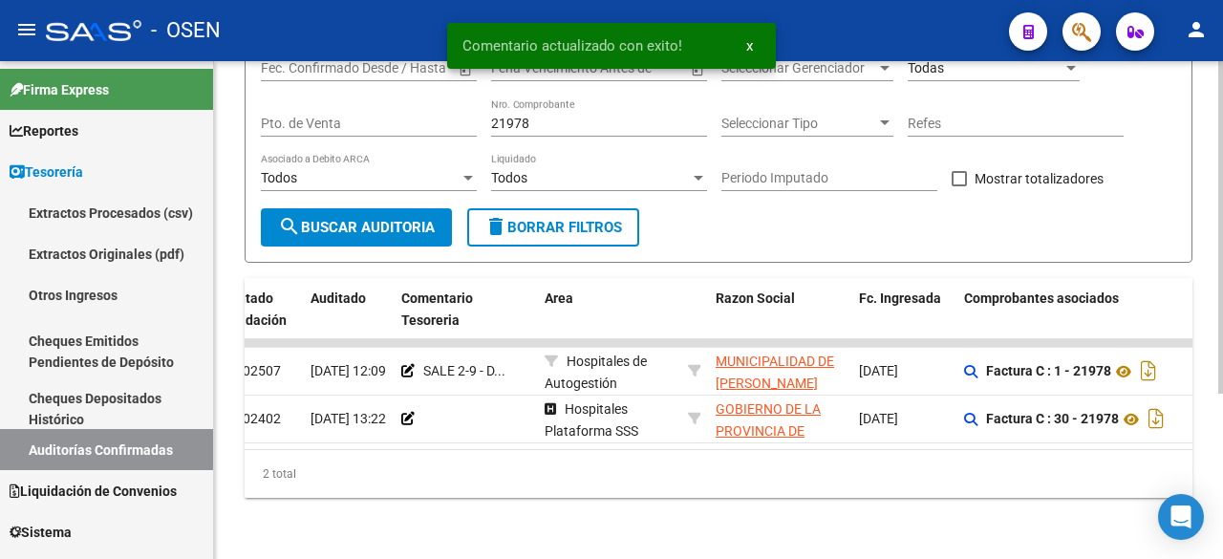
drag, startPoint x: 654, startPoint y: 449, endPoint x: 673, endPoint y: 447, distance: 19.2
click at [683, 456] on div "2 total" at bounding box center [719, 474] width 948 height 48
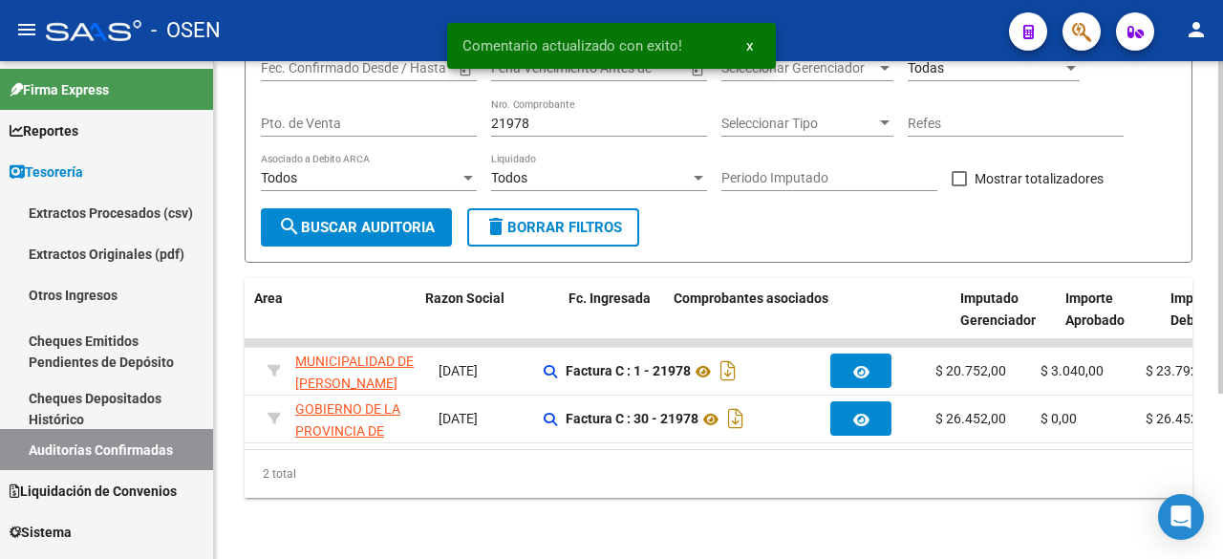
scroll to position [0, 0]
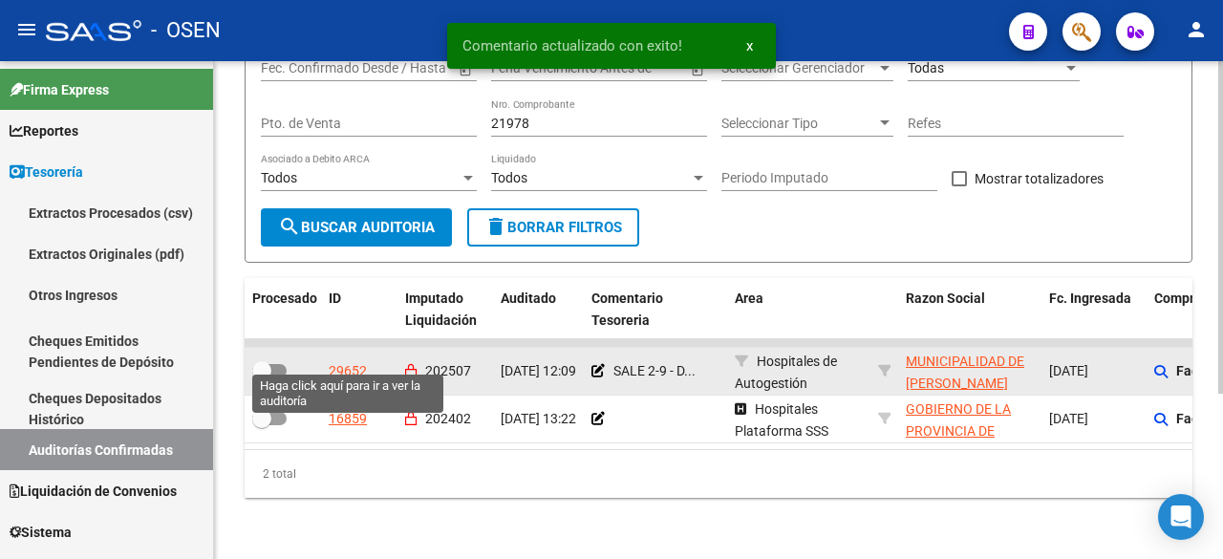
click at [346, 360] on div "29652" at bounding box center [348, 371] width 38 height 22
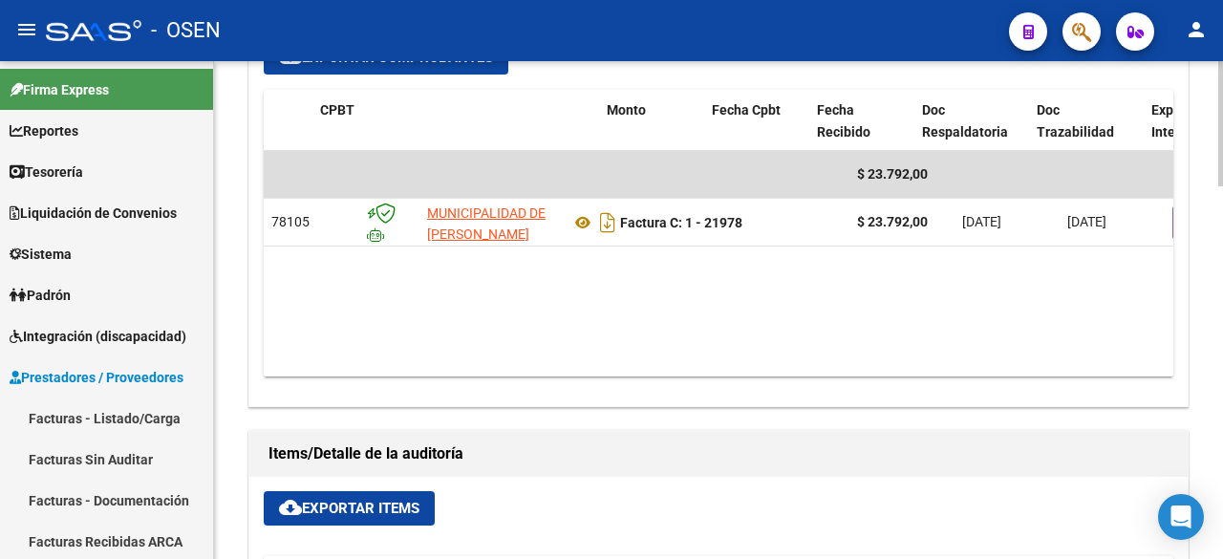
scroll to position [0, 331]
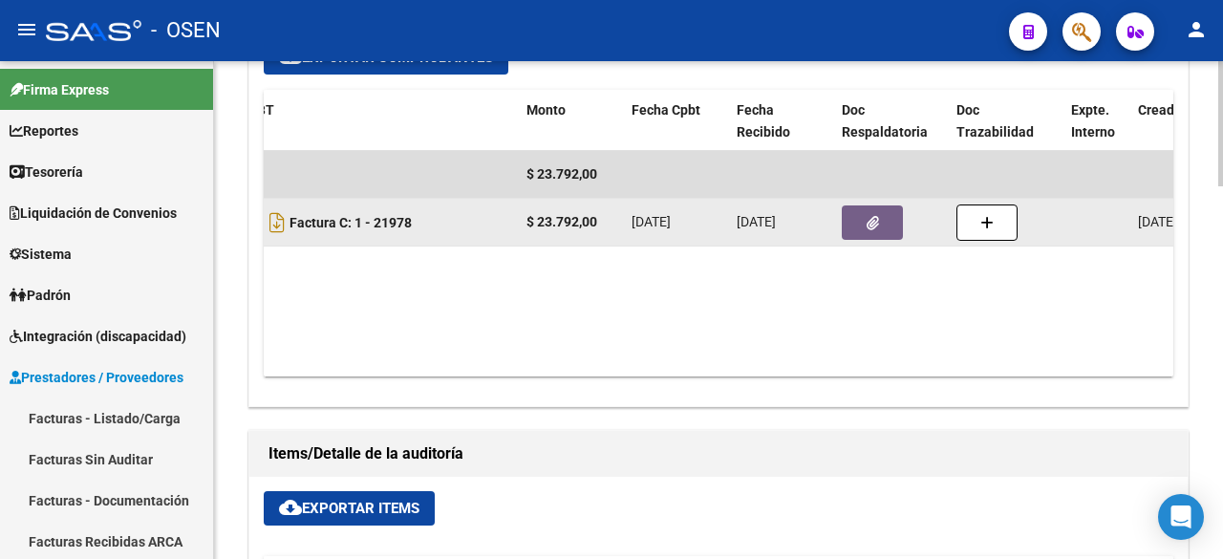
click at [861, 205] on button "button" at bounding box center [872, 222] width 61 height 34
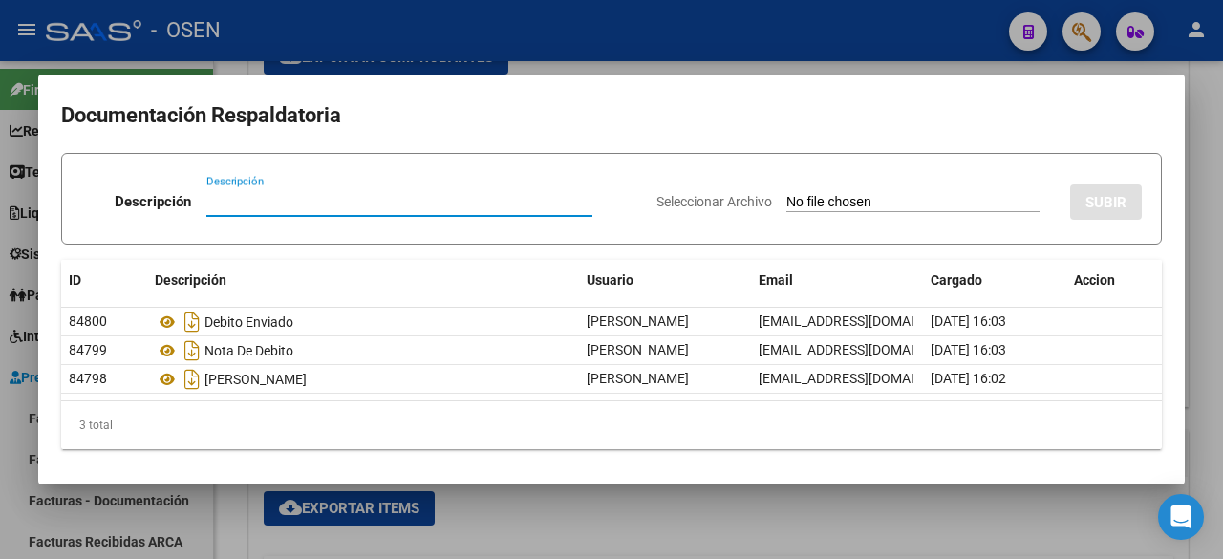
click at [469, 204] on input "Descripción" at bounding box center [399, 201] width 386 height 17
type input "NC"
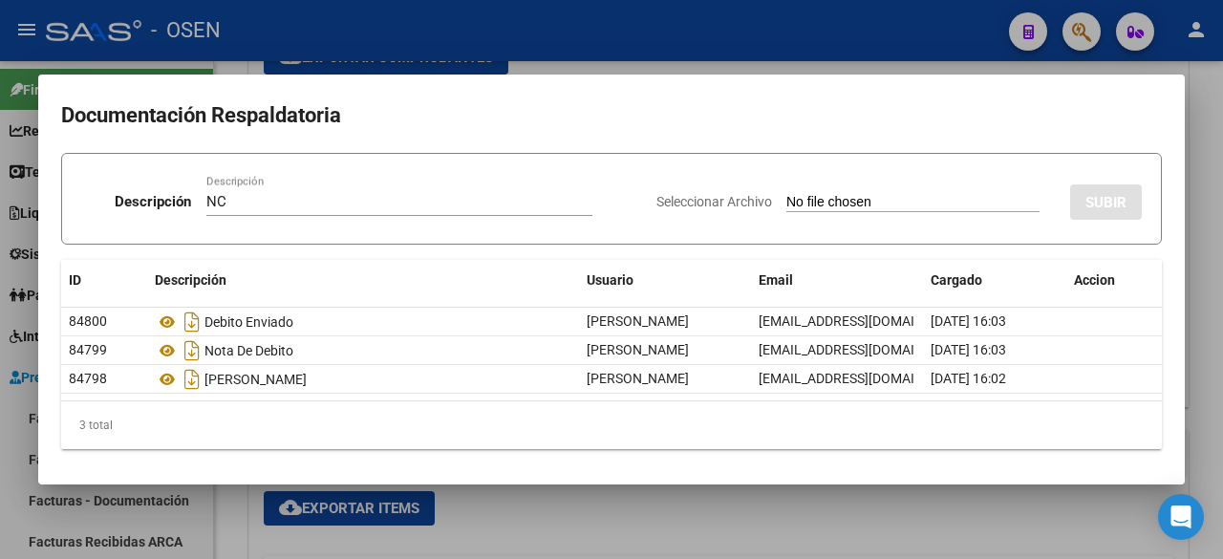
click at [958, 203] on input "Seleccionar Archivo" at bounding box center [912, 203] width 253 height 18
type input "C:\fakepath\MUNIC. JOSE C PAZ NC X FC 21978.pdf"
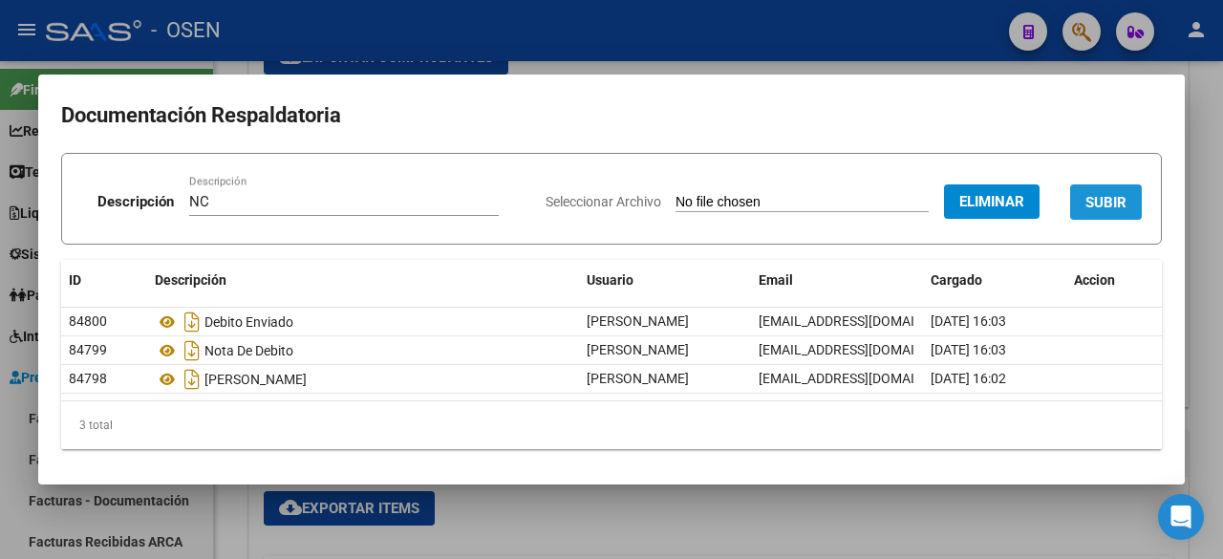
click at [1110, 191] on button "SUBIR" at bounding box center [1106, 201] width 72 height 35
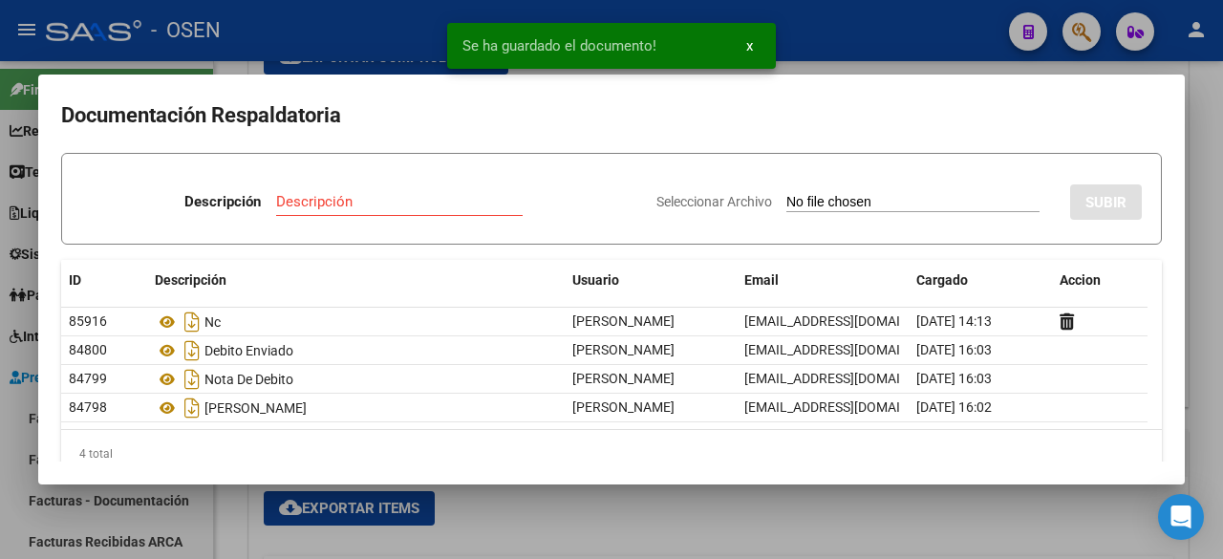
click at [661, 505] on div at bounding box center [611, 279] width 1223 height 559
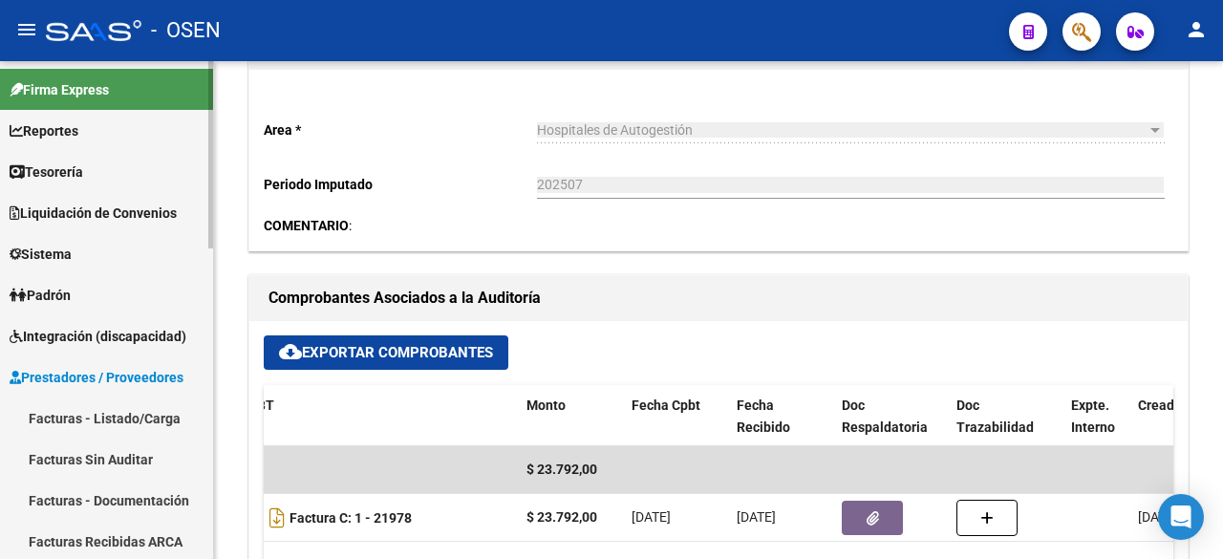
scroll to position [637, 0]
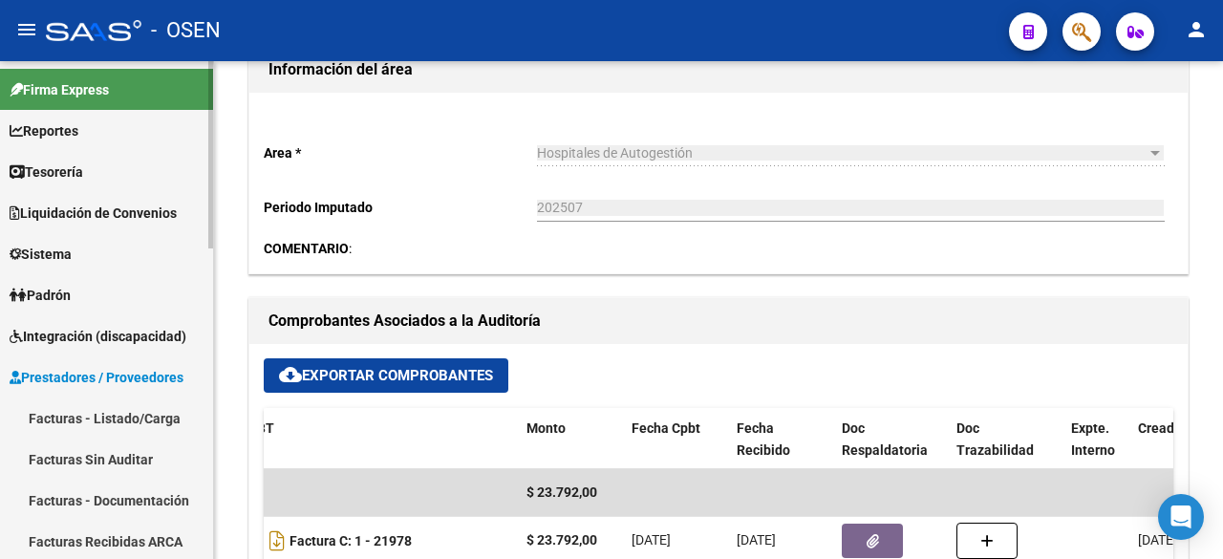
click at [150, 164] on link "Tesorería" at bounding box center [106, 171] width 213 height 41
click at [95, 173] on link "Tesorería" at bounding box center [106, 171] width 213 height 41
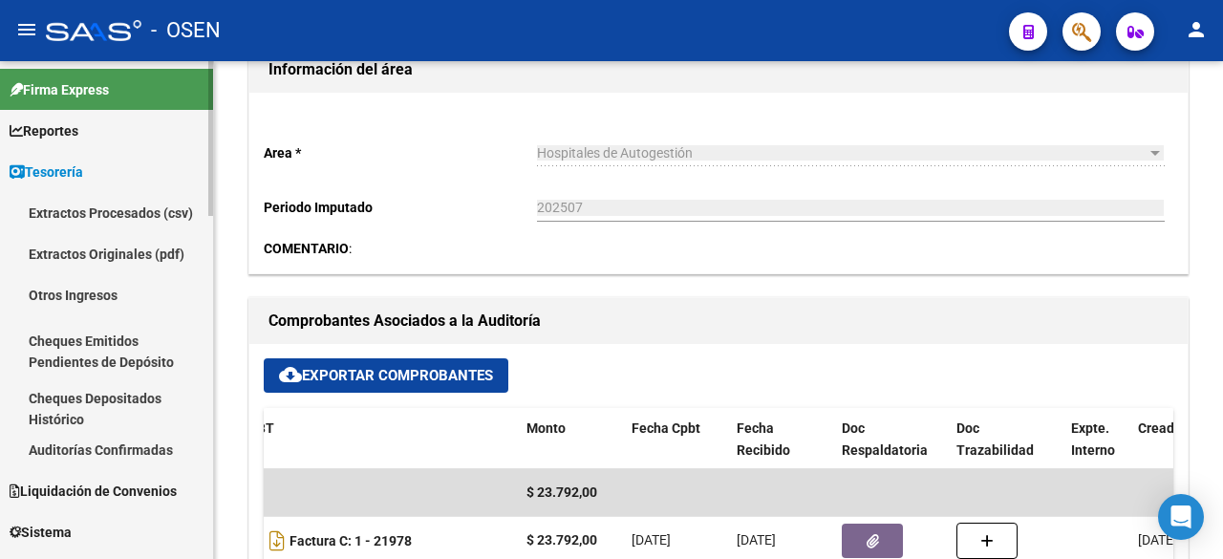
click at [138, 446] on link "Auditorías Confirmadas" at bounding box center [106, 449] width 213 height 41
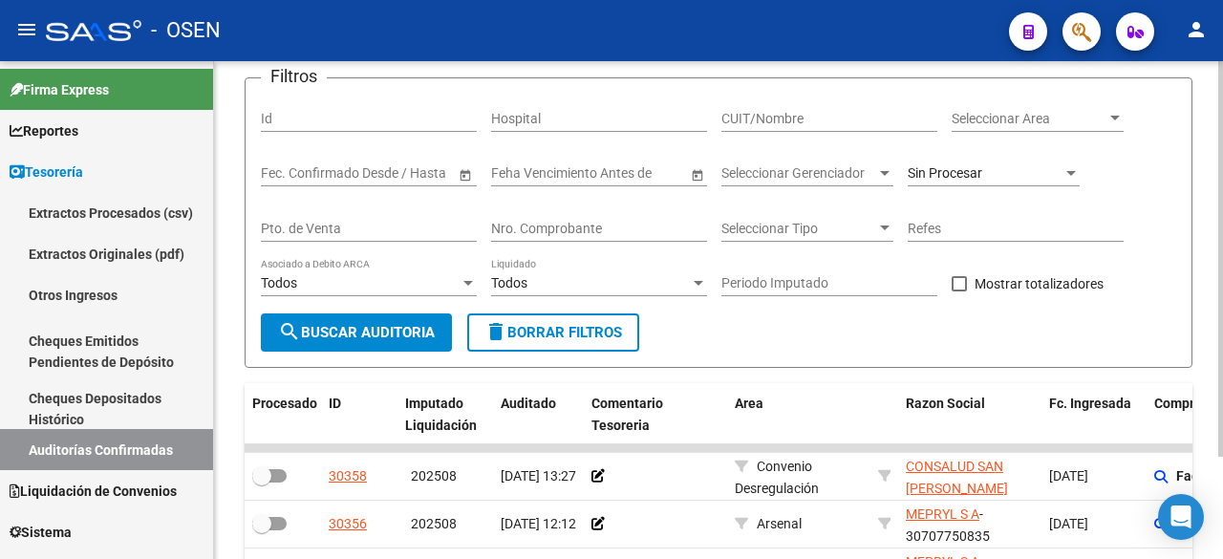
scroll to position [631, 0]
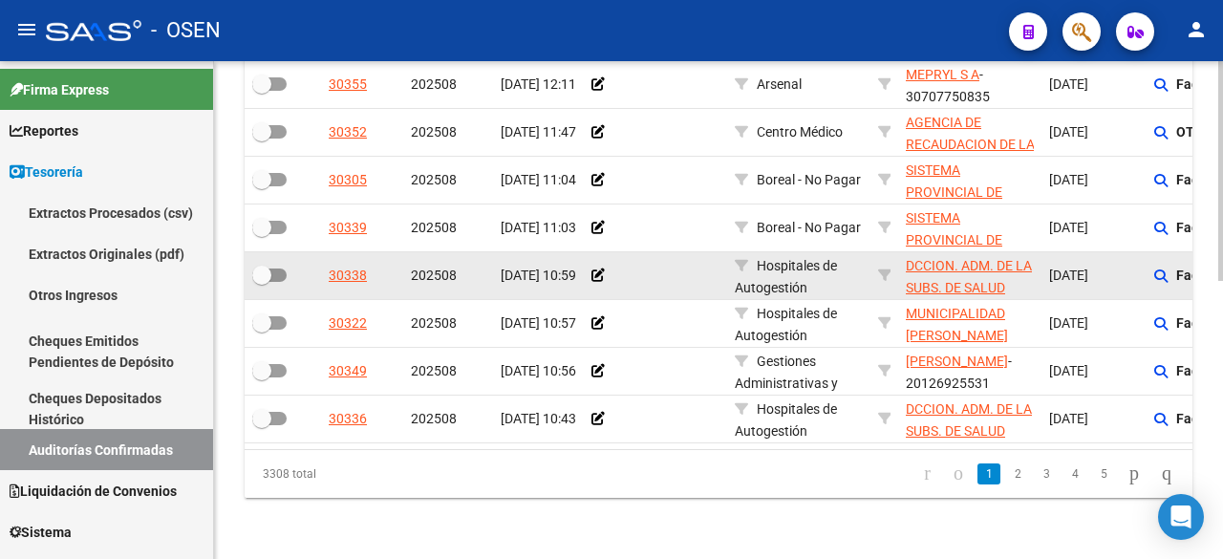
click at [628, 252] on datatable-body-cell at bounding box center [655, 275] width 143 height 47
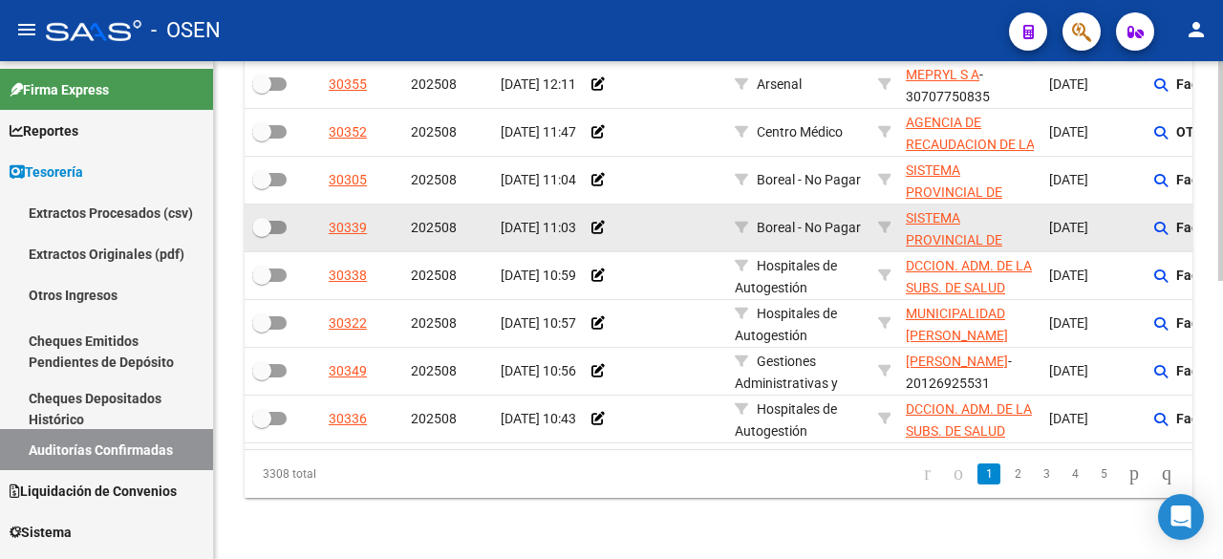
scroll to position [0, 0]
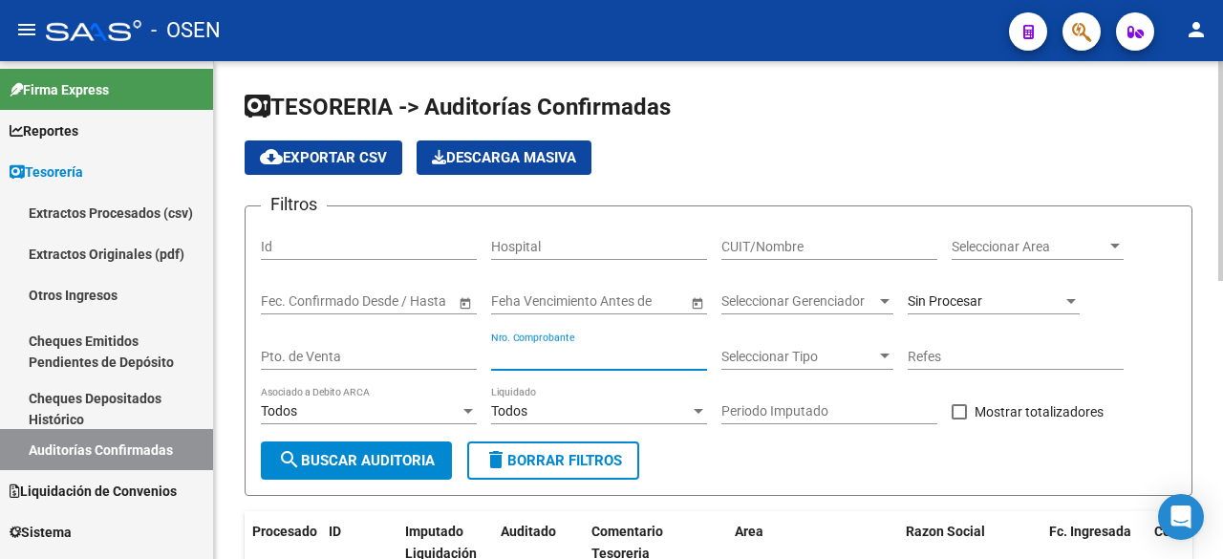
click at [595, 360] on input "Nro. Comprobante" at bounding box center [599, 357] width 216 height 16
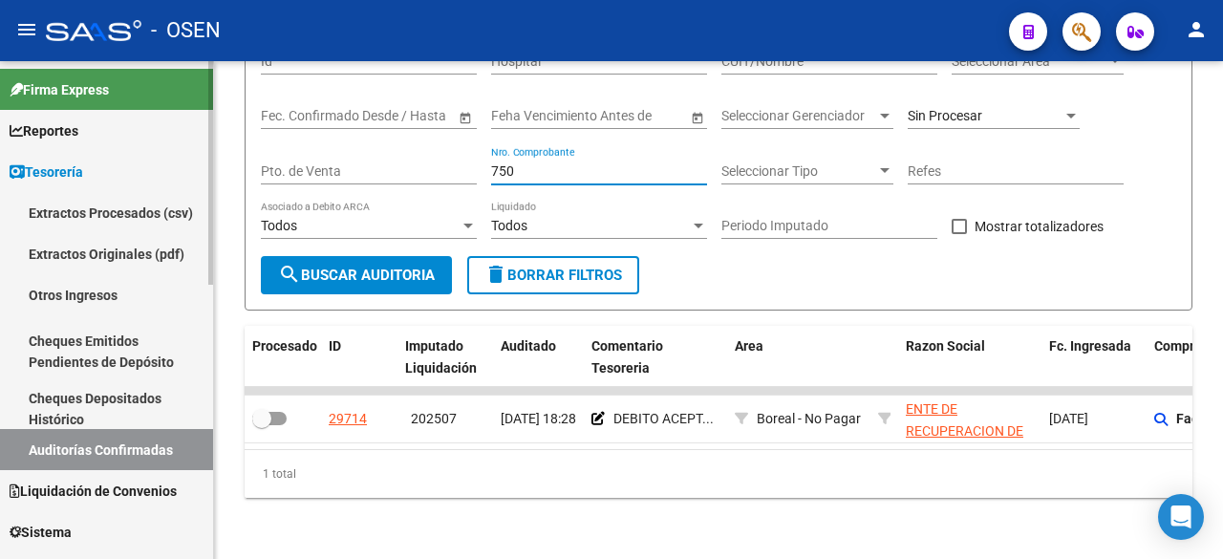
type input "750"
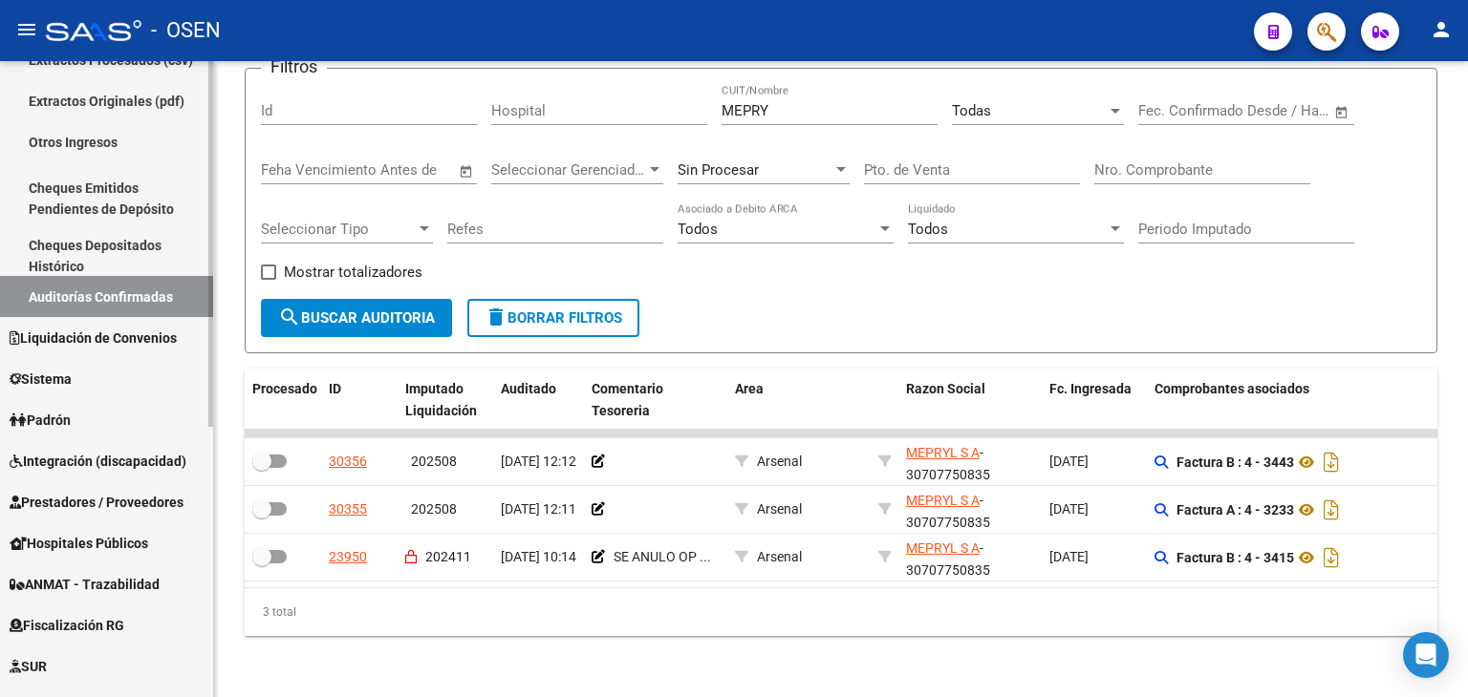
scroll to position [153, 0]
click at [107, 504] on span "Prestadores / Proveedores" at bounding box center [97, 502] width 174 height 21
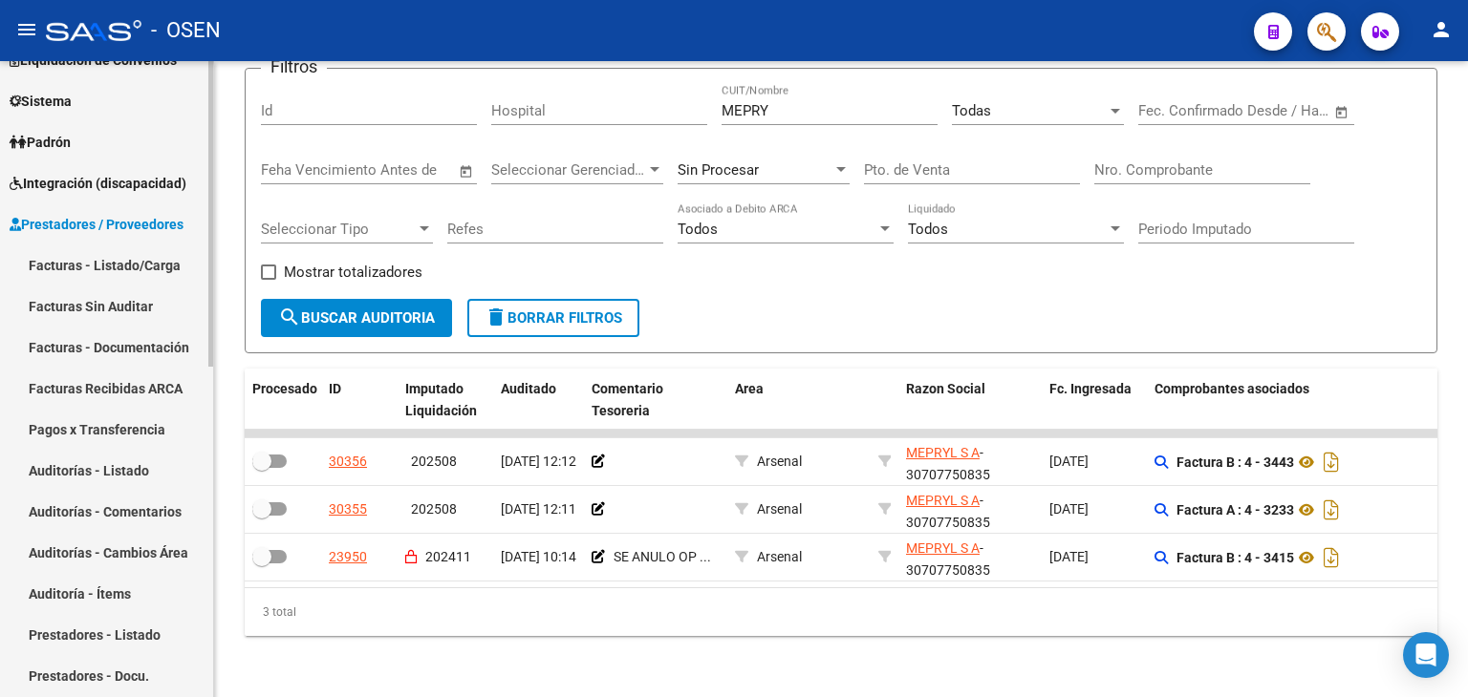
click at [111, 268] on link "Facturas - Listado/Carga" at bounding box center [106, 265] width 213 height 41
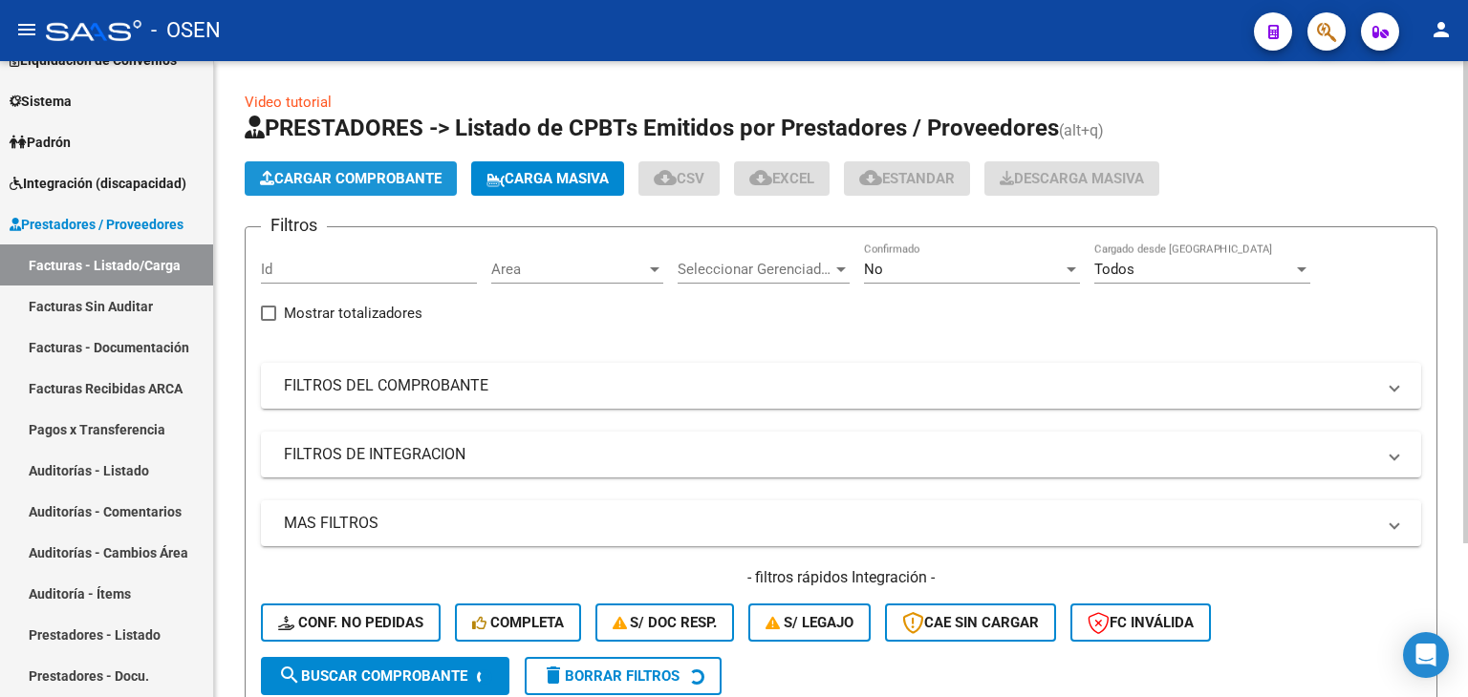
click at [376, 188] on button "Cargar Comprobante" at bounding box center [351, 178] width 212 height 34
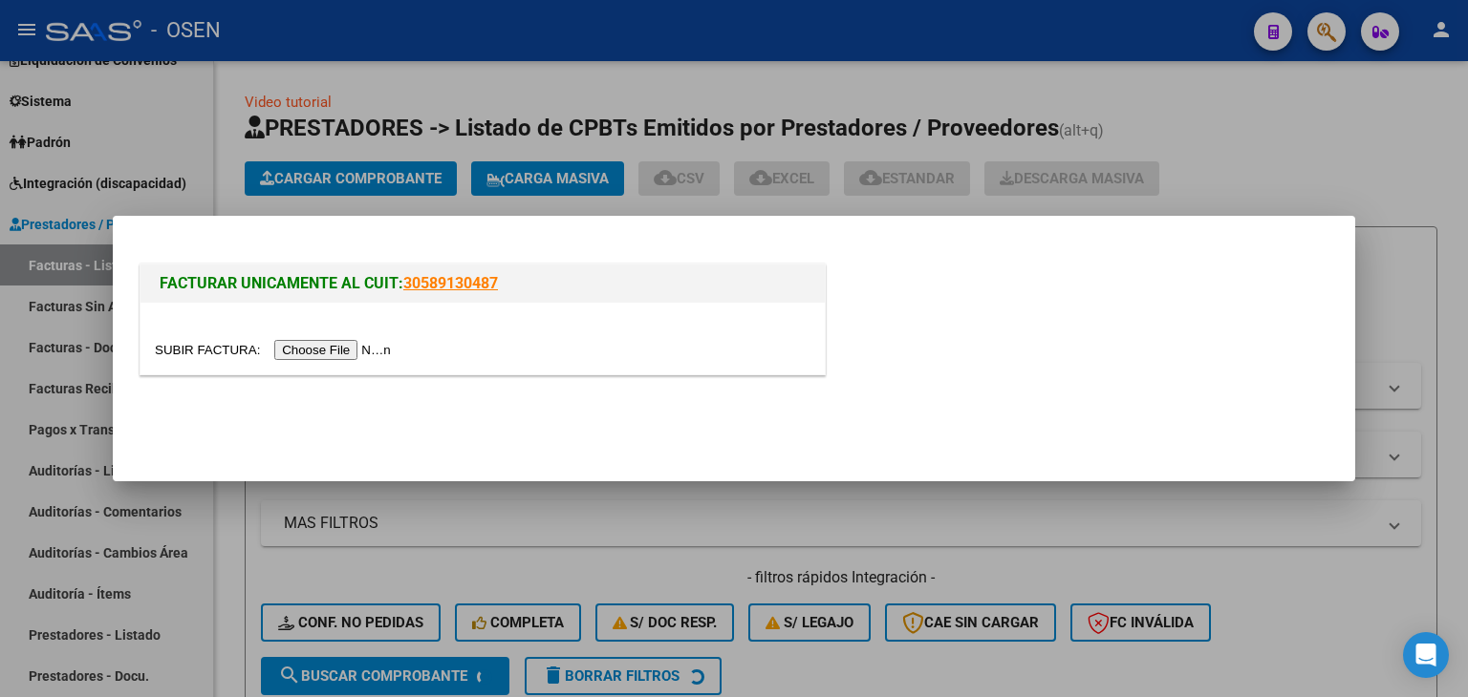
click at [306, 352] on input "file" at bounding box center [276, 350] width 242 height 20
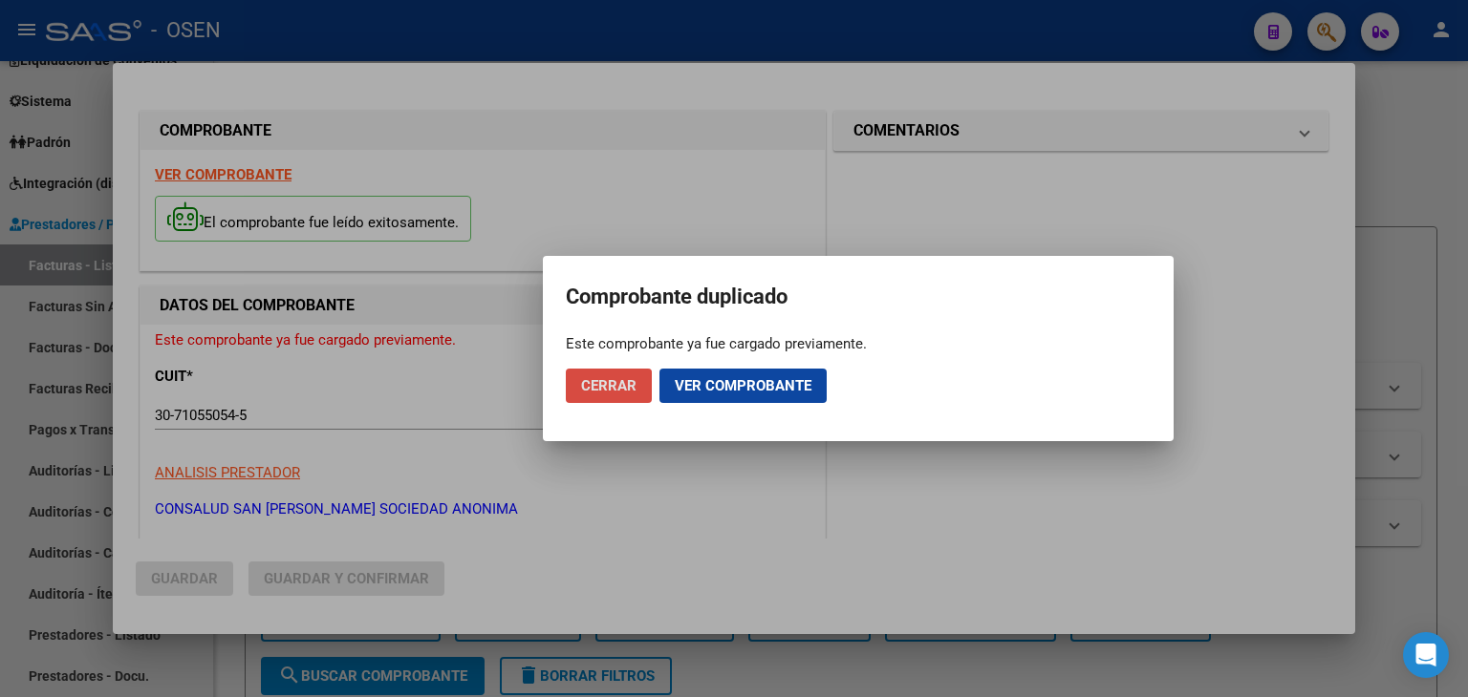
click at [595, 387] on span "Cerrar" at bounding box center [608, 385] width 55 height 17
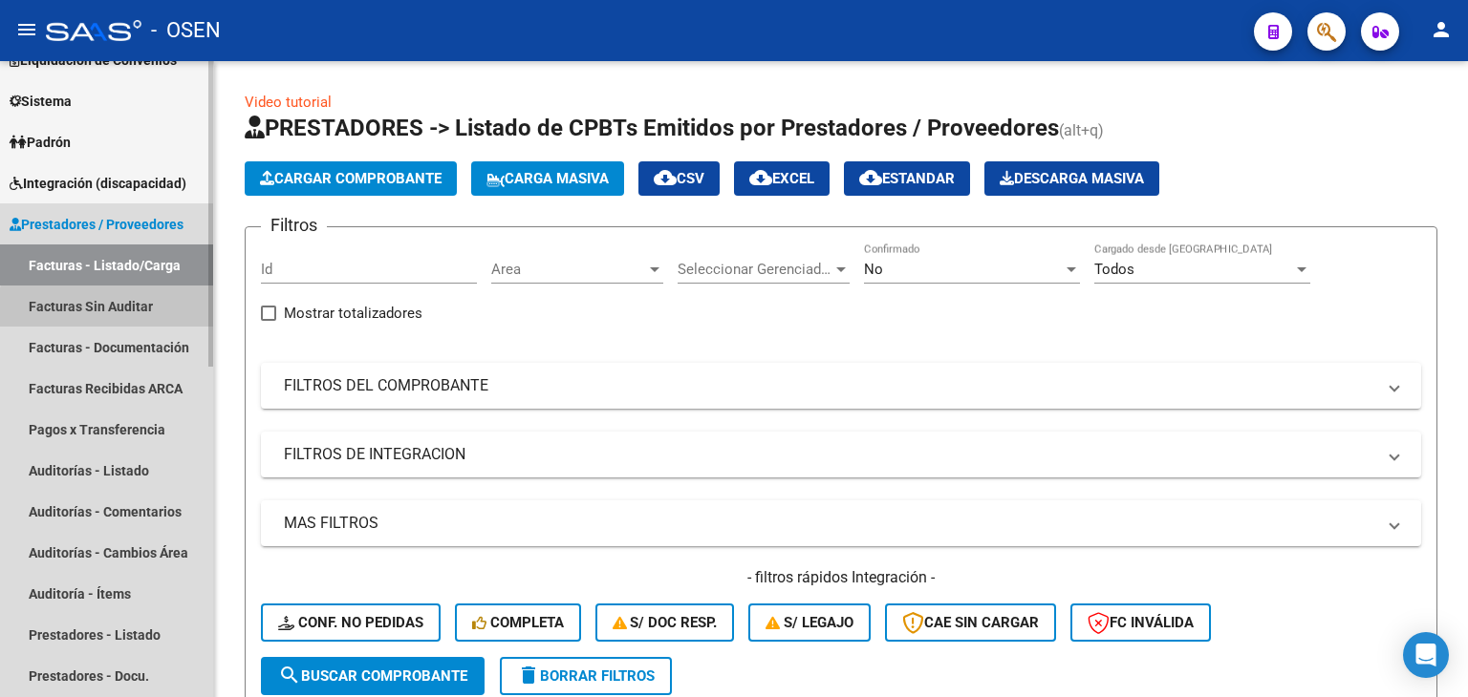
click at [137, 311] on link "Facturas Sin Auditar" at bounding box center [106, 306] width 213 height 41
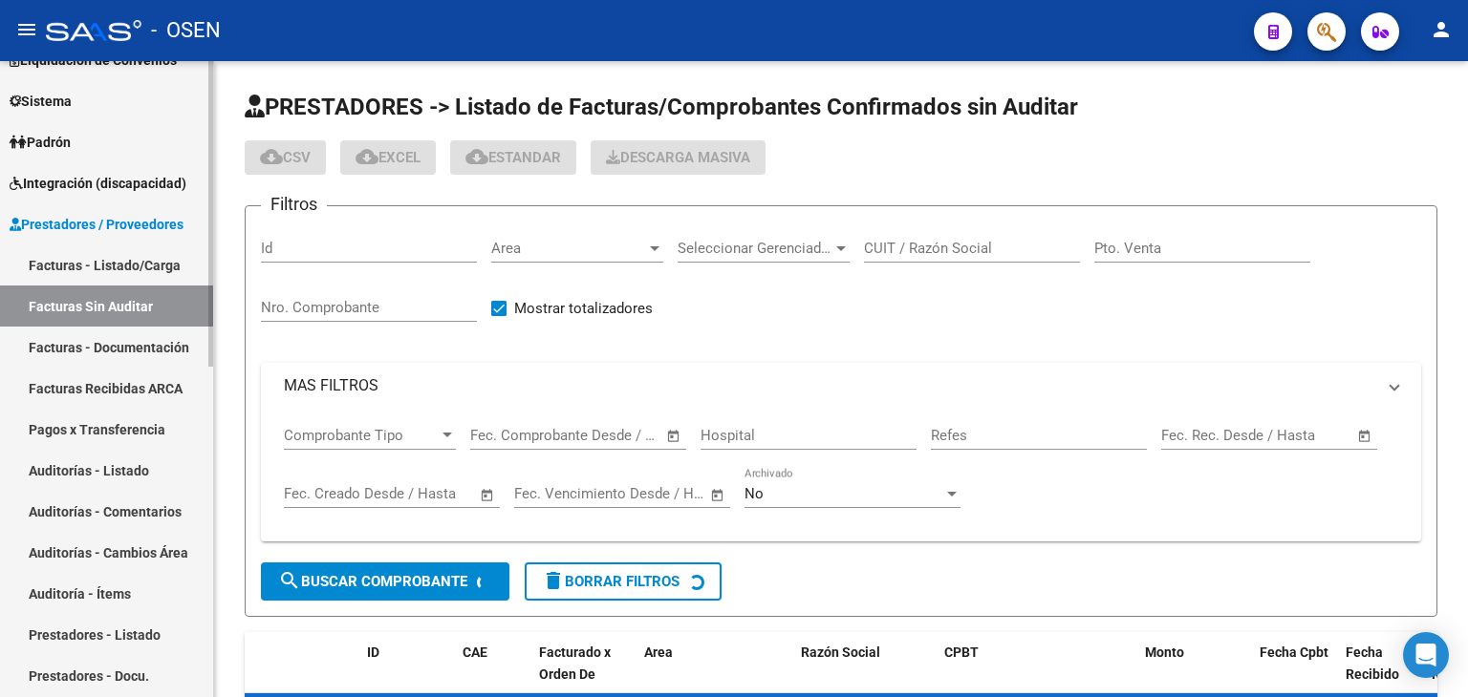
click at [145, 267] on link "Facturas - Listado/Carga" at bounding box center [106, 265] width 213 height 41
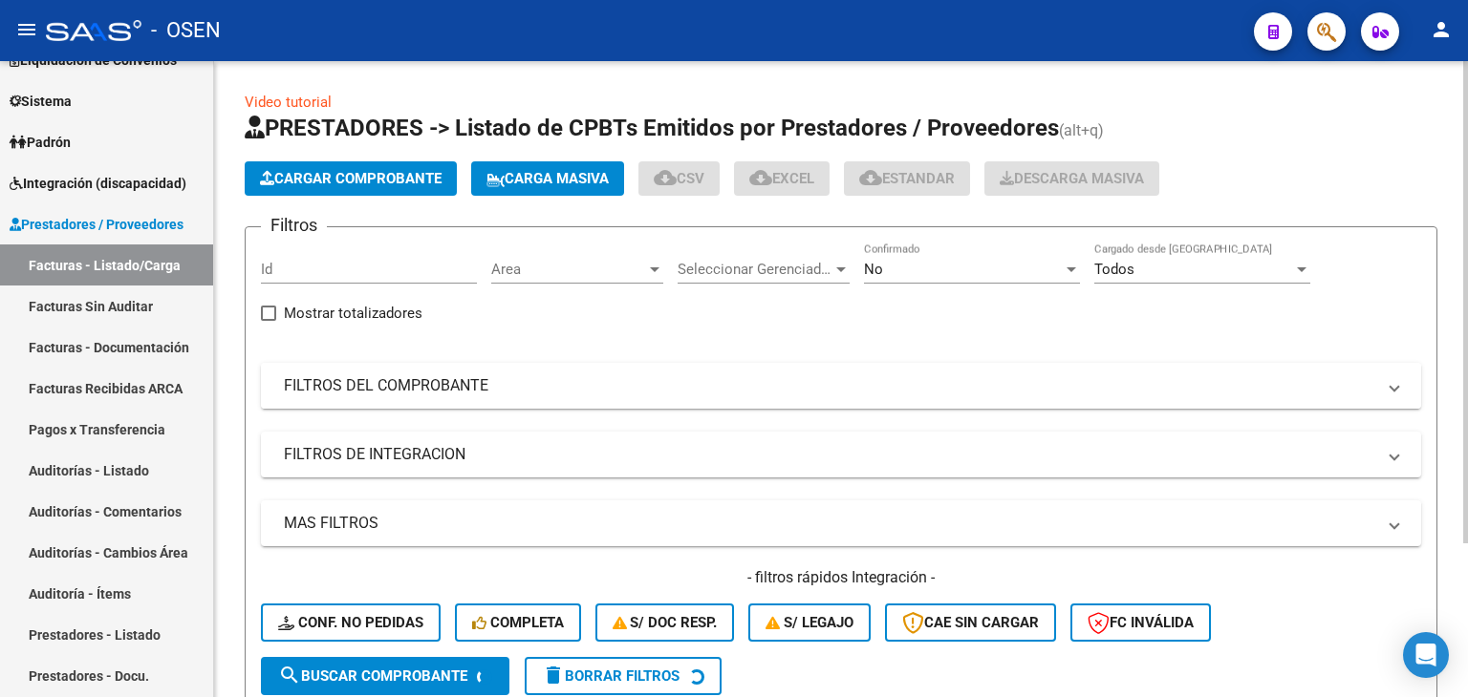
click at [489, 377] on mat-panel-title "FILTROS DEL COMPROBANTE" at bounding box center [829, 385] width 1091 height 21
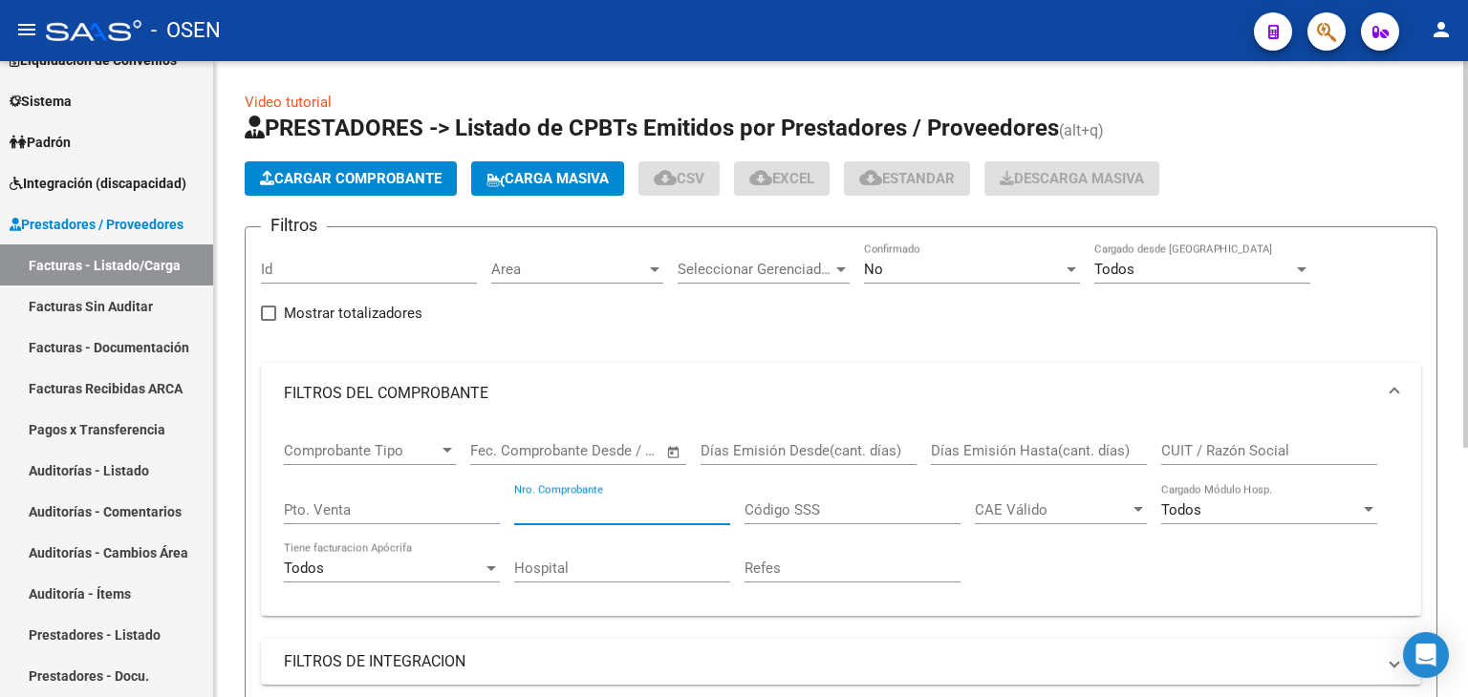
click at [594, 502] on input "Nro. Comprobante" at bounding box center [622, 510] width 216 height 17
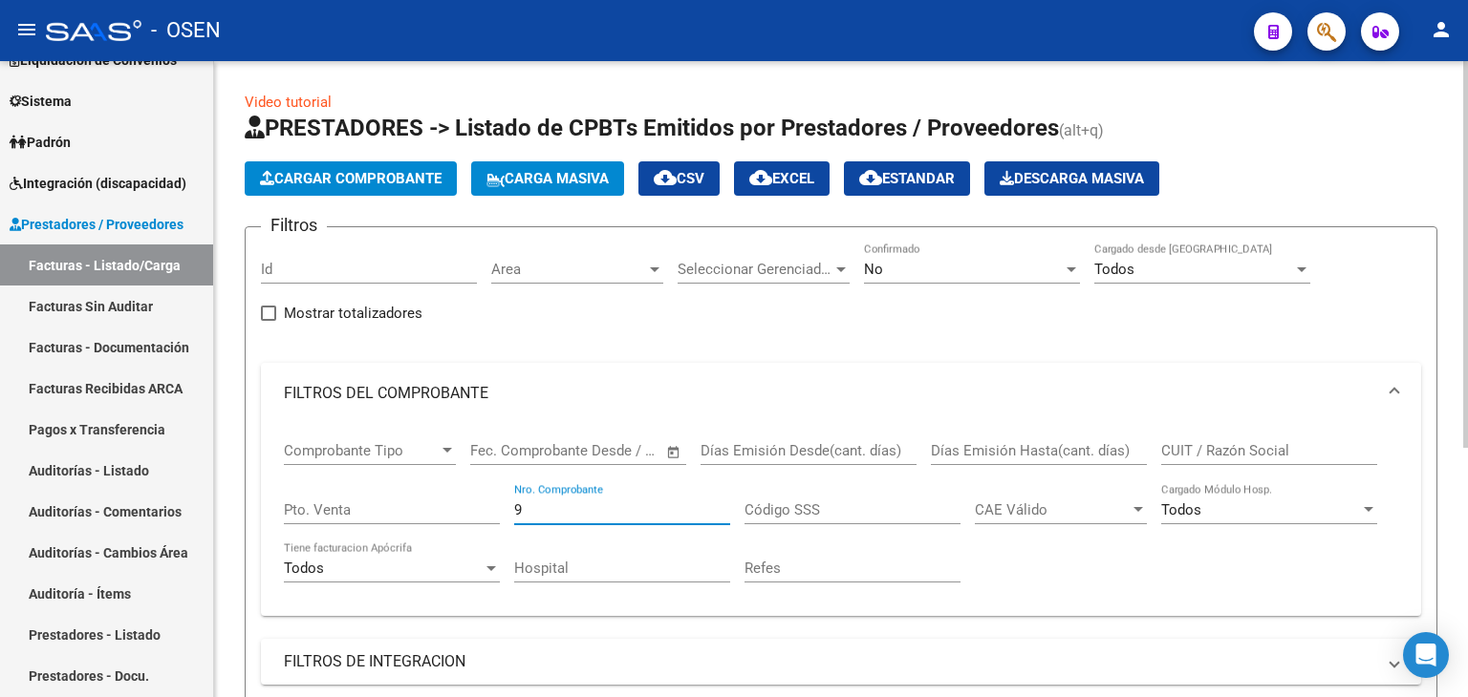
type input "8"
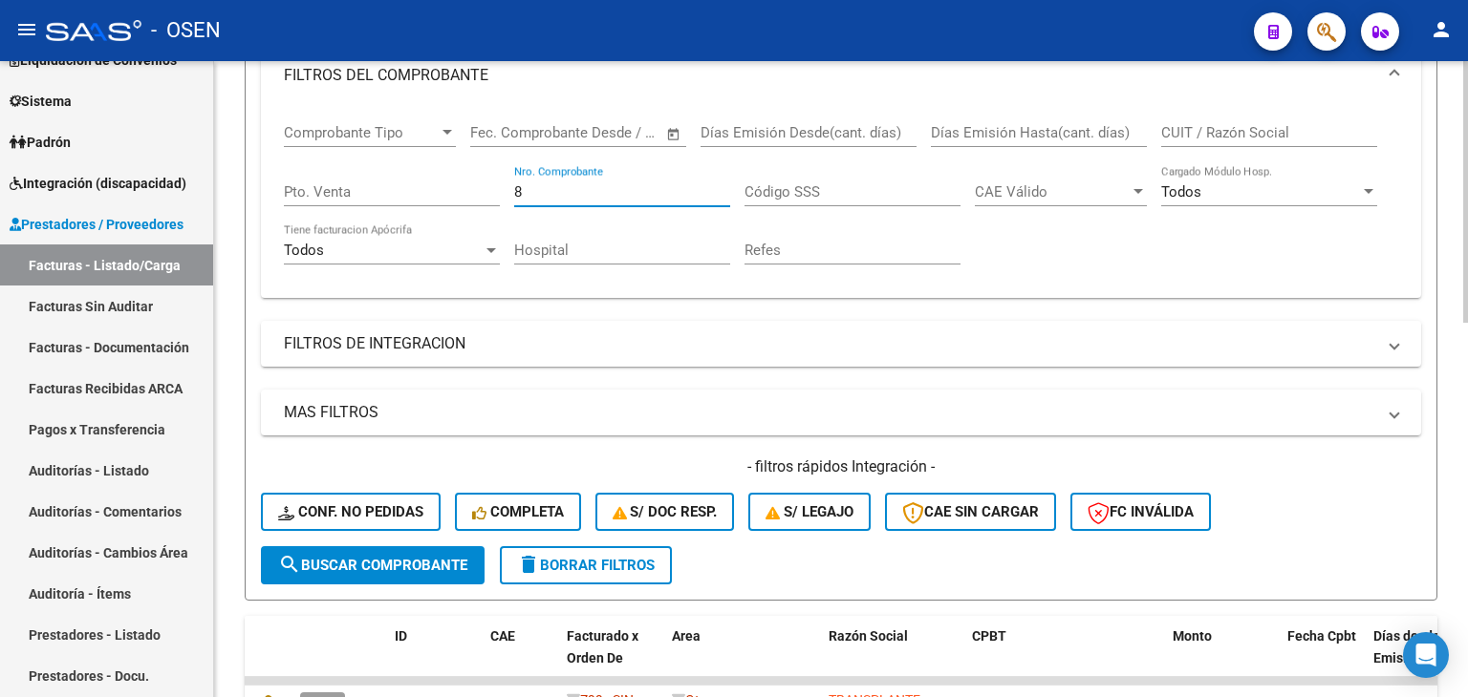
drag, startPoint x: 551, startPoint y: 183, endPoint x: 368, endPoint y: 178, distance: 183.5
click at [360, 173] on div "Comprobante Tipo Comprobante Tipo Start date – End date Fec. Comprobante Desde …" at bounding box center [841, 194] width 1114 height 177
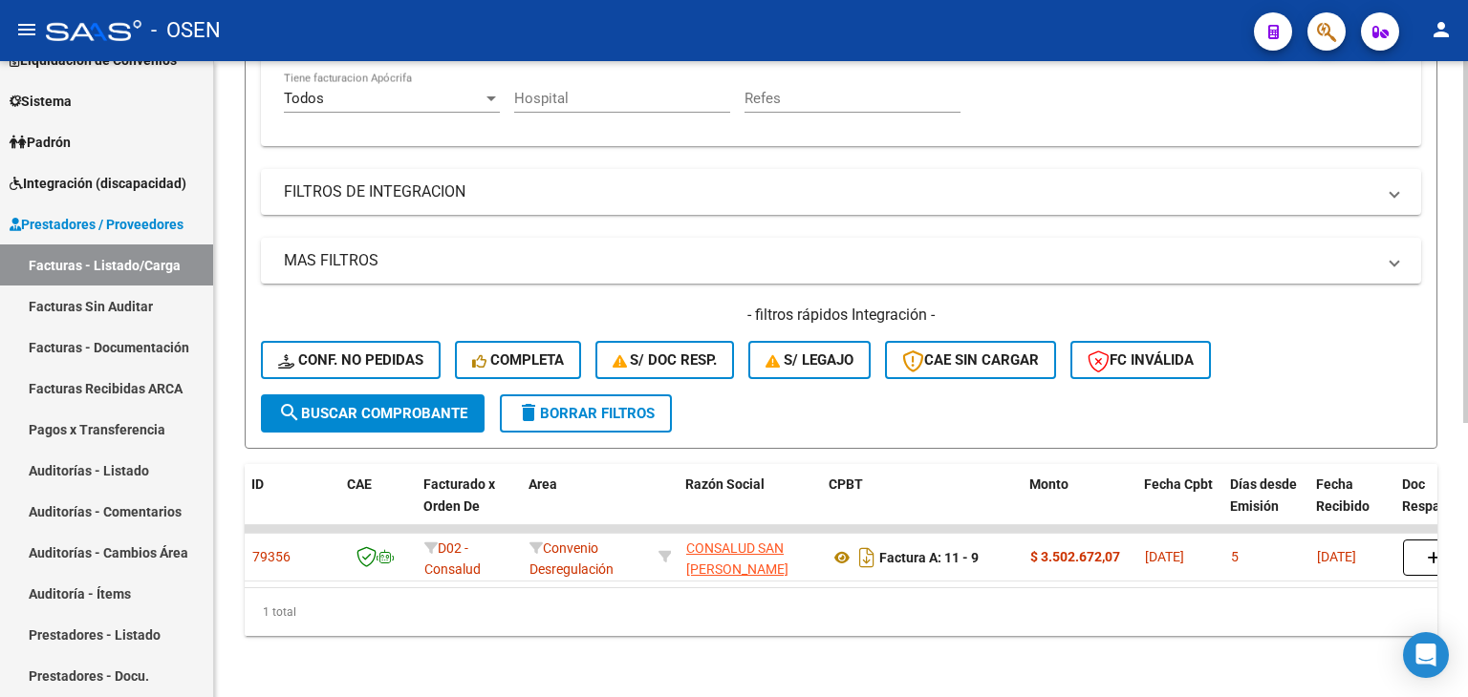
scroll to position [0, 0]
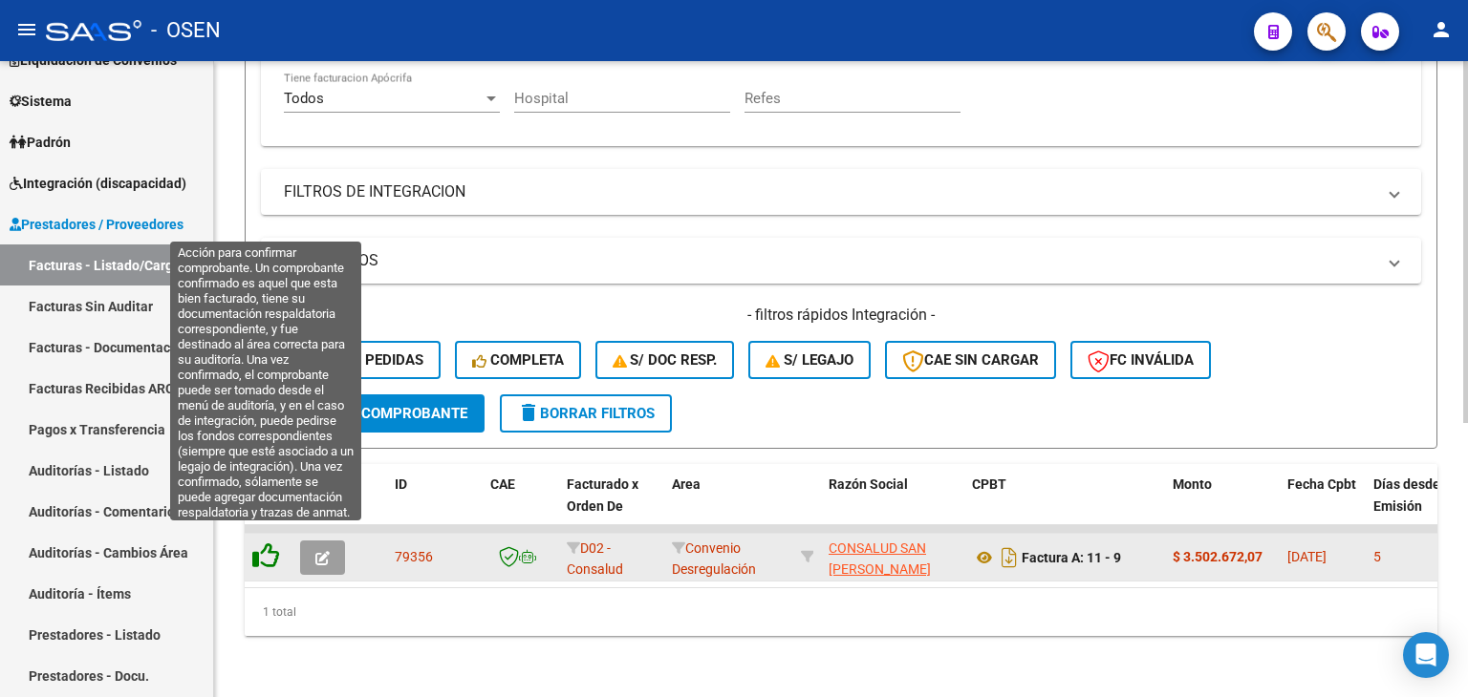
type input "9"
click at [264, 544] on icon at bounding box center [265, 556] width 27 height 27
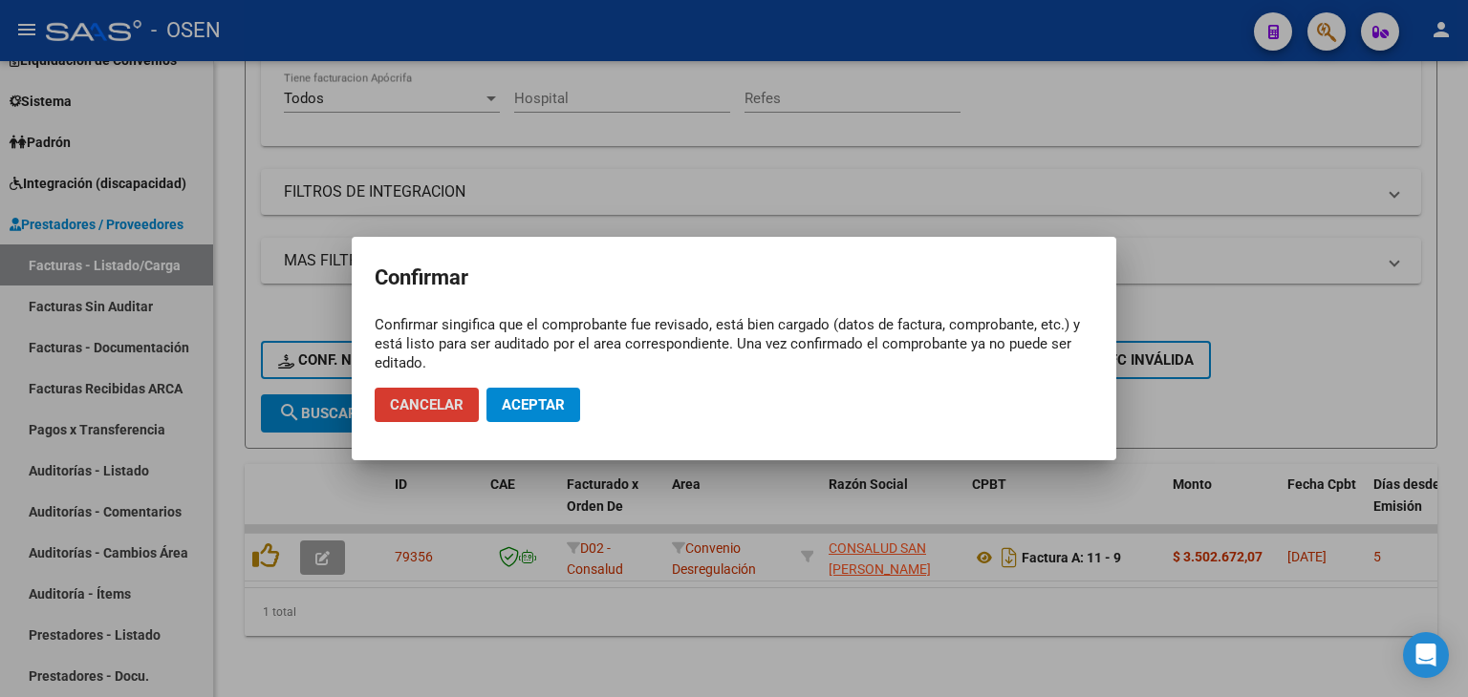
click at [530, 400] on span "Aceptar" at bounding box center [533, 405] width 63 height 17
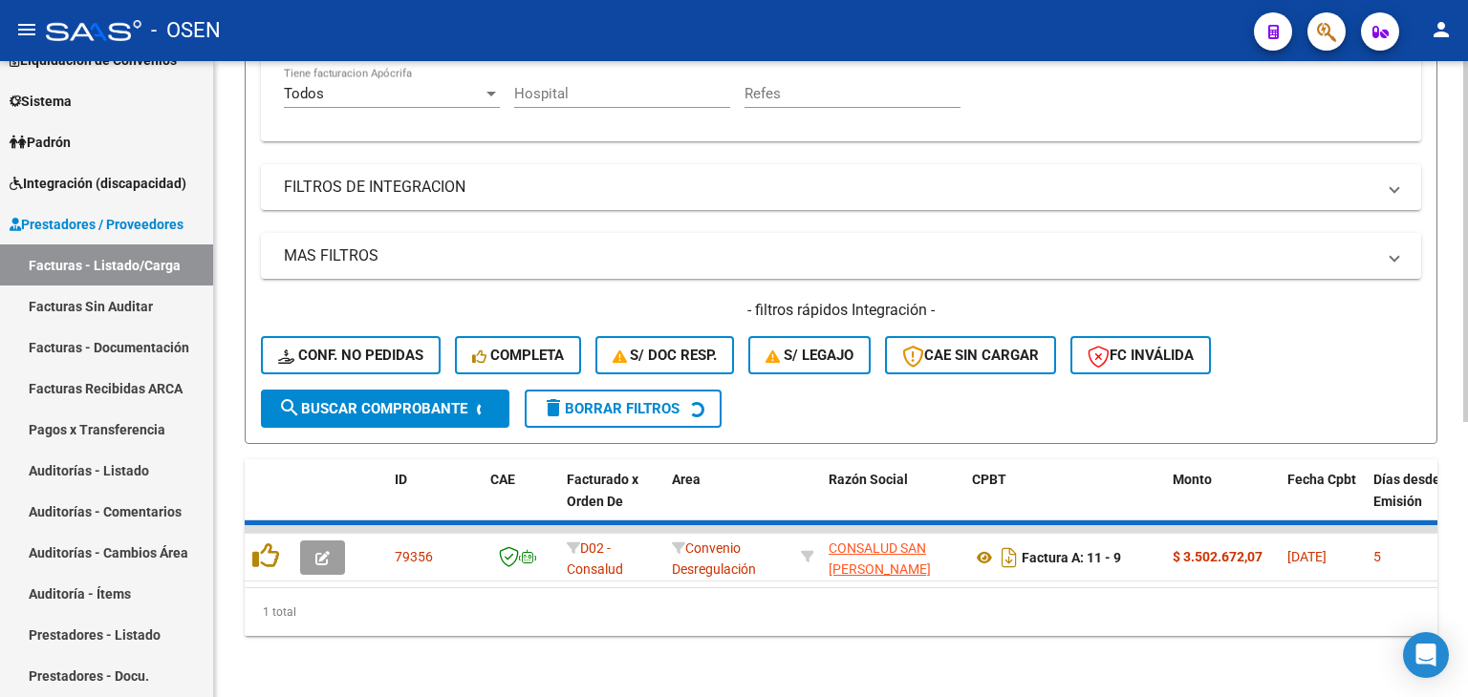
scroll to position [452, 0]
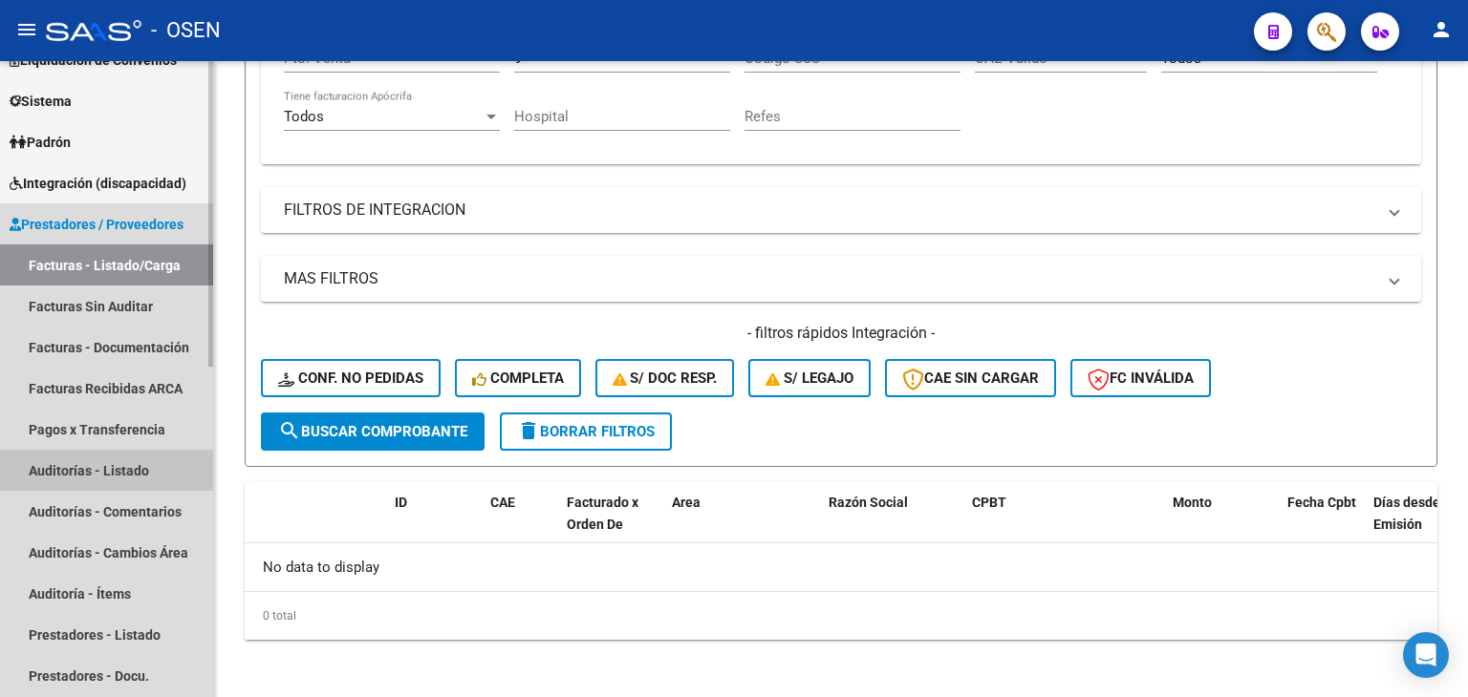
click at [115, 465] on link "Auditorías - Listado" at bounding box center [106, 470] width 213 height 41
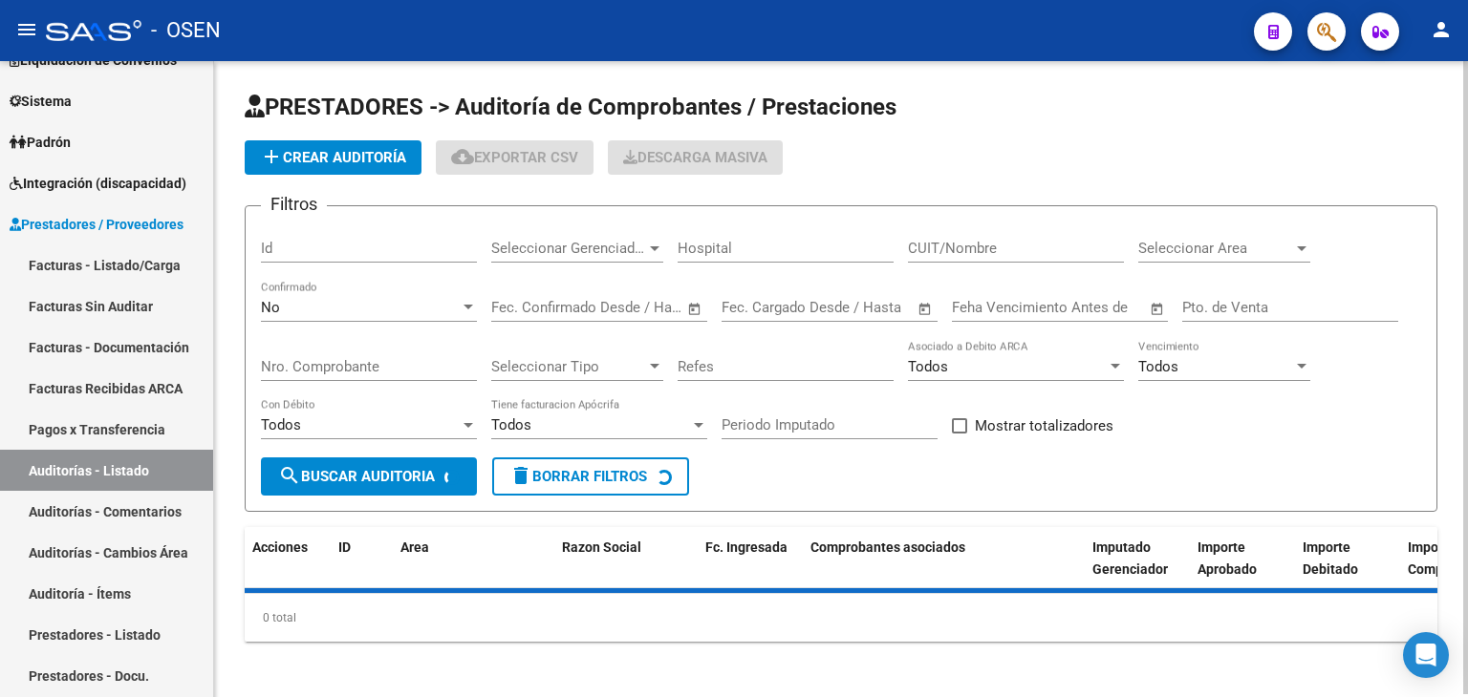
click at [356, 146] on button "add Crear Auditoría" at bounding box center [333, 157] width 177 height 34
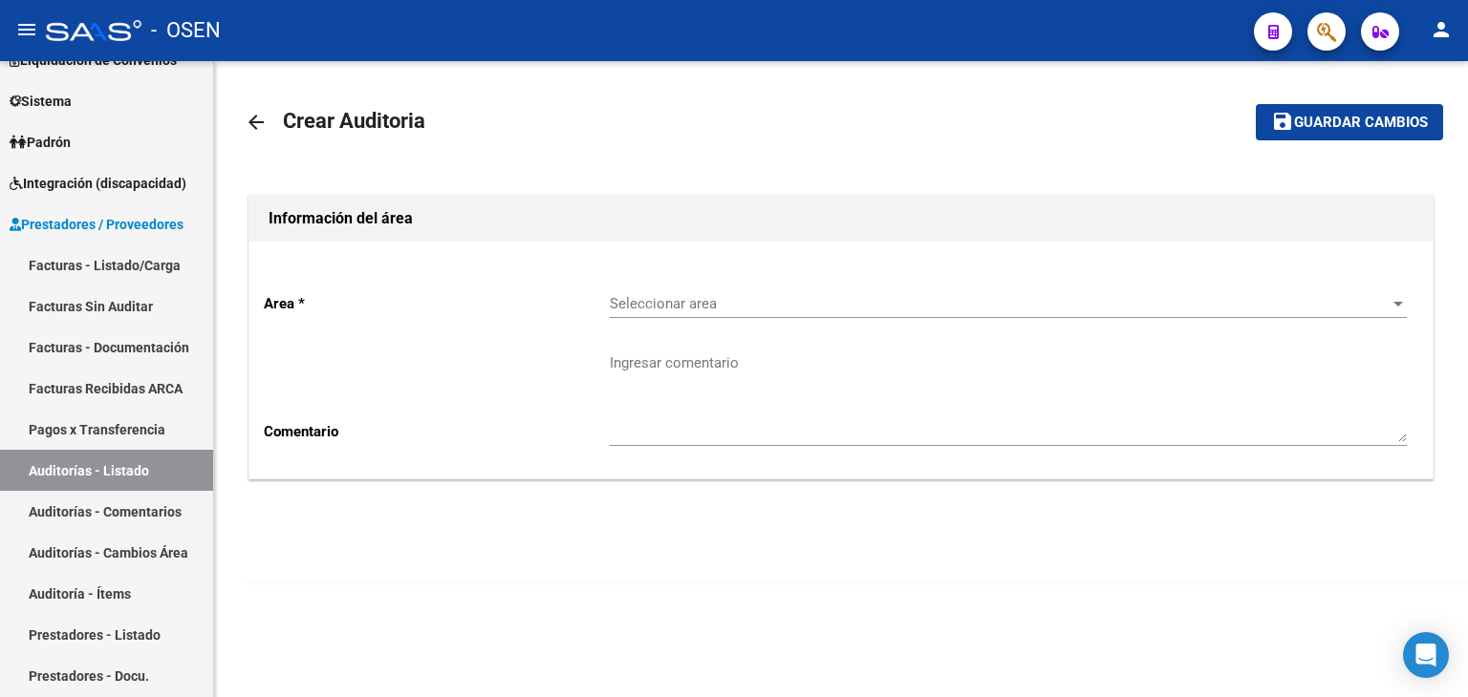
click at [663, 288] on div "Seleccionar area Seleccionar area" at bounding box center [1008, 297] width 797 height 41
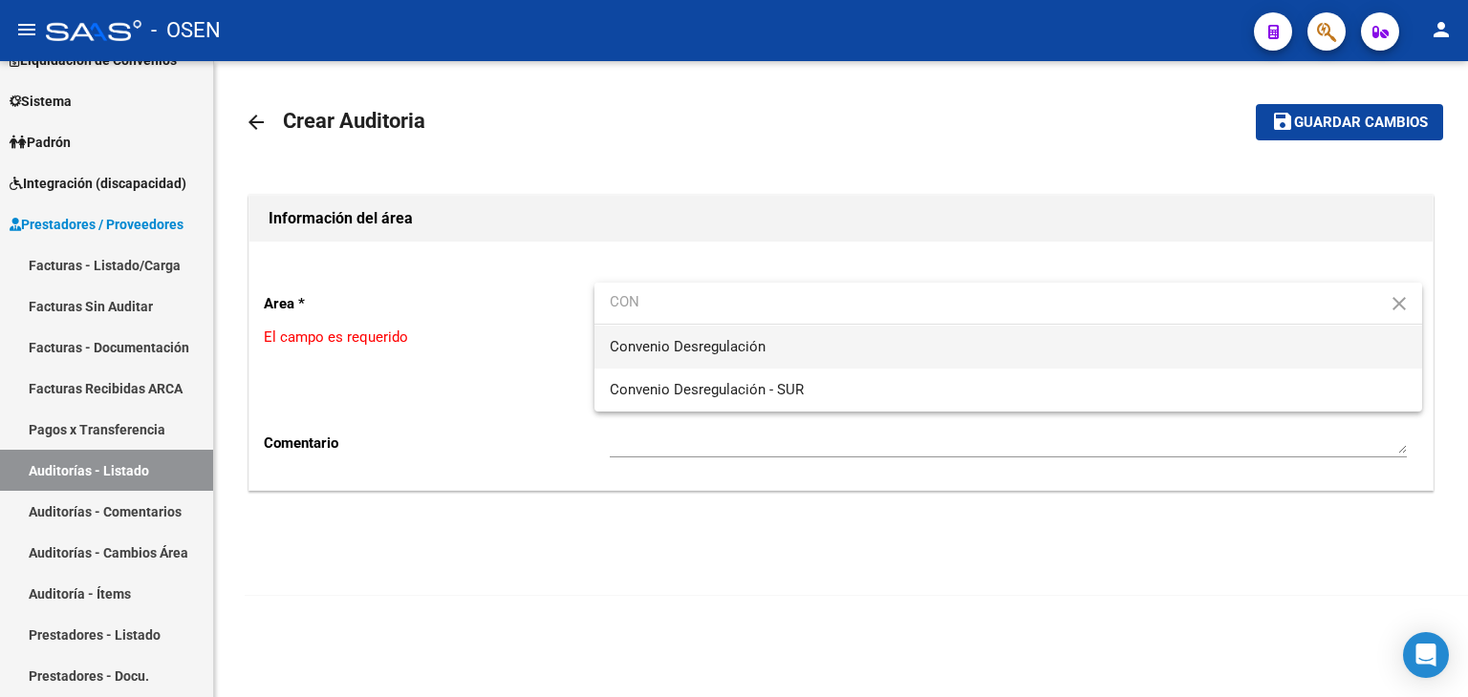
type input "CON"
click at [743, 330] on span "Convenio Desregulación" at bounding box center [1008, 347] width 797 height 43
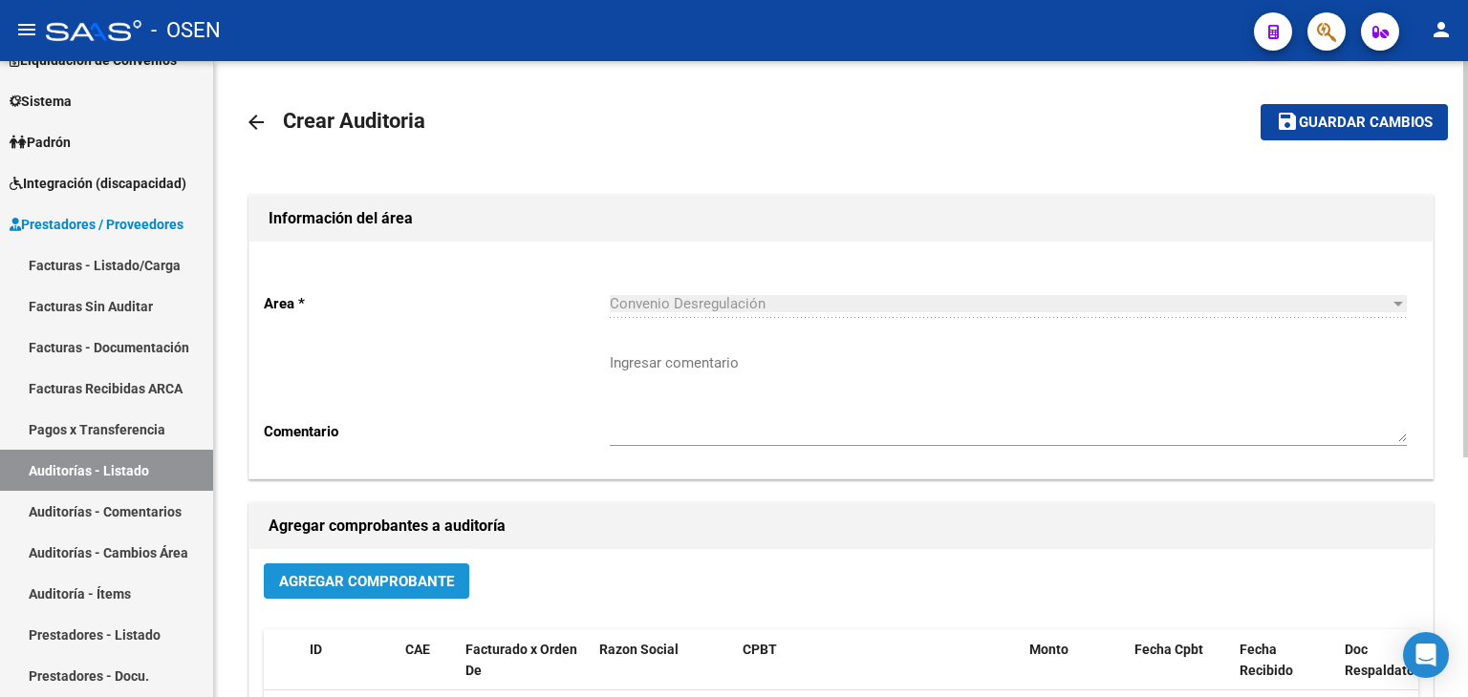
click at [359, 583] on span "Agregar Comprobante" at bounding box center [366, 581] width 175 height 17
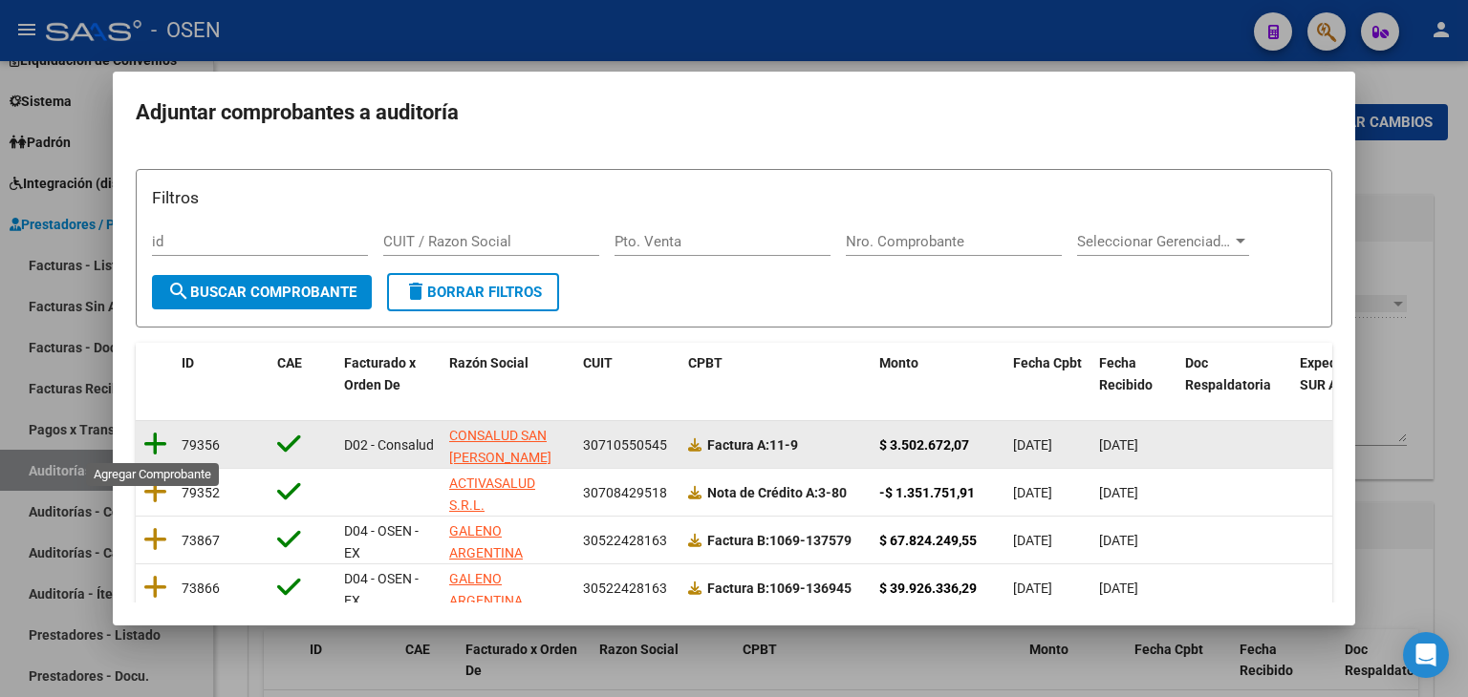
click at [157, 437] on icon at bounding box center [155, 444] width 24 height 27
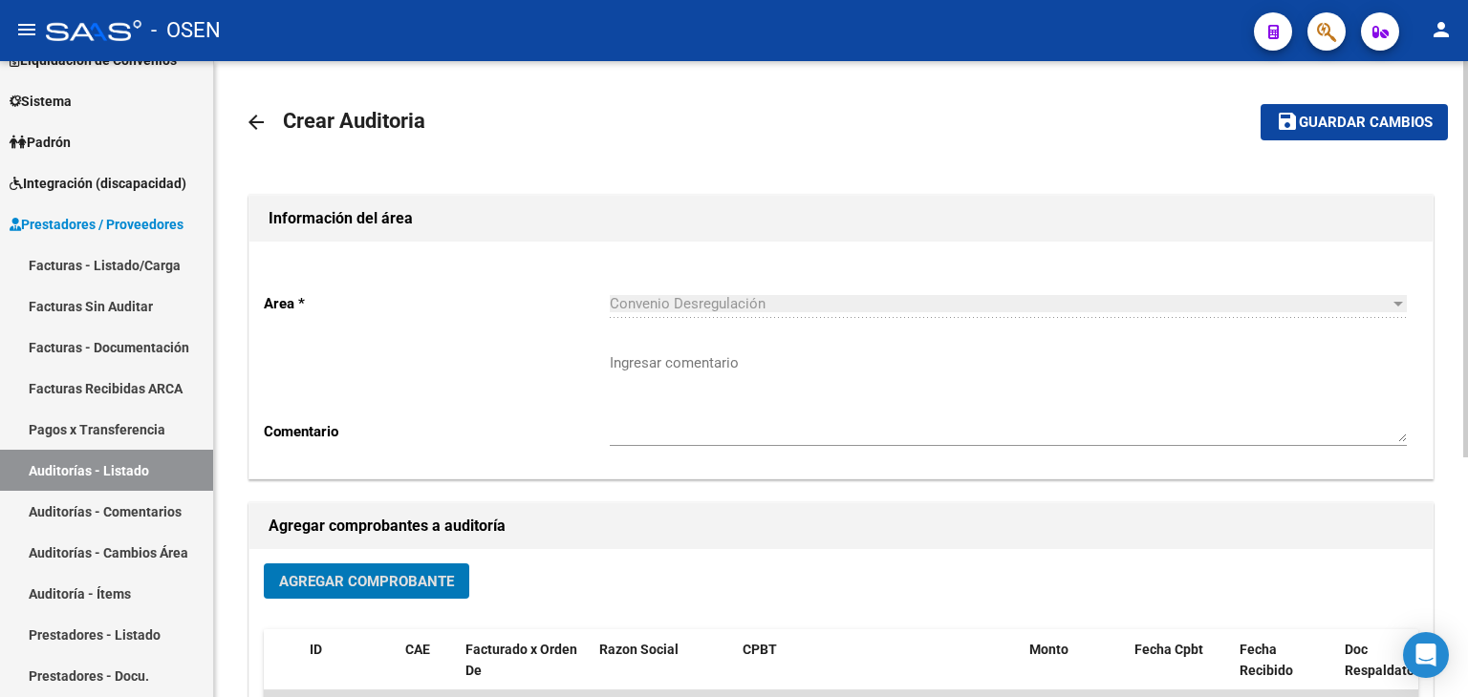
click at [1371, 130] on span "Guardar cambios" at bounding box center [1365, 123] width 134 height 17
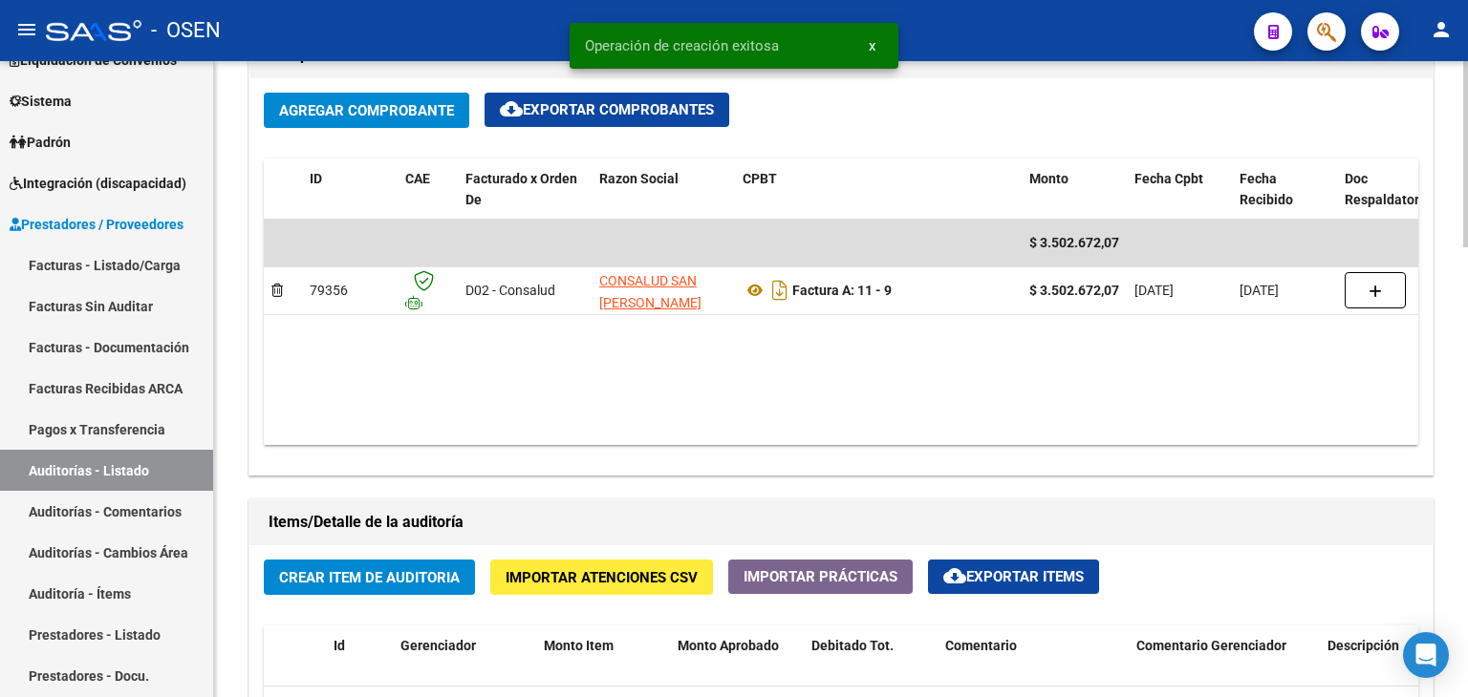
scroll to position [1274, 0]
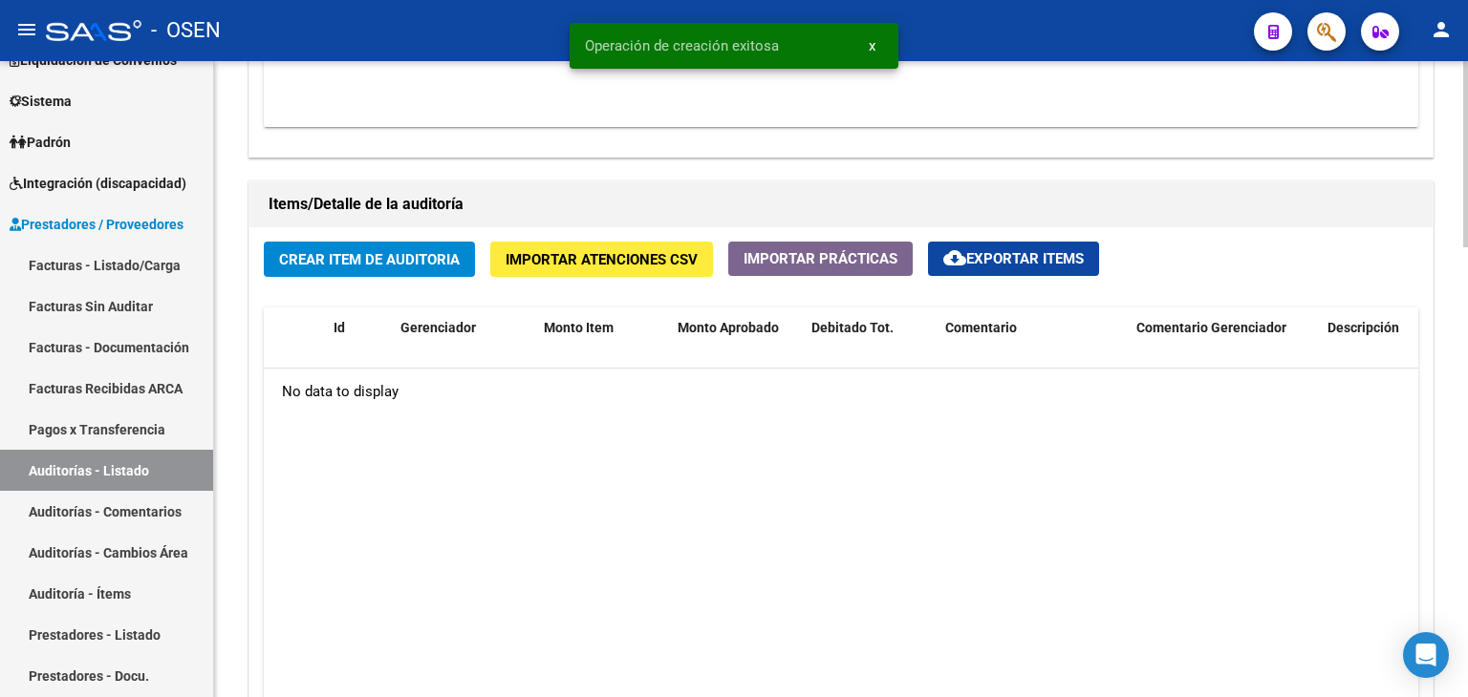
click at [424, 265] on span "Crear Item de Auditoria" at bounding box center [369, 259] width 181 height 17
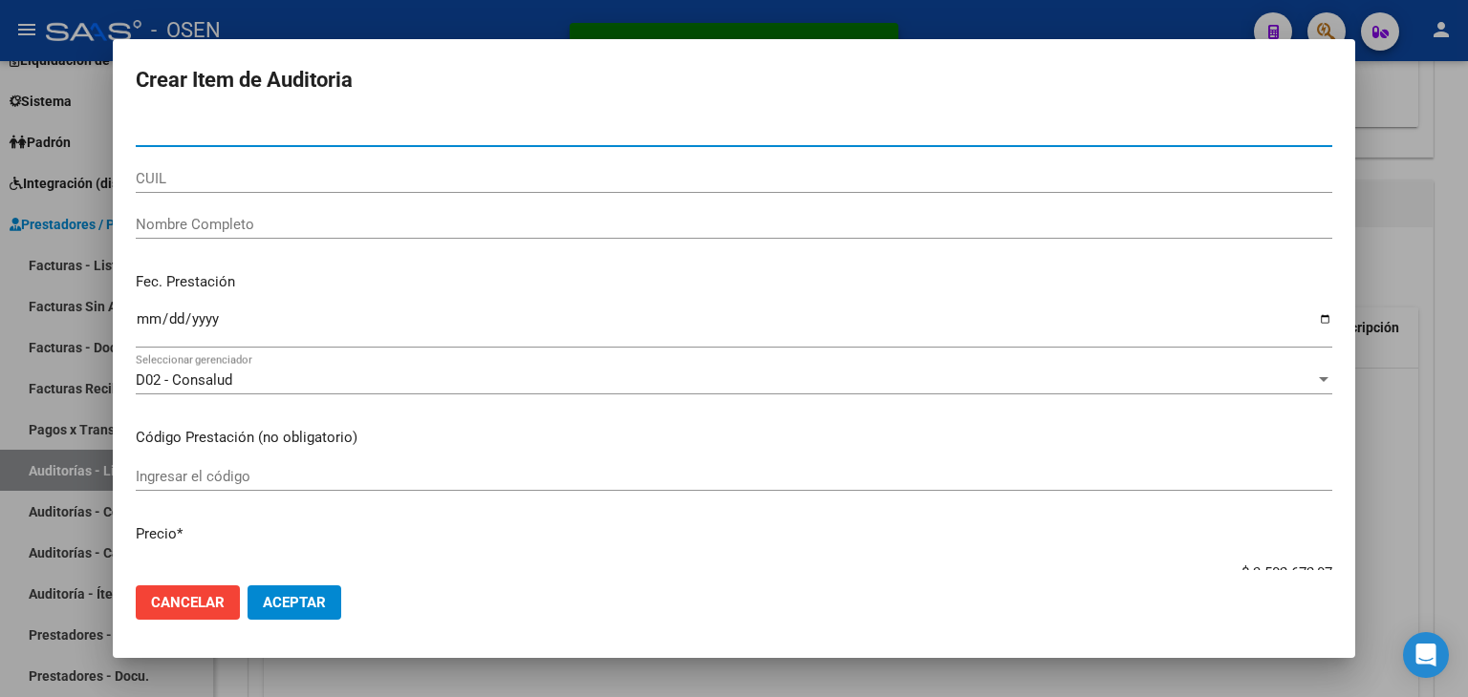
click at [313, 609] on span "Aceptar" at bounding box center [294, 602] width 63 height 17
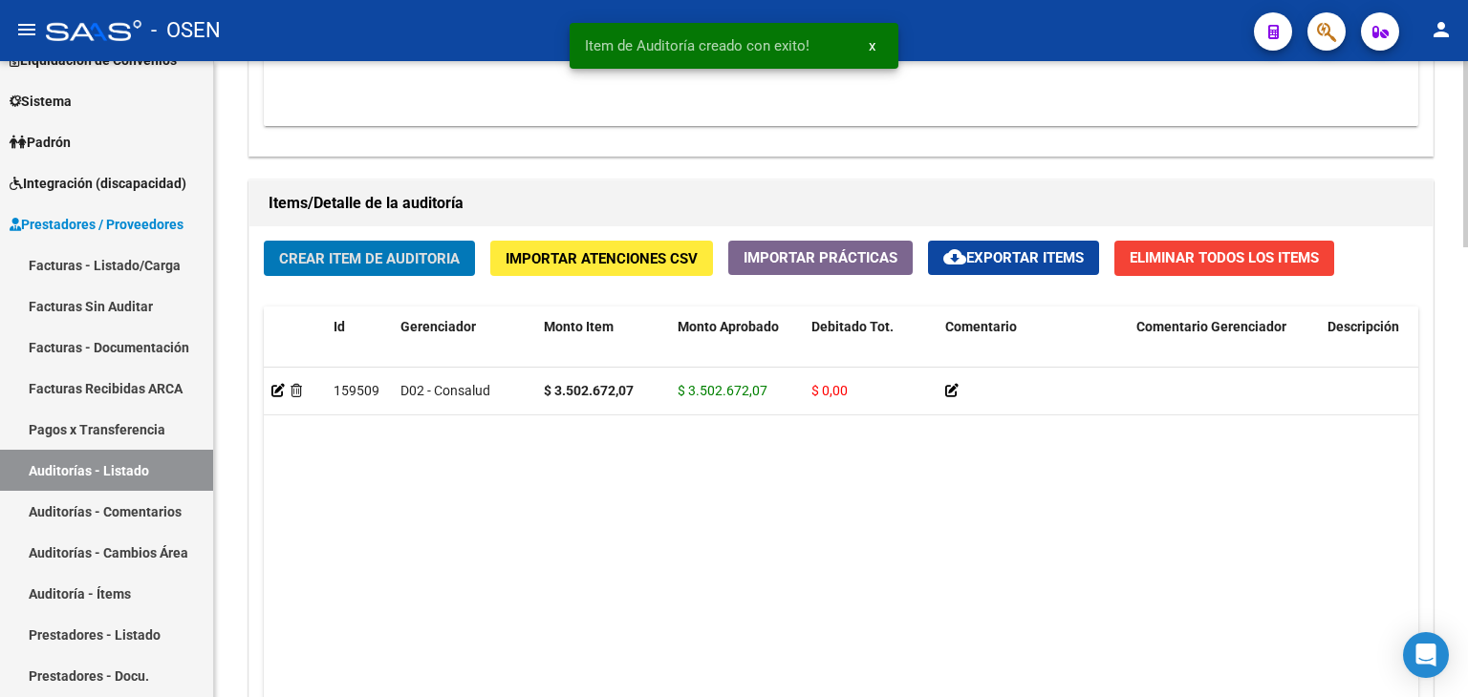
scroll to position [1536, 0]
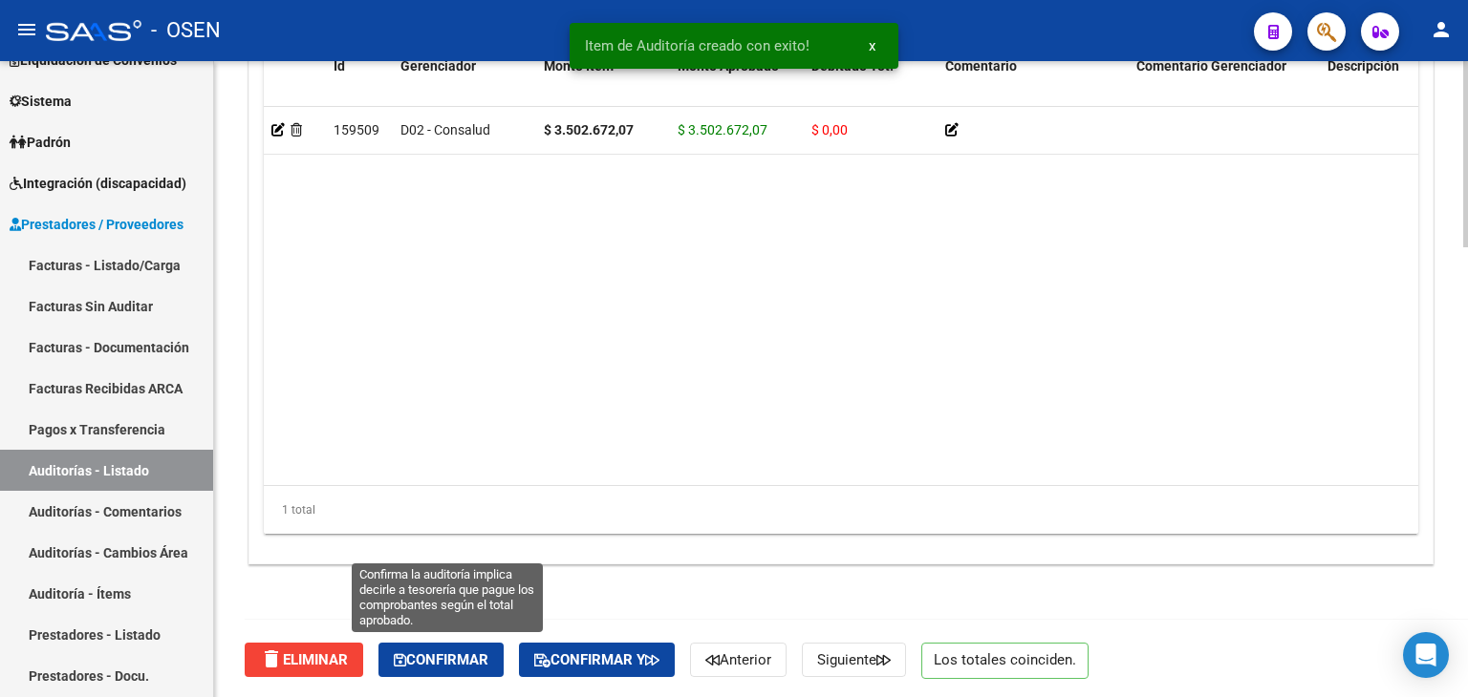
click at [482, 660] on span "Confirmar" at bounding box center [441, 660] width 95 height 17
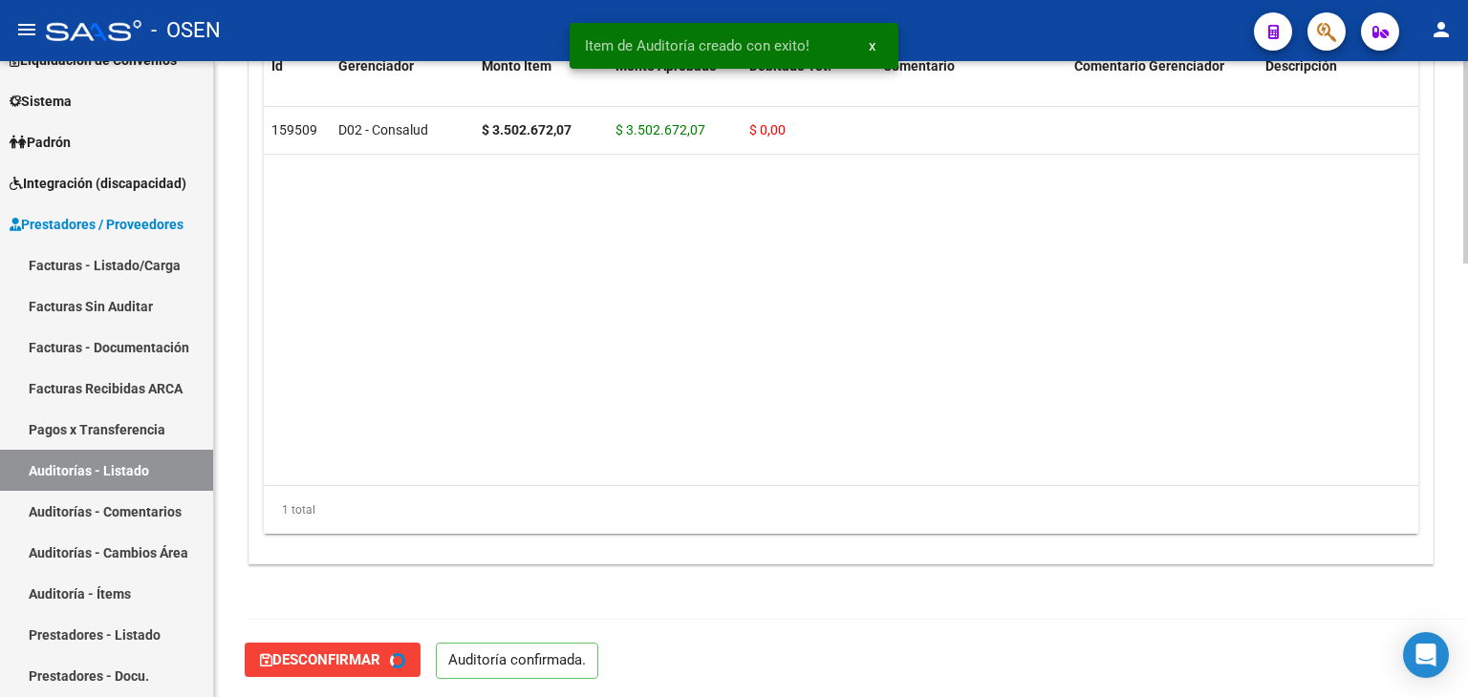
scroll to position [1047, 0]
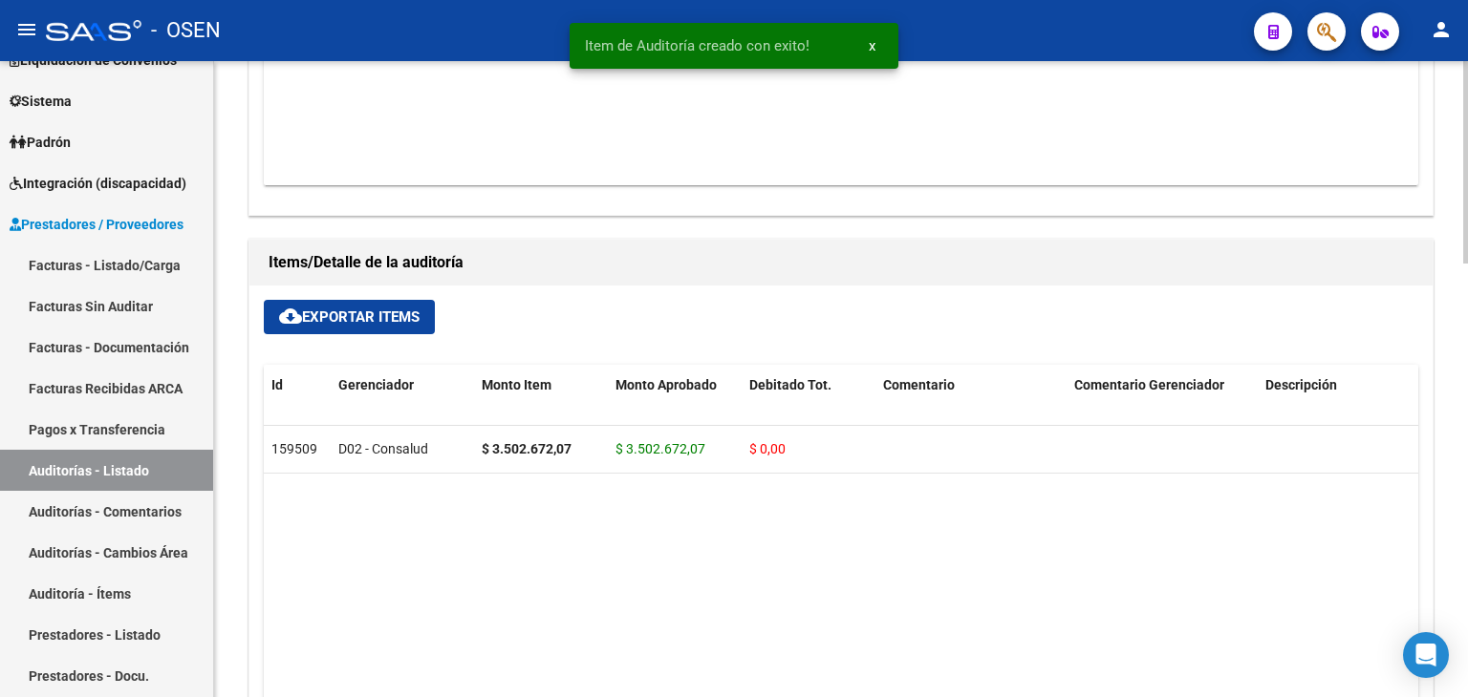
type input "202508"
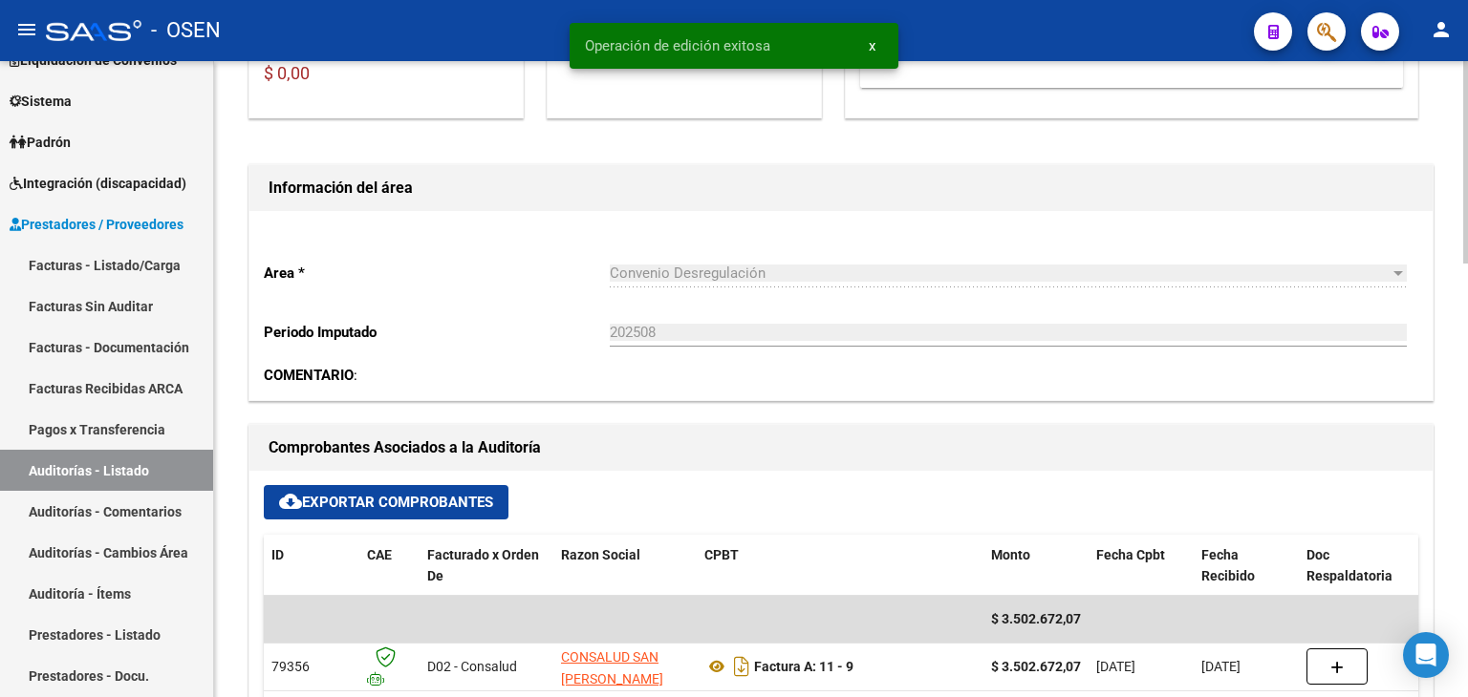
scroll to position [730, 0]
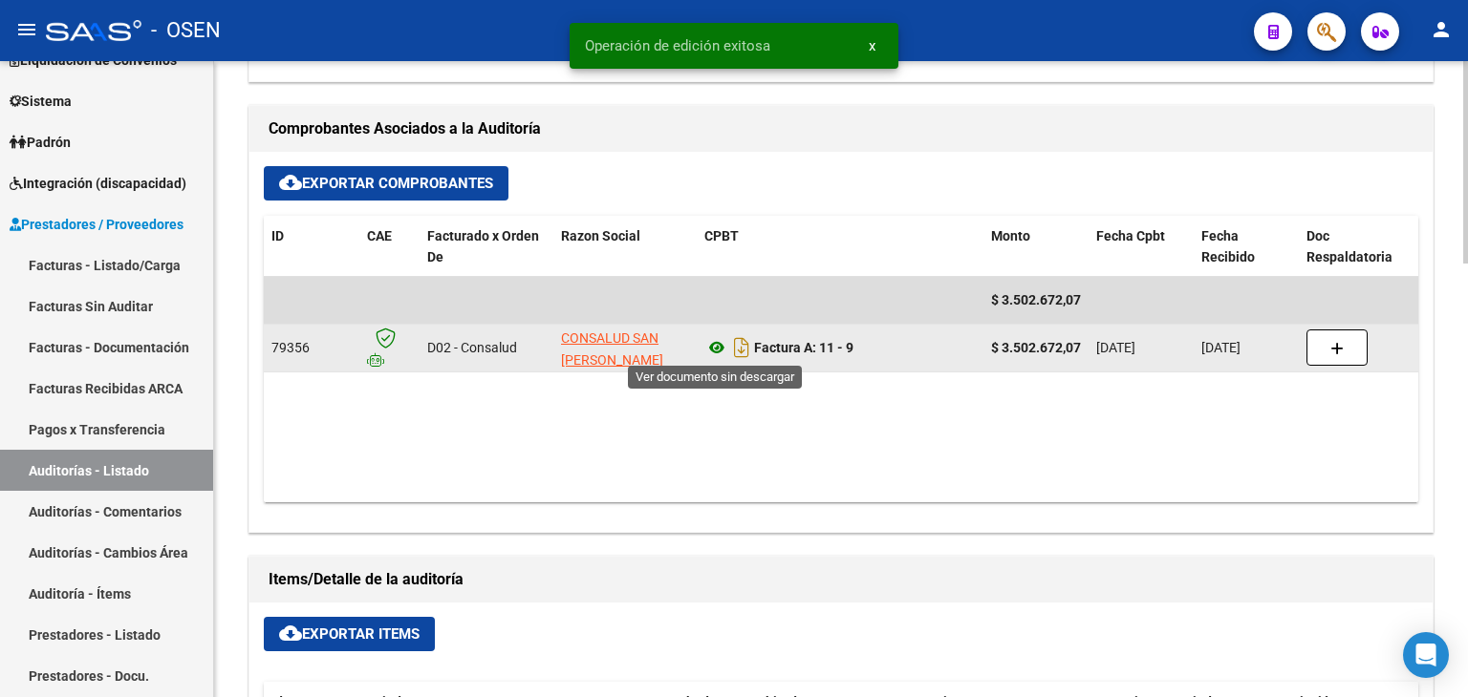
click at [717, 341] on icon at bounding box center [716, 347] width 25 height 23
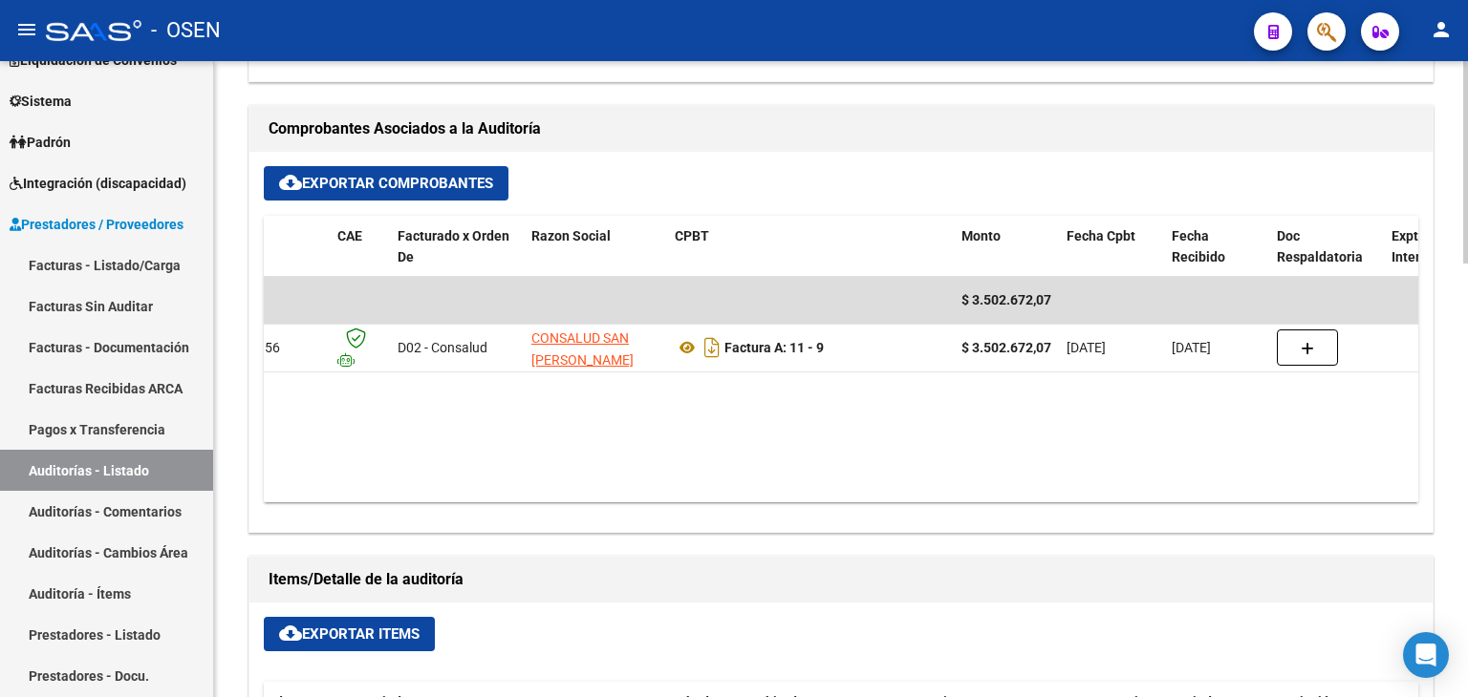
scroll to position [0, 0]
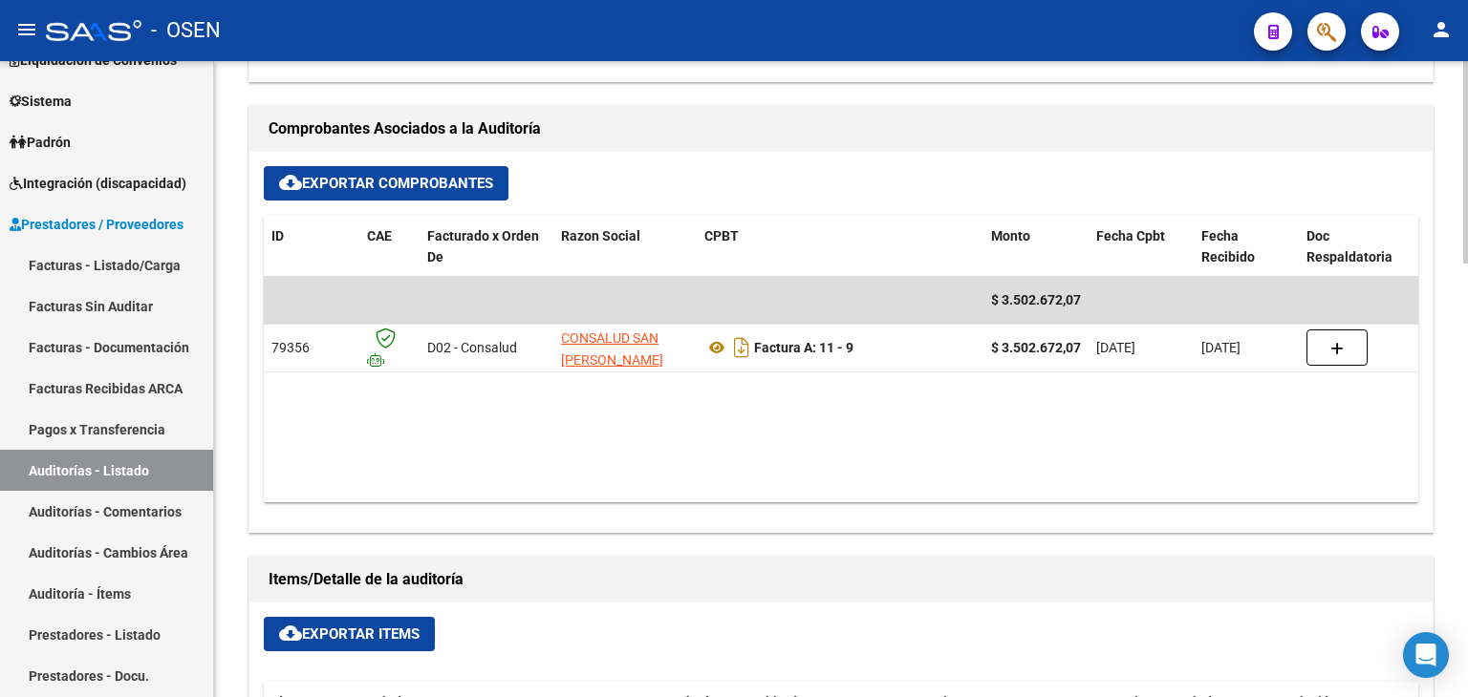
drag, startPoint x: 662, startPoint y: 501, endPoint x: 618, endPoint y: 498, distance: 44.0
click at [652, 502] on div "cloud_download Exportar Comprobantes ID CAE Facturado x Orden De Razon Social C…" at bounding box center [840, 342] width 1183 height 380
click at [139, 272] on link "Facturas - Listado/Carga" at bounding box center [106, 265] width 213 height 41
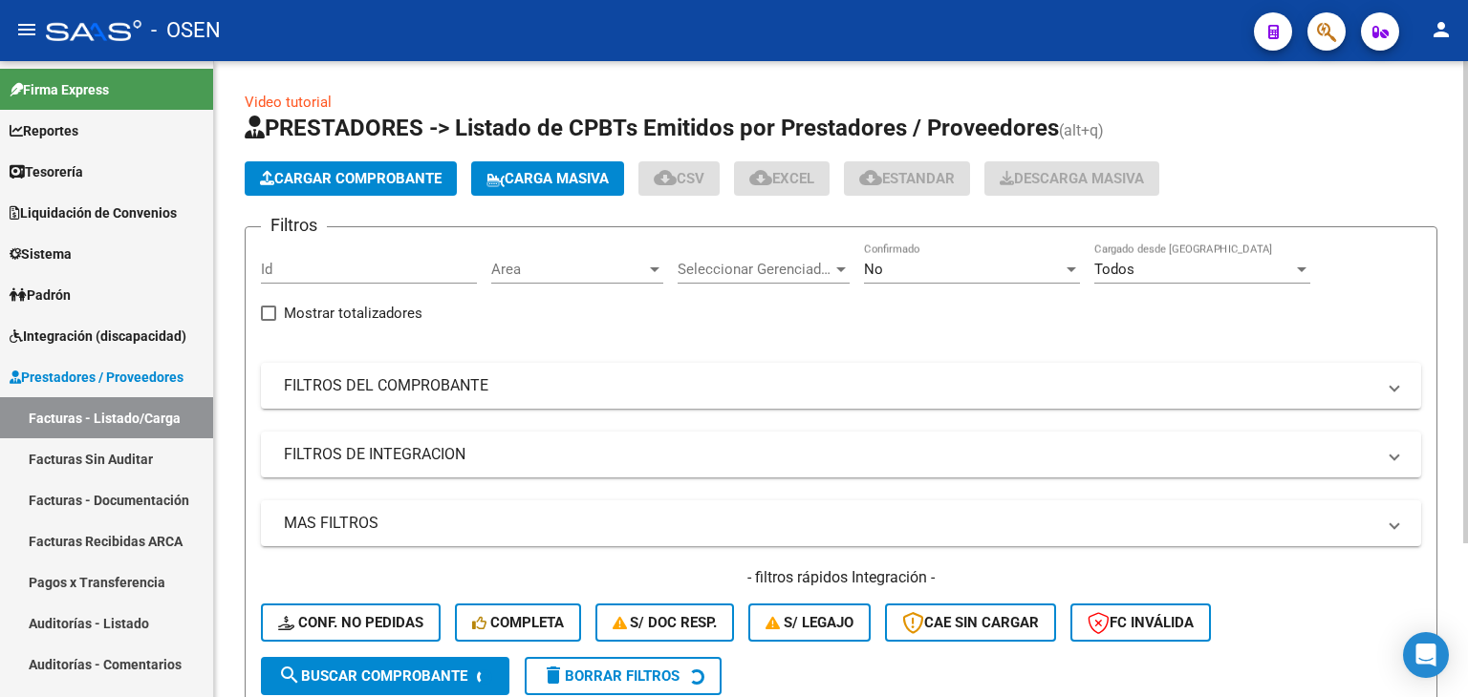
click at [992, 278] on div "No Confirmado" at bounding box center [972, 263] width 216 height 41
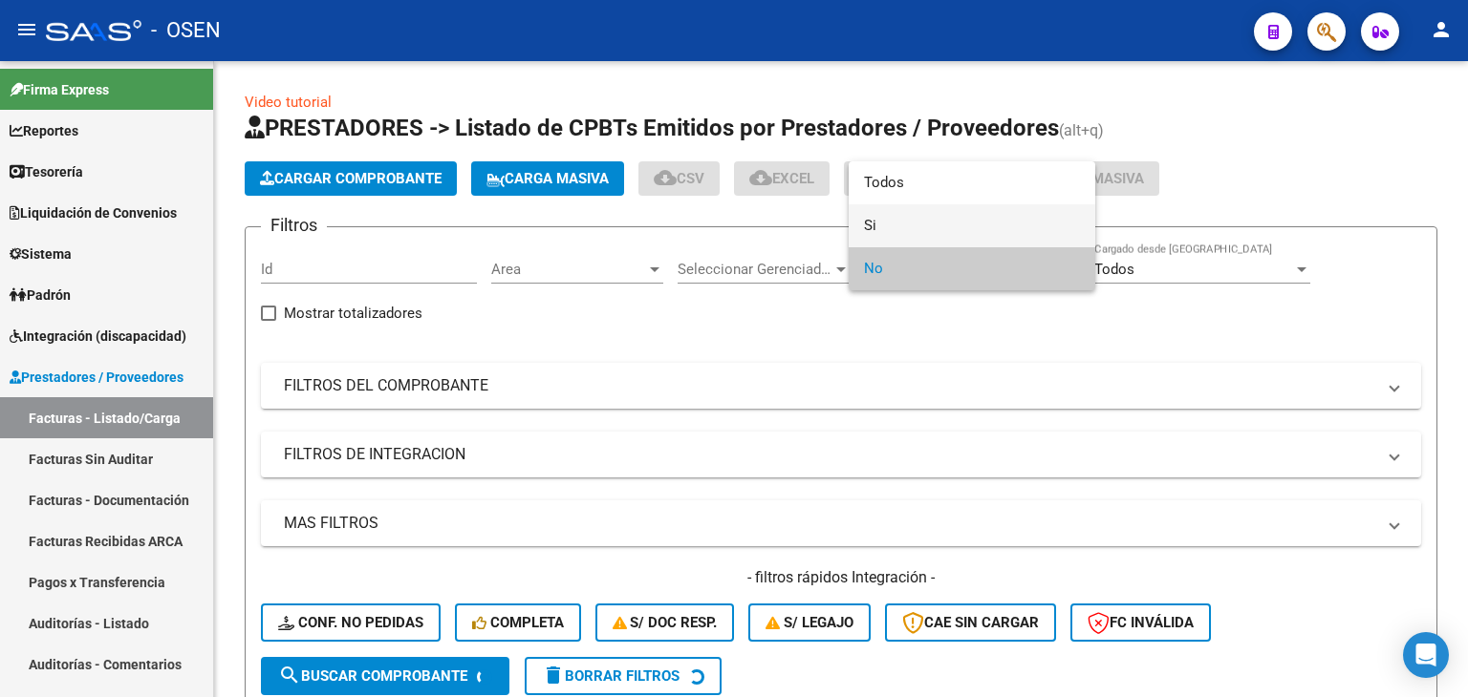
click at [969, 226] on span "Si" at bounding box center [972, 225] width 216 height 43
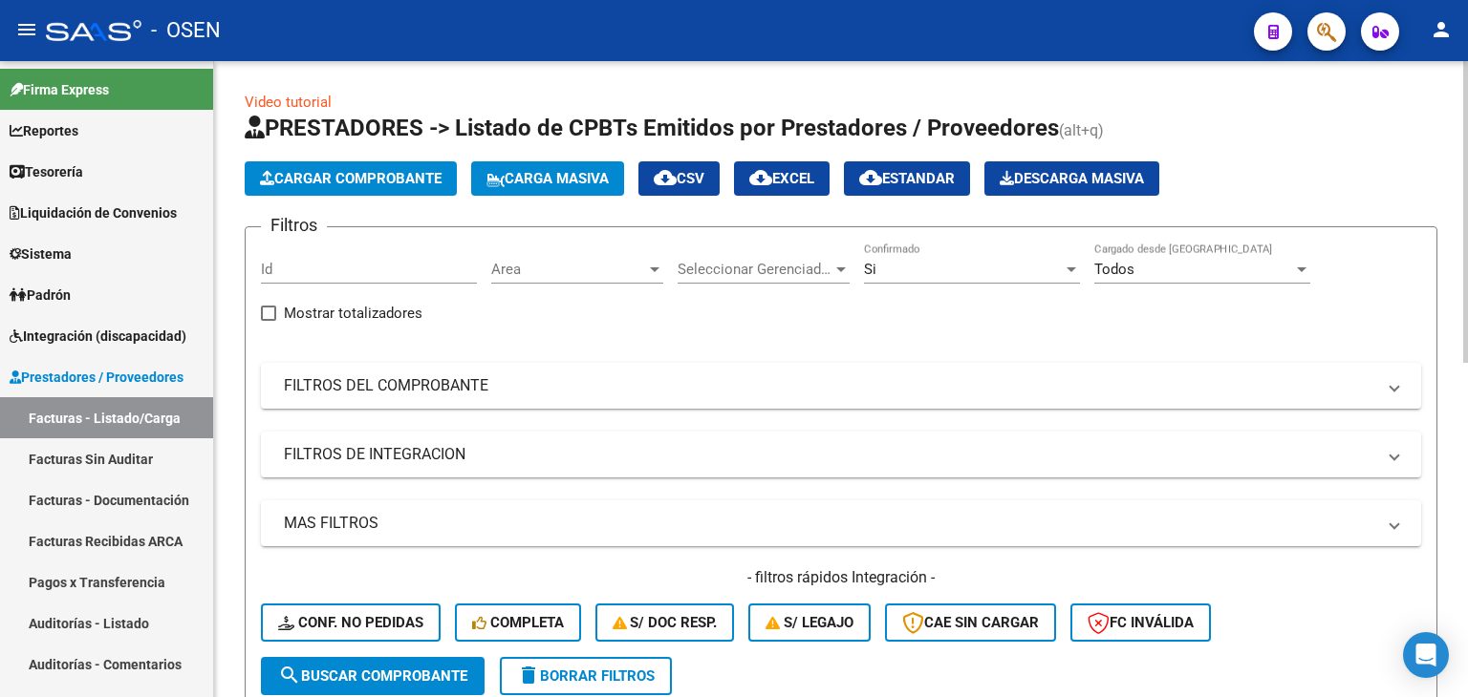
click at [522, 251] on div "Area Area" at bounding box center [577, 263] width 172 height 41
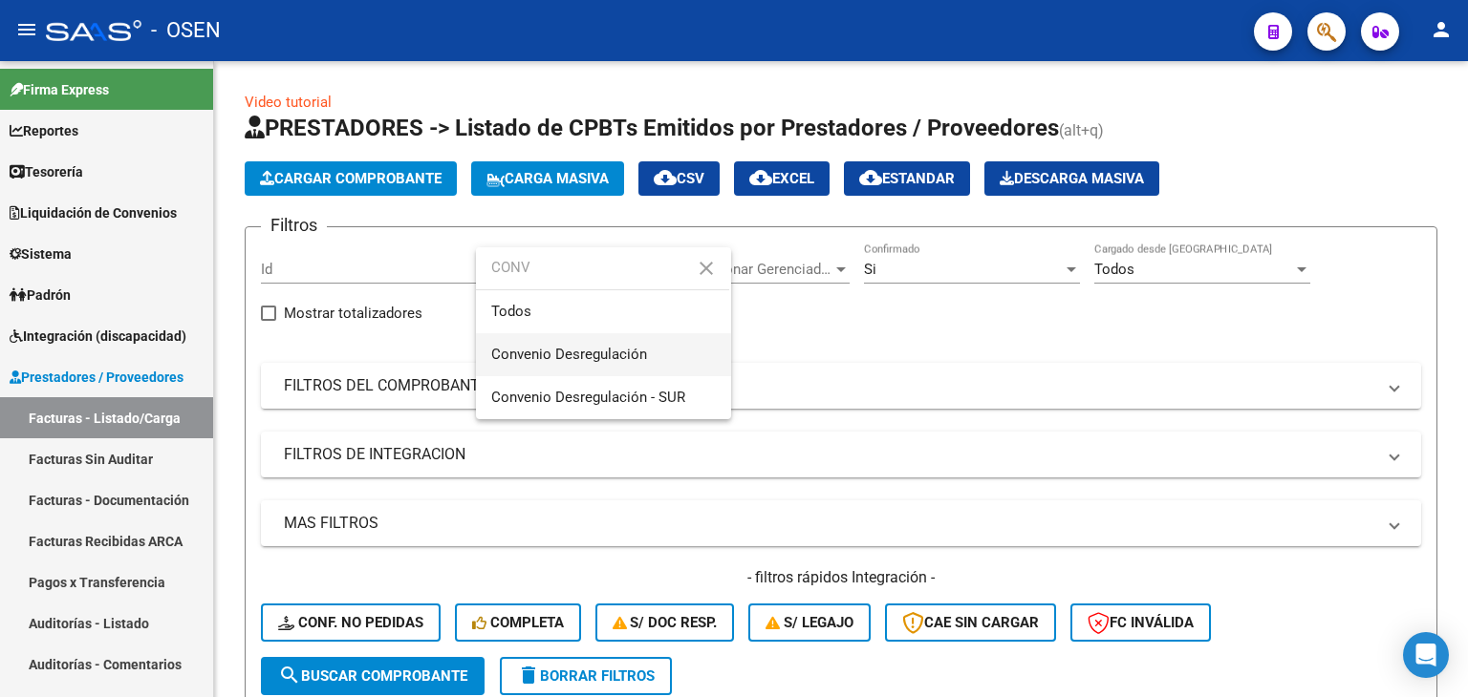
type input "CONV"
drag, startPoint x: 661, startPoint y: 359, endPoint x: 607, endPoint y: 339, distance: 58.0
click at [661, 356] on span "Convenio Desregulación" at bounding box center [603, 354] width 225 height 43
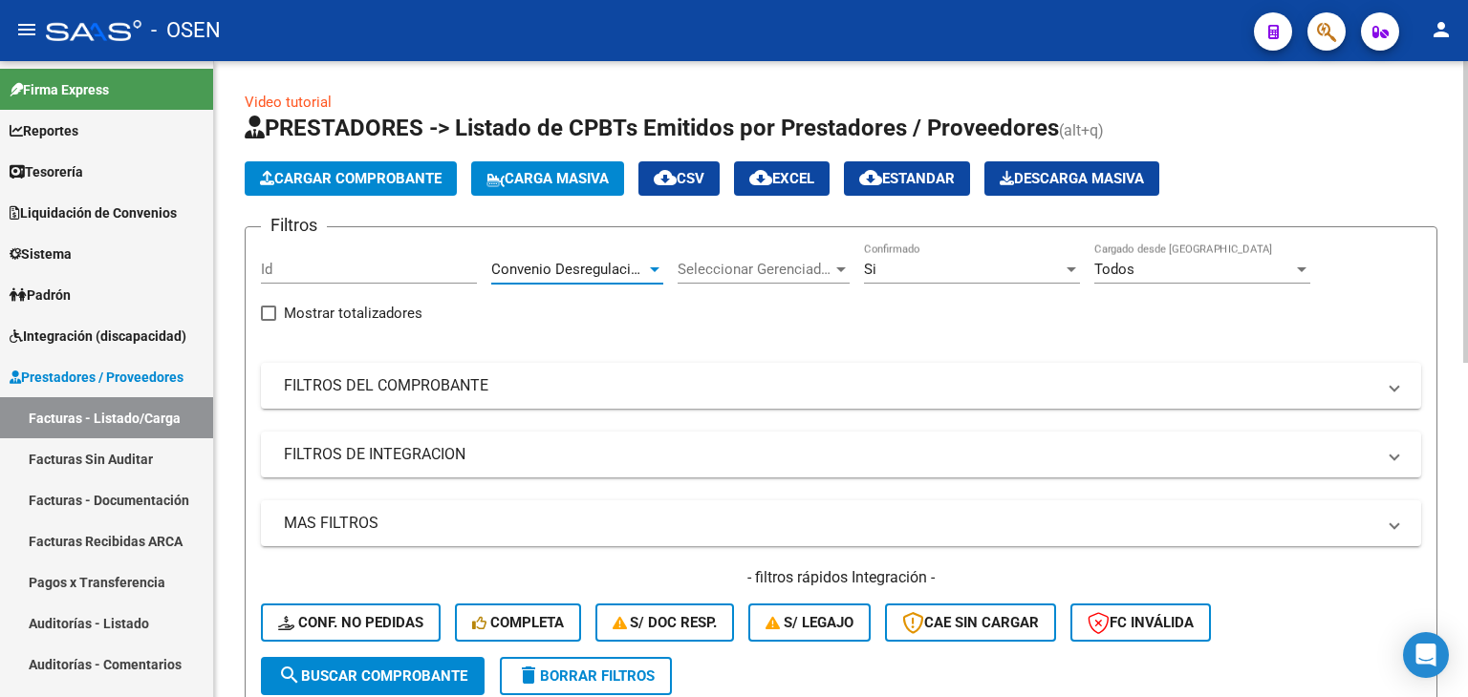
click at [390, 680] on span "search Buscar Comprobante" at bounding box center [372, 676] width 189 height 17
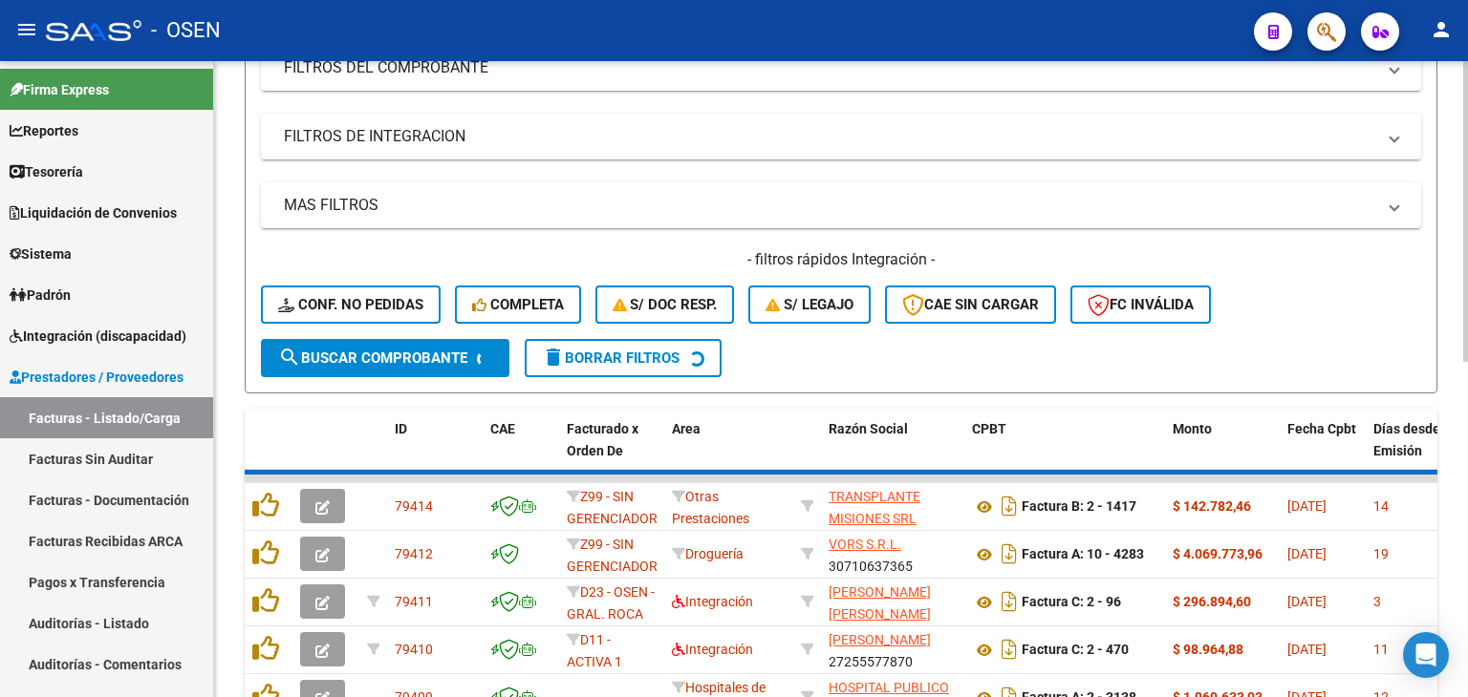
scroll to position [636, 0]
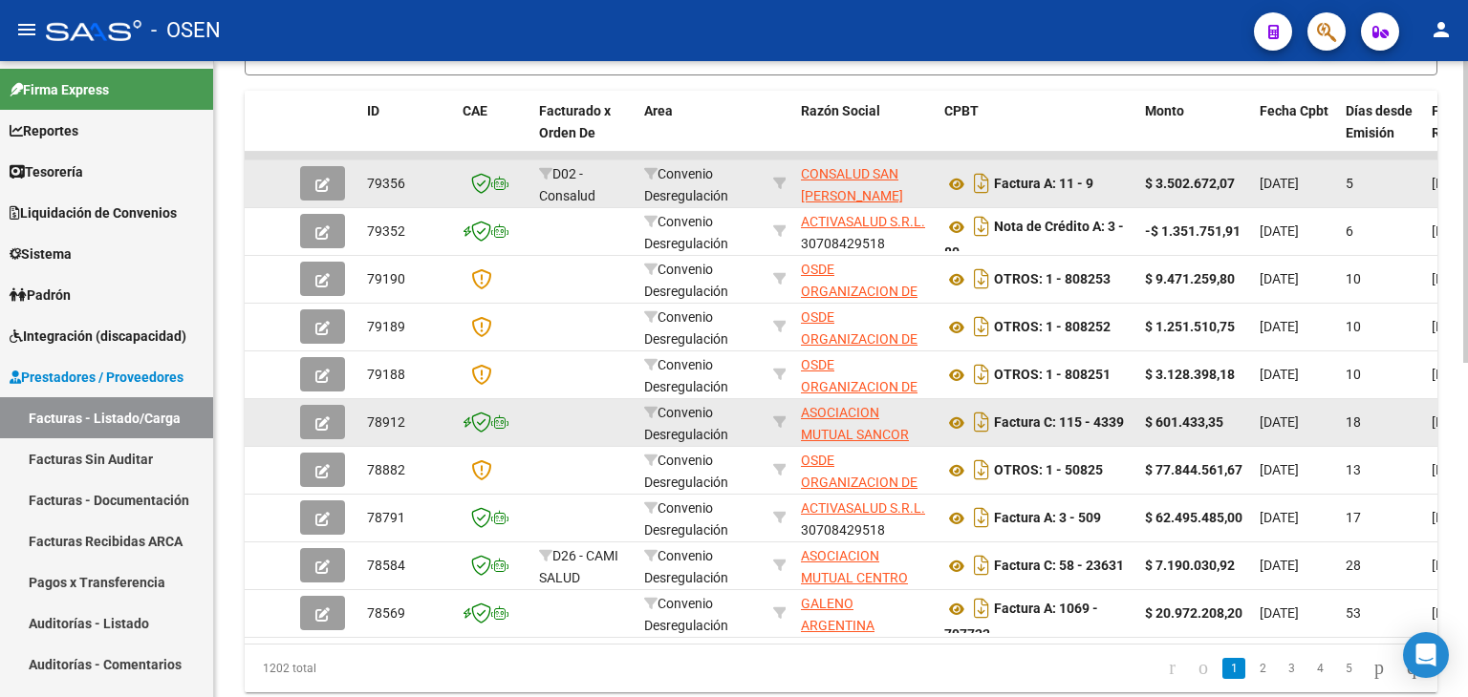
click at [336, 175] on button "button" at bounding box center [322, 183] width 45 height 34
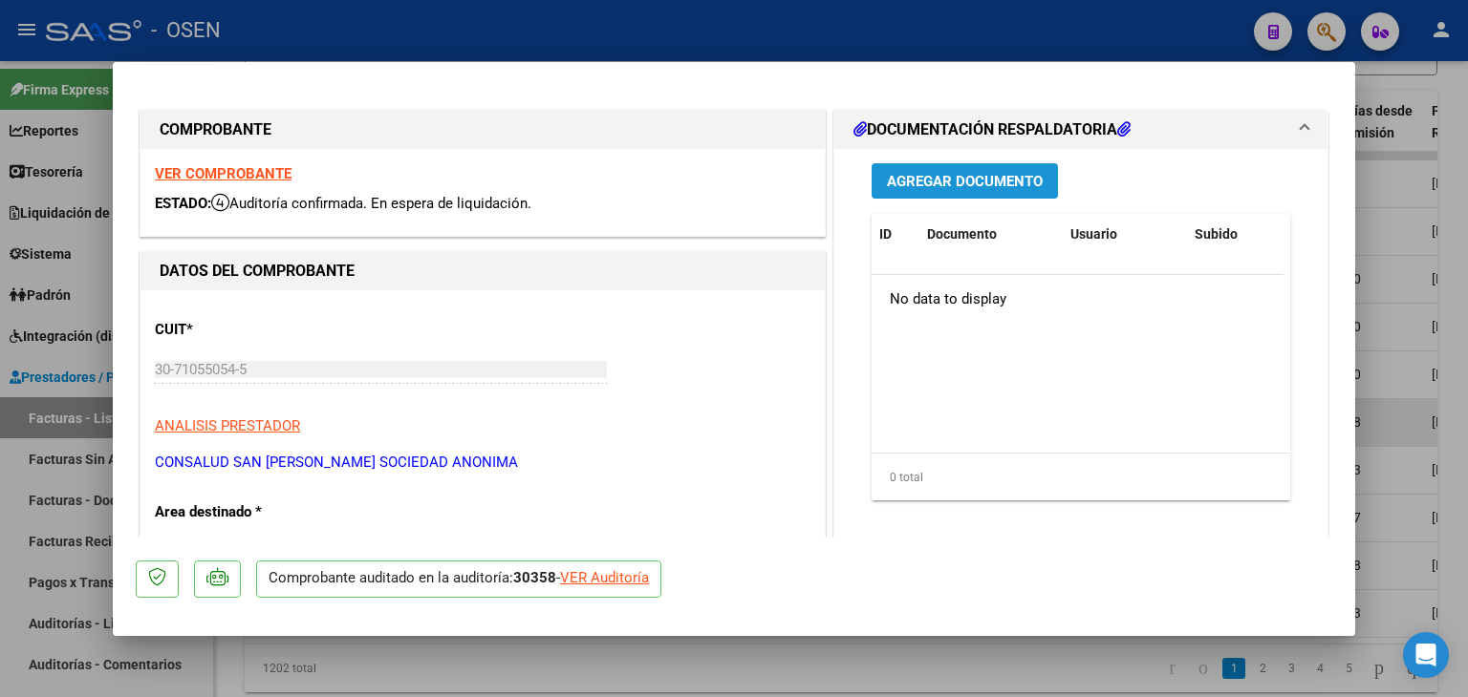
click at [971, 180] on span "Agregar Documento" at bounding box center [965, 181] width 156 height 17
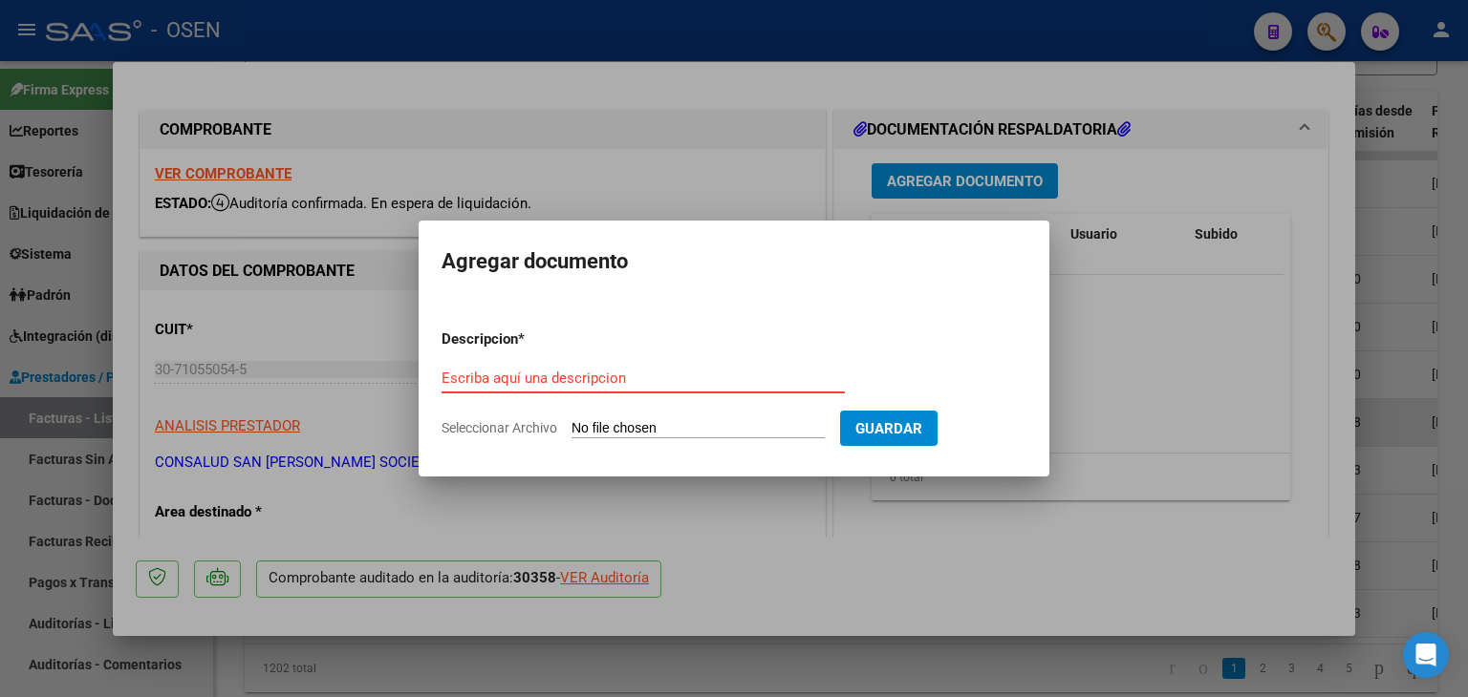
click at [702, 383] on input "Escriba aquí una descripcion" at bounding box center [642, 378] width 403 height 17
type input "EXCEL FISCA"
click at [728, 425] on input "Seleccionar Archivo" at bounding box center [697, 429] width 253 height 18
type input "C:\fakepath\FISCA OSEN 07-2025.xlsx"
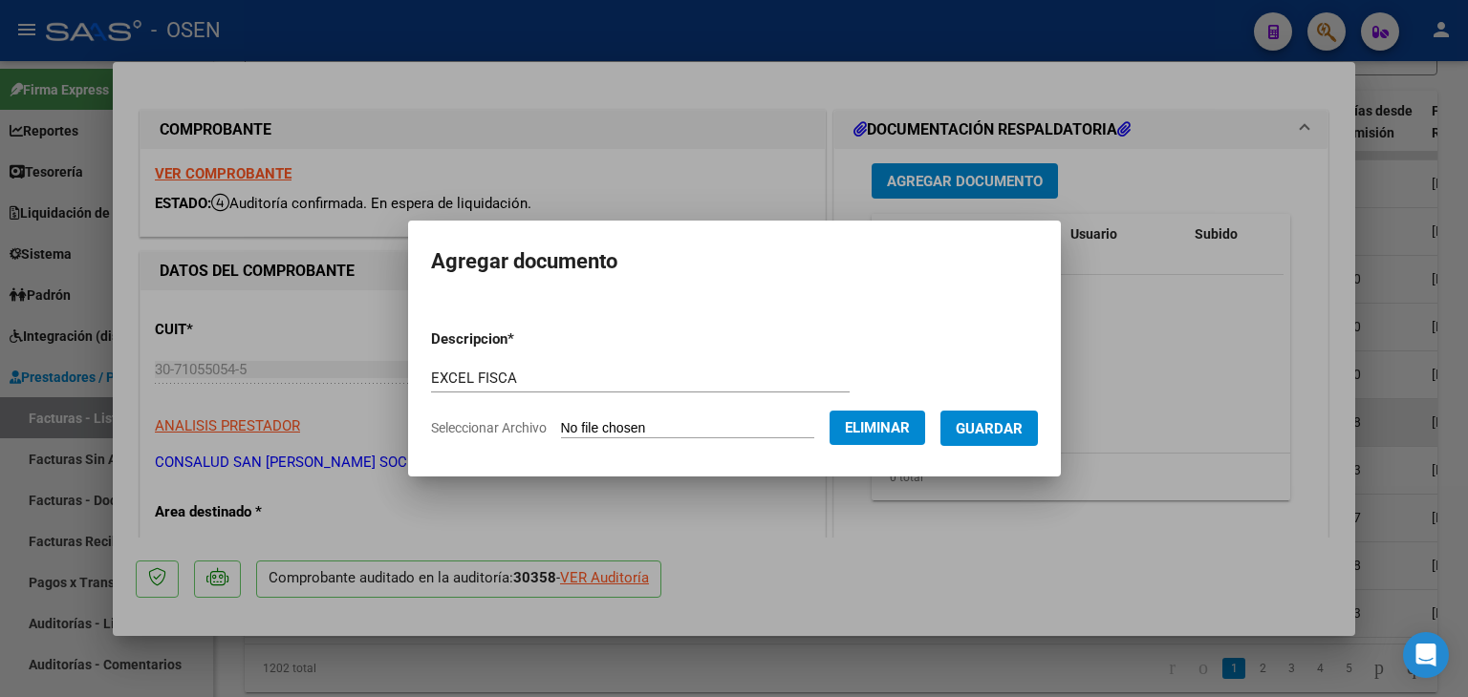
click at [1017, 431] on span "Guardar" at bounding box center [988, 428] width 67 height 17
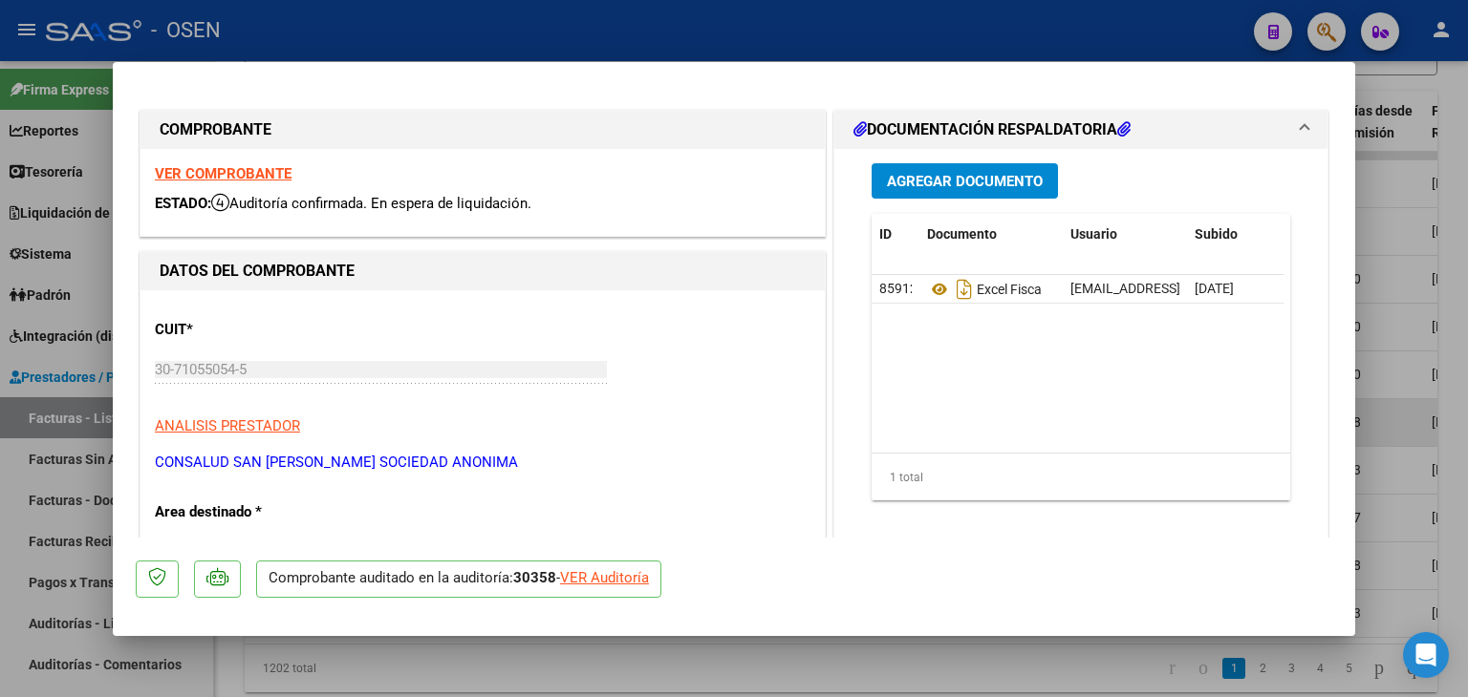
click at [81, 175] on div at bounding box center [734, 348] width 1468 height 697
type input "$ 0,00"
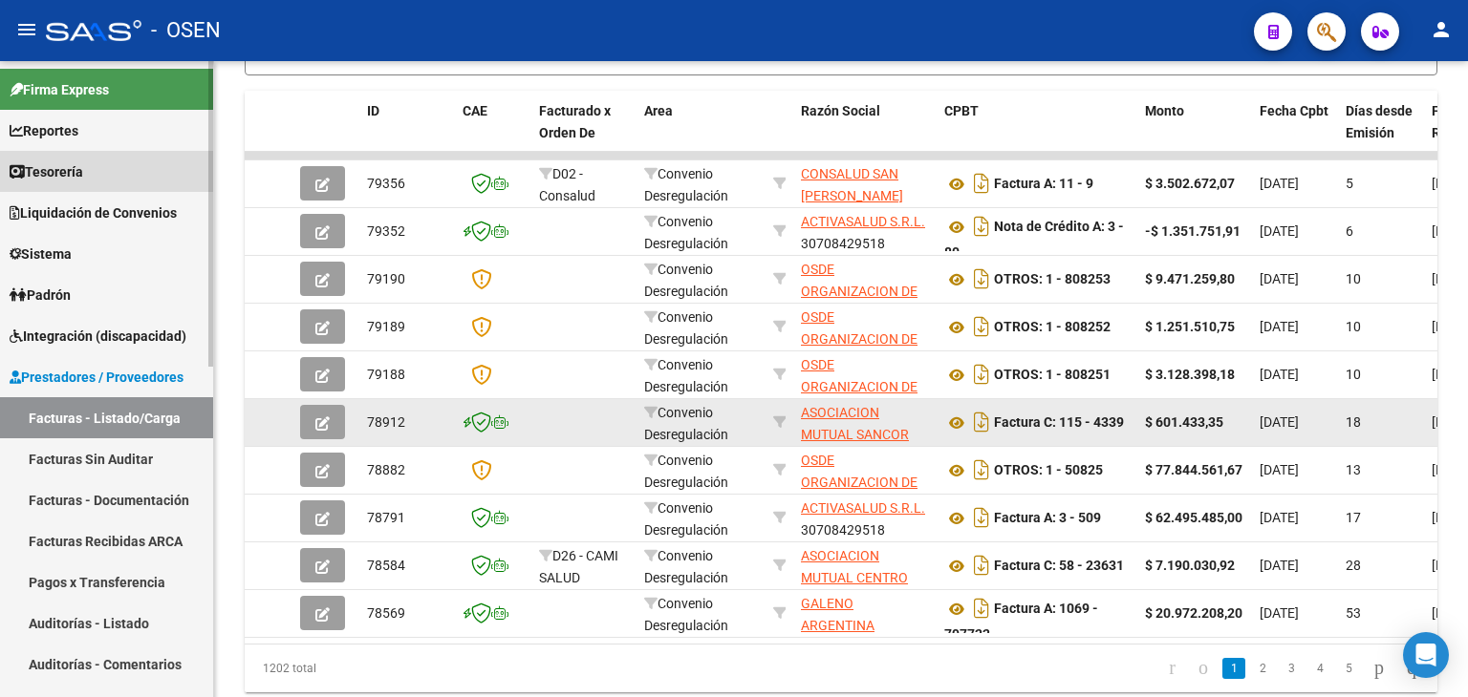
click at [83, 175] on span "Tesorería" at bounding box center [47, 171] width 74 height 21
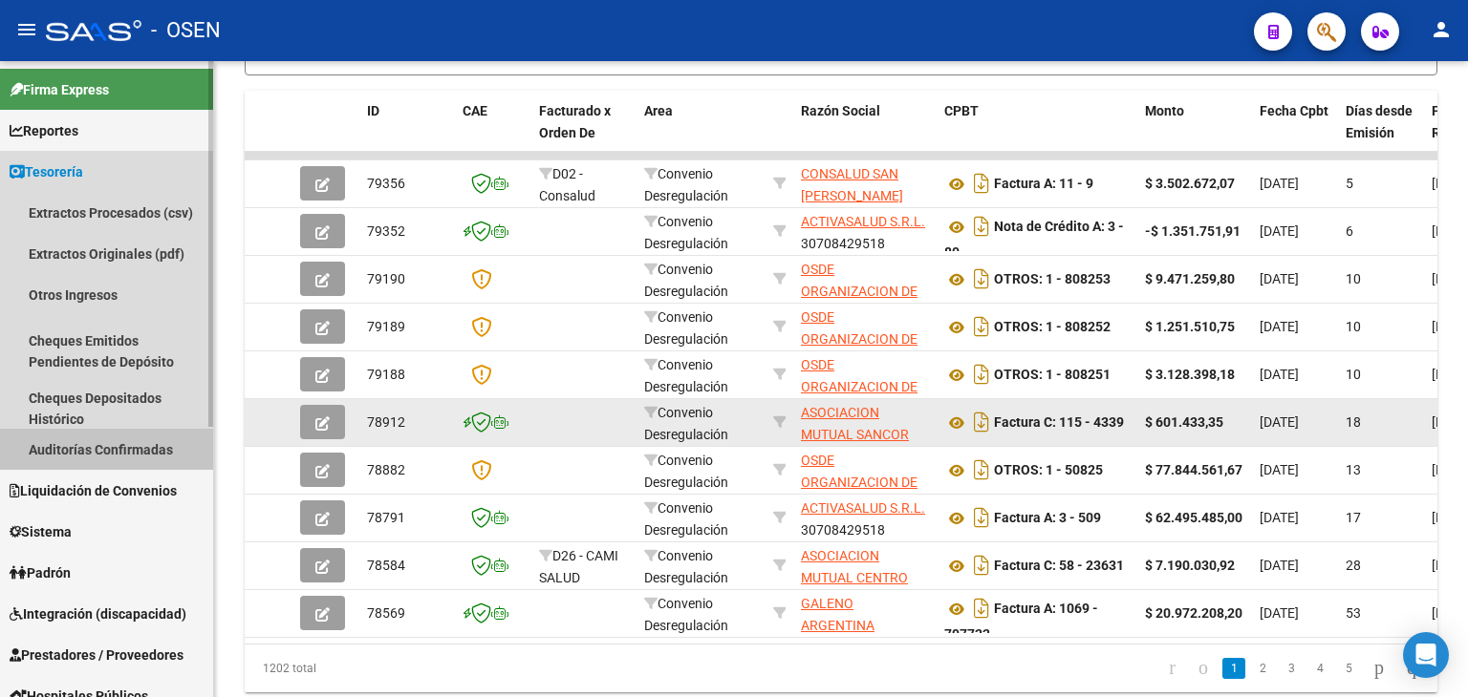
click at [121, 440] on link "Auditorías Confirmadas" at bounding box center [106, 449] width 213 height 41
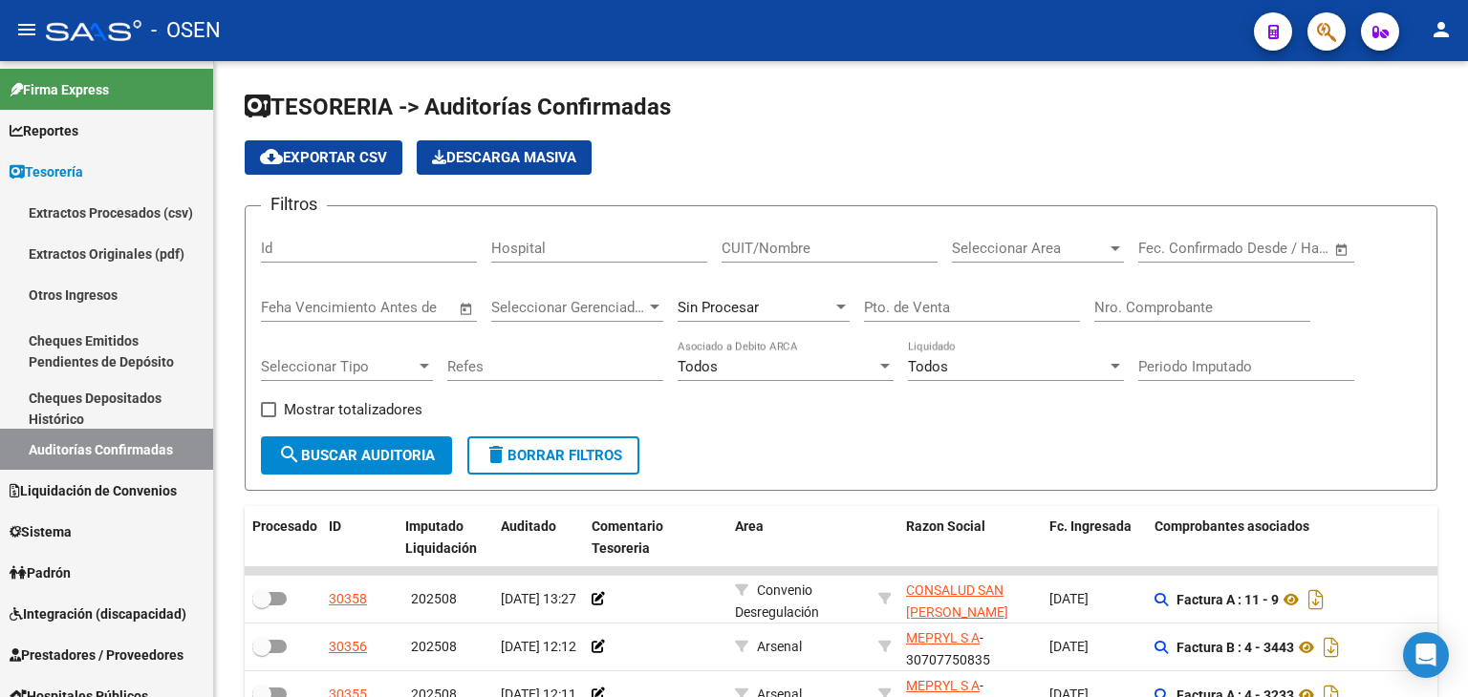
click at [1206, 320] on div "Nro. Comprobante" at bounding box center [1202, 301] width 216 height 41
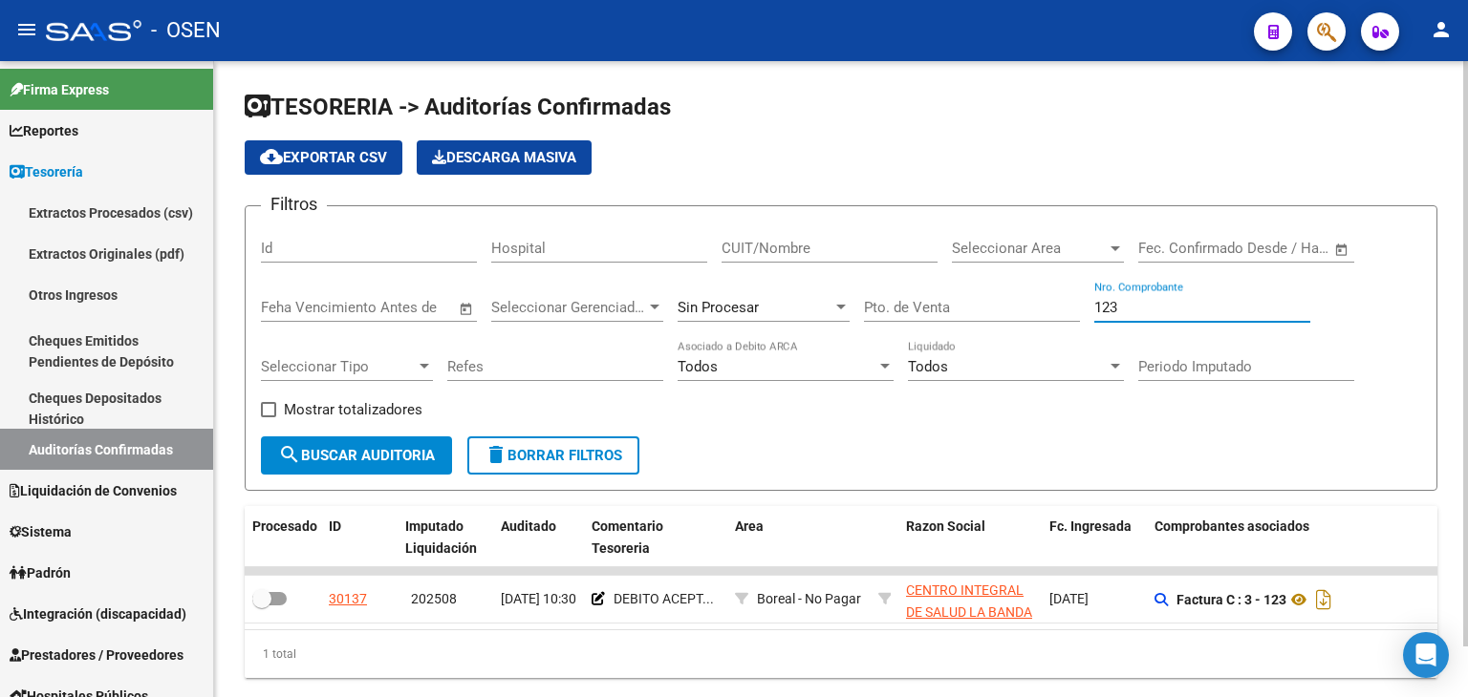
drag, startPoint x: 1151, startPoint y: 299, endPoint x: 1082, endPoint y: 305, distance: 70.0
click at [1082, 305] on div "Filtros Id Hospital CUIT/Nombre Seleccionar Area Seleccionar Area Start date – …" at bounding box center [841, 329] width 1160 height 215
type input "72"
click at [261, 437] on button "search Buscar Auditoria" at bounding box center [356, 456] width 191 height 38
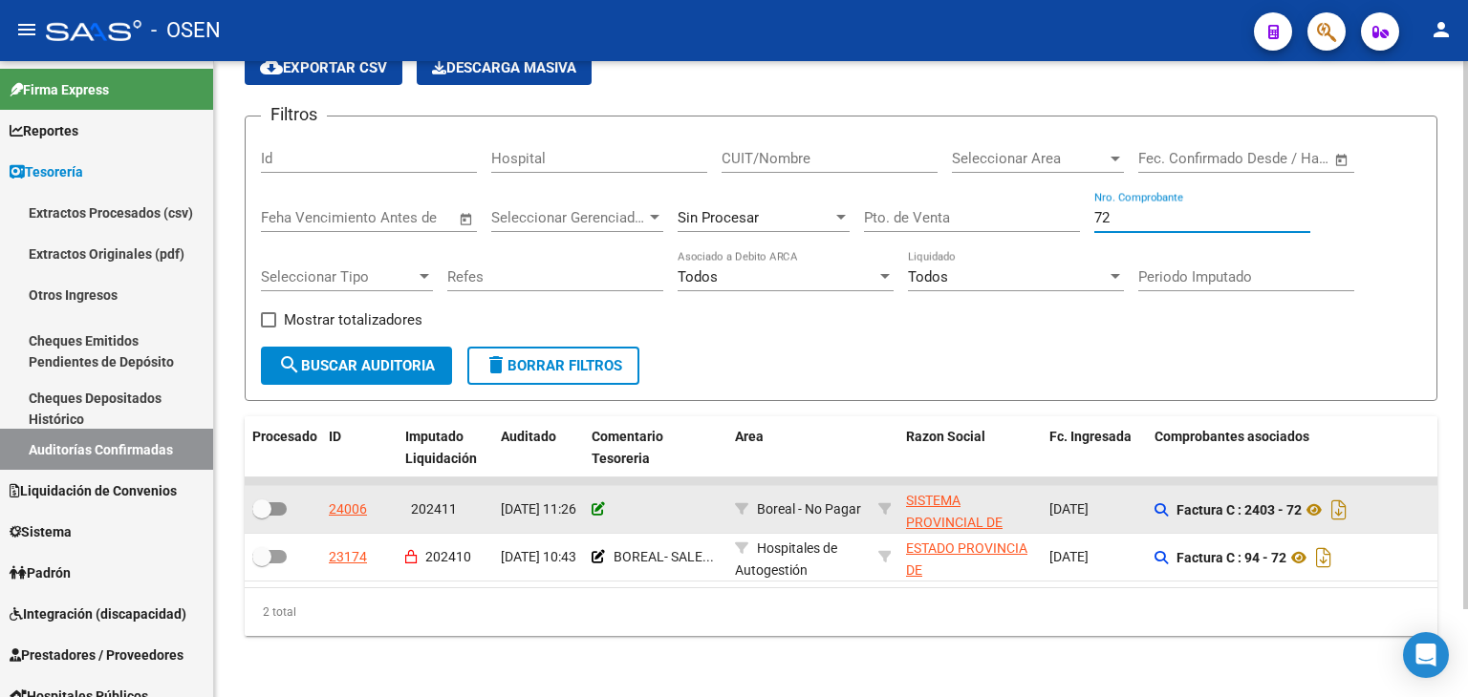
click at [602, 503] on icon at bounding box center [597, 509] width 13 height 13
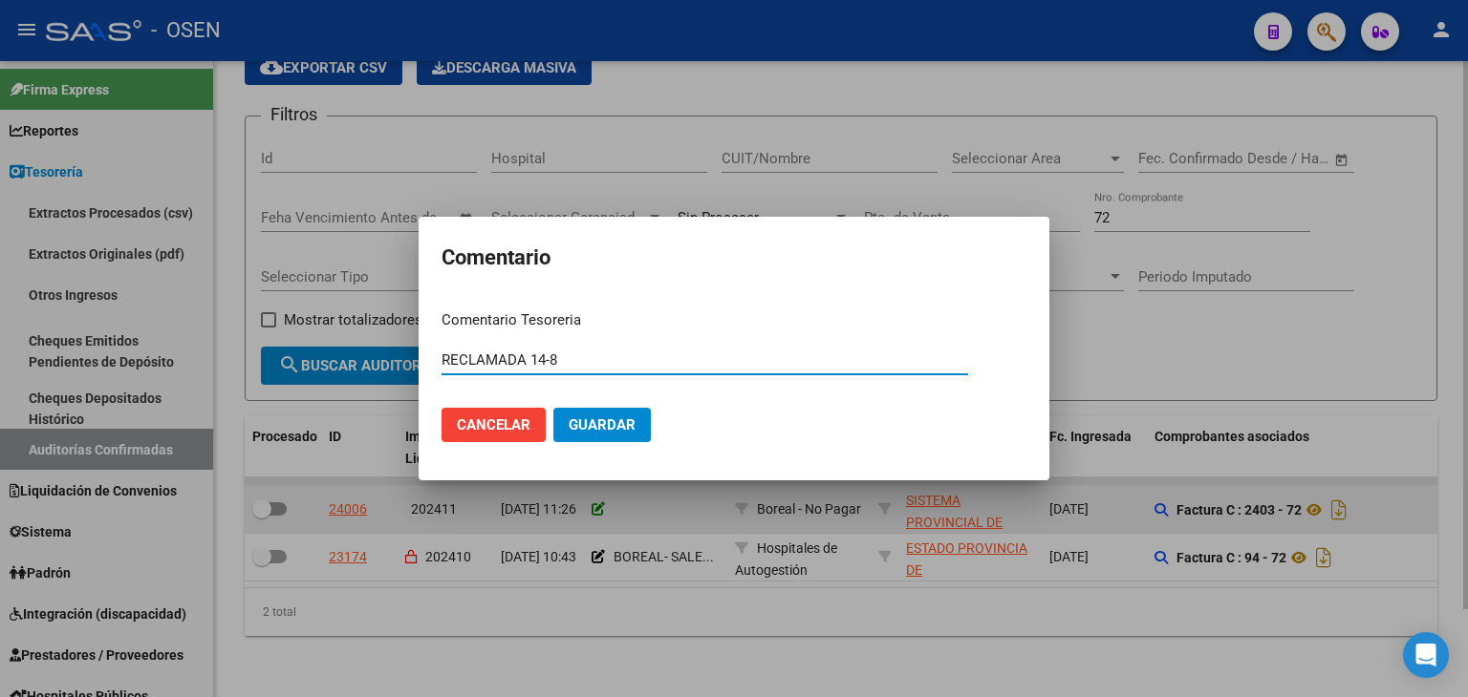
type input "RECLAMADA 14-8"
click at [553, 408] on button "Guardar" at bounding box center [601, 425] width 97 height 34
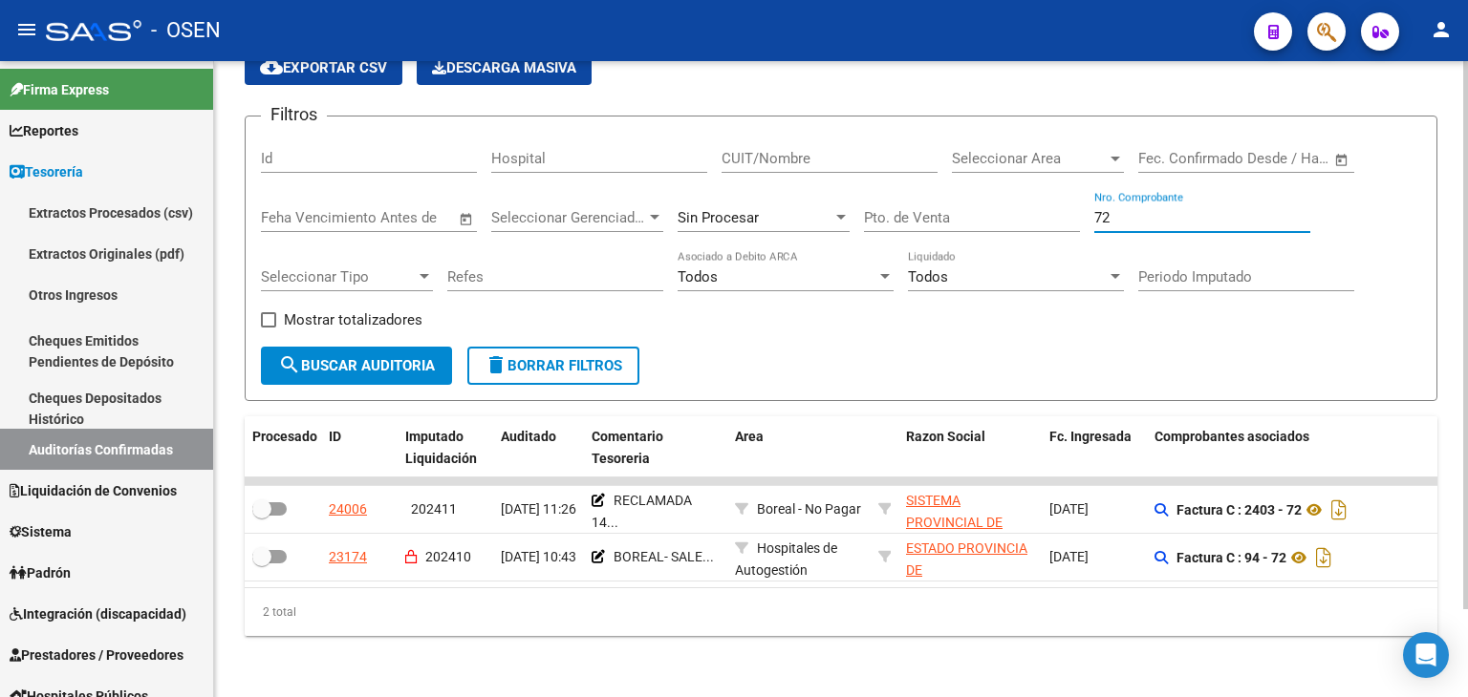
drag, startPoint x: 1145, startPoint y: 201, endPoint x: 1076, endPoint y: 196, distance: 69.0
click at [1076, 196] on div "Filtros Id Hospital CUIT/Nombre Seleccionar Area Seleccionar Area Start date – …" at bounding box center [841, 239] width 1160 height 215
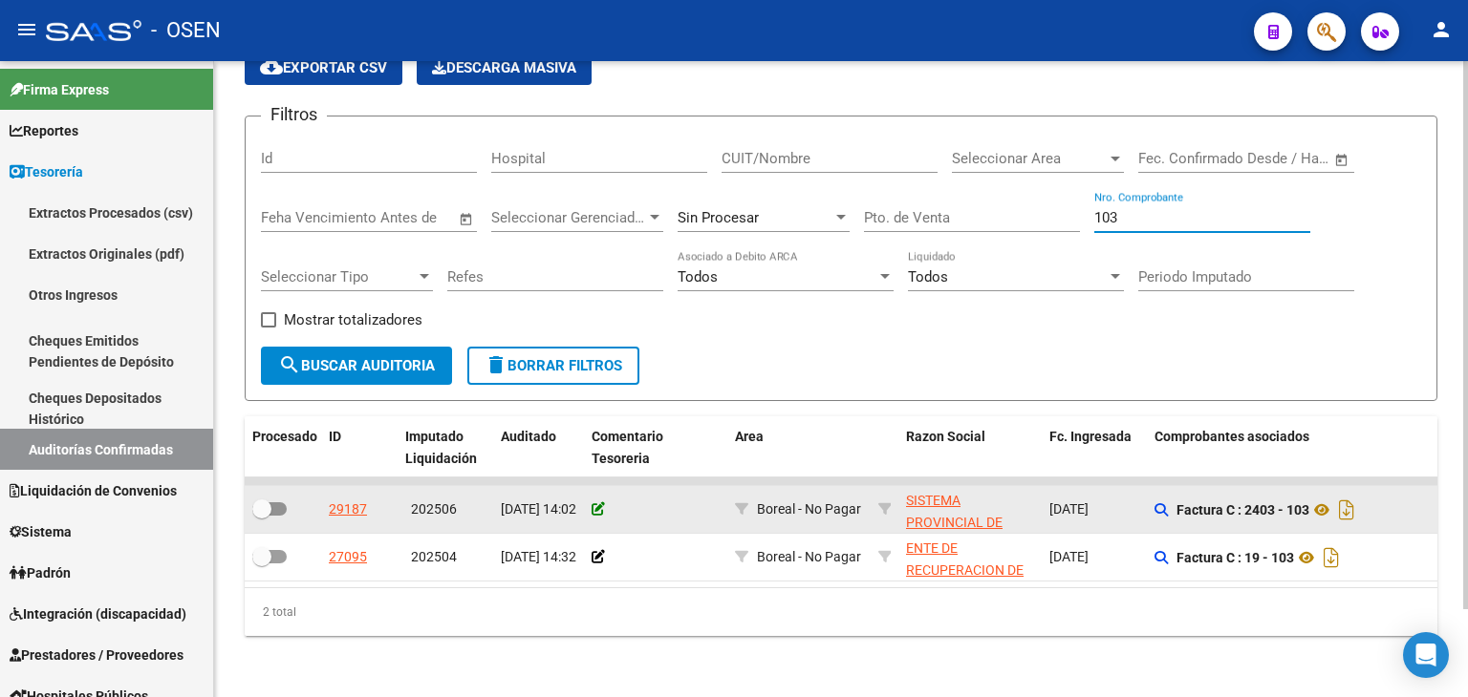
type input "103"
click at [595, 503] on icon at bounding box center [597, 509] width 13 height 13
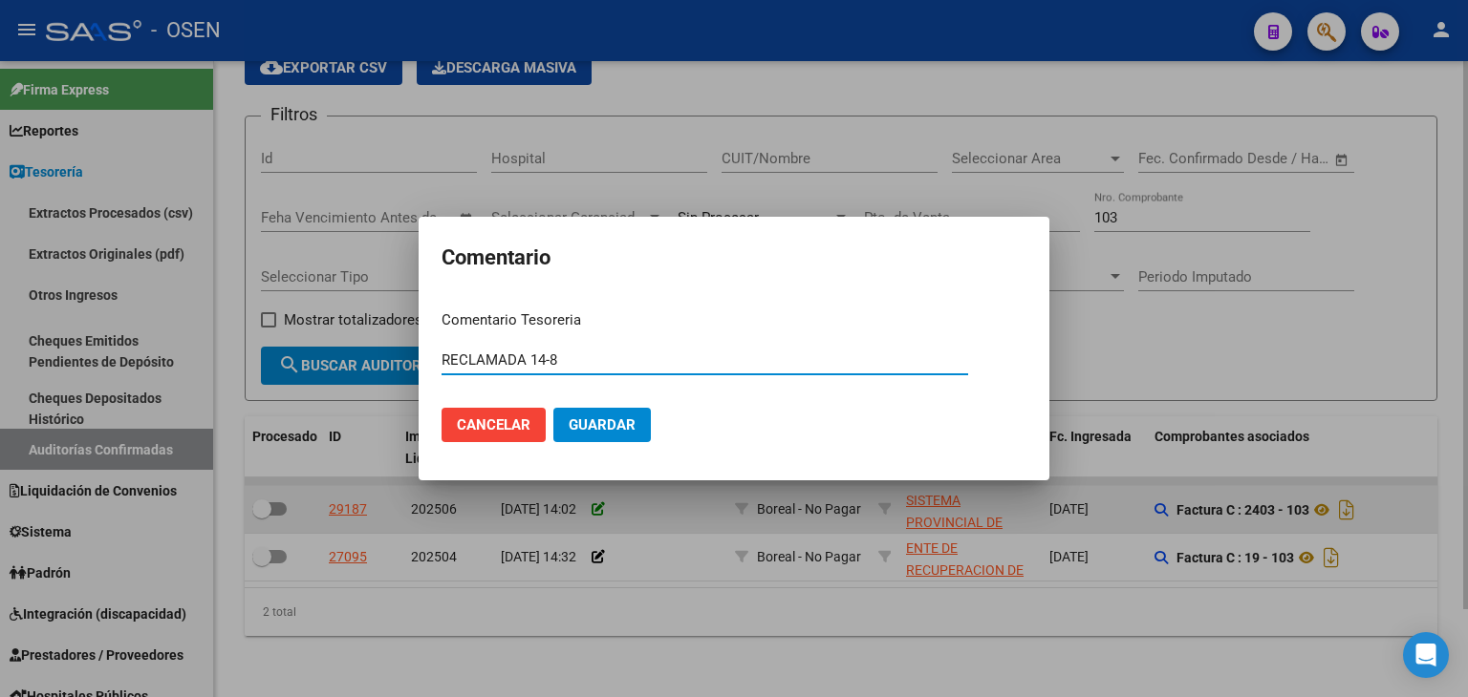
type input "RECLAMADA 14-8"
click at [553, 408] on button "Guardar" at bounding box center [601, 425] width 97 height 34
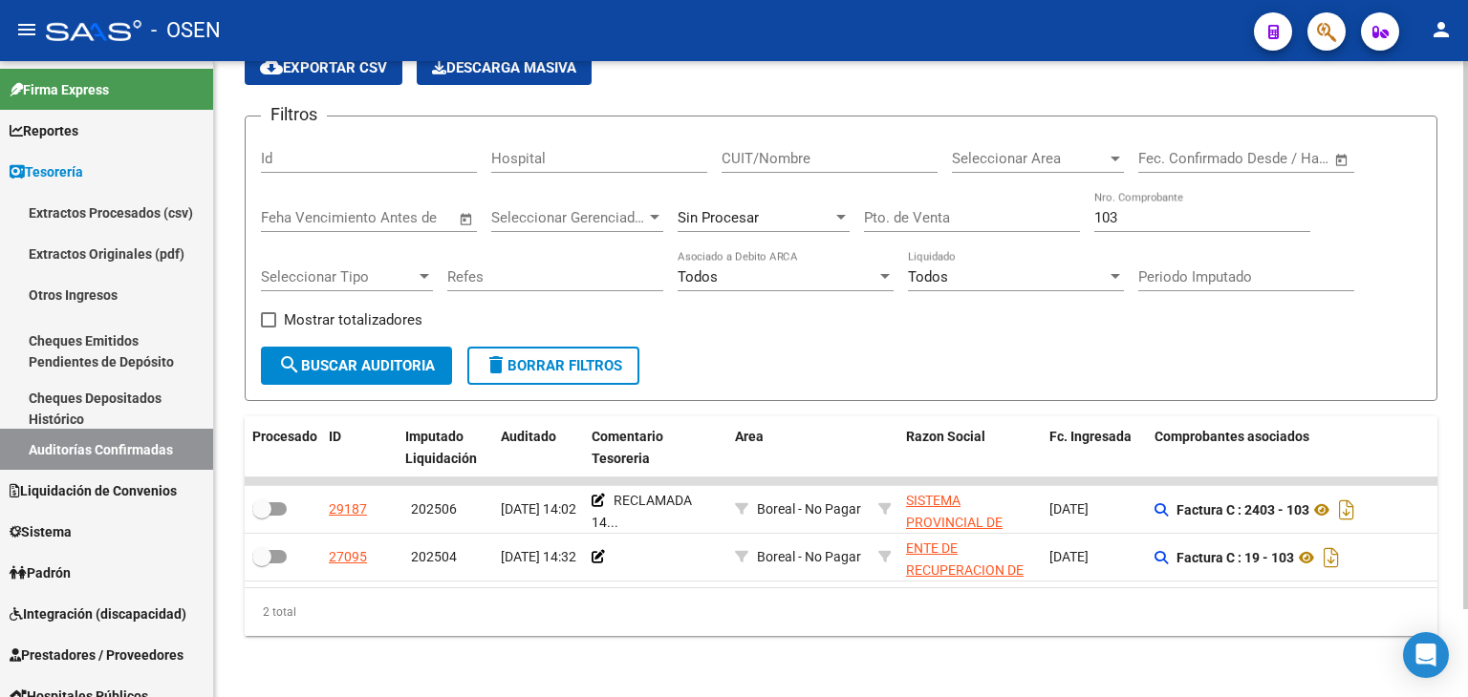
click at [1166, 212] on div "103 Nro. Comprobante" at bounding box center [1202, 211] width 216 height 41
drag, startPoint x: 1158, startPoint y: 204, endPoint x: 964, endPoint y: 203, distance: 194.0
click at [964, 203] on div "Filtros Id Hospital CUIT/Nombre Seleccionar Area Seleccionar Area Start date – …" at bounding box center [841, 239] width 1160 height 215
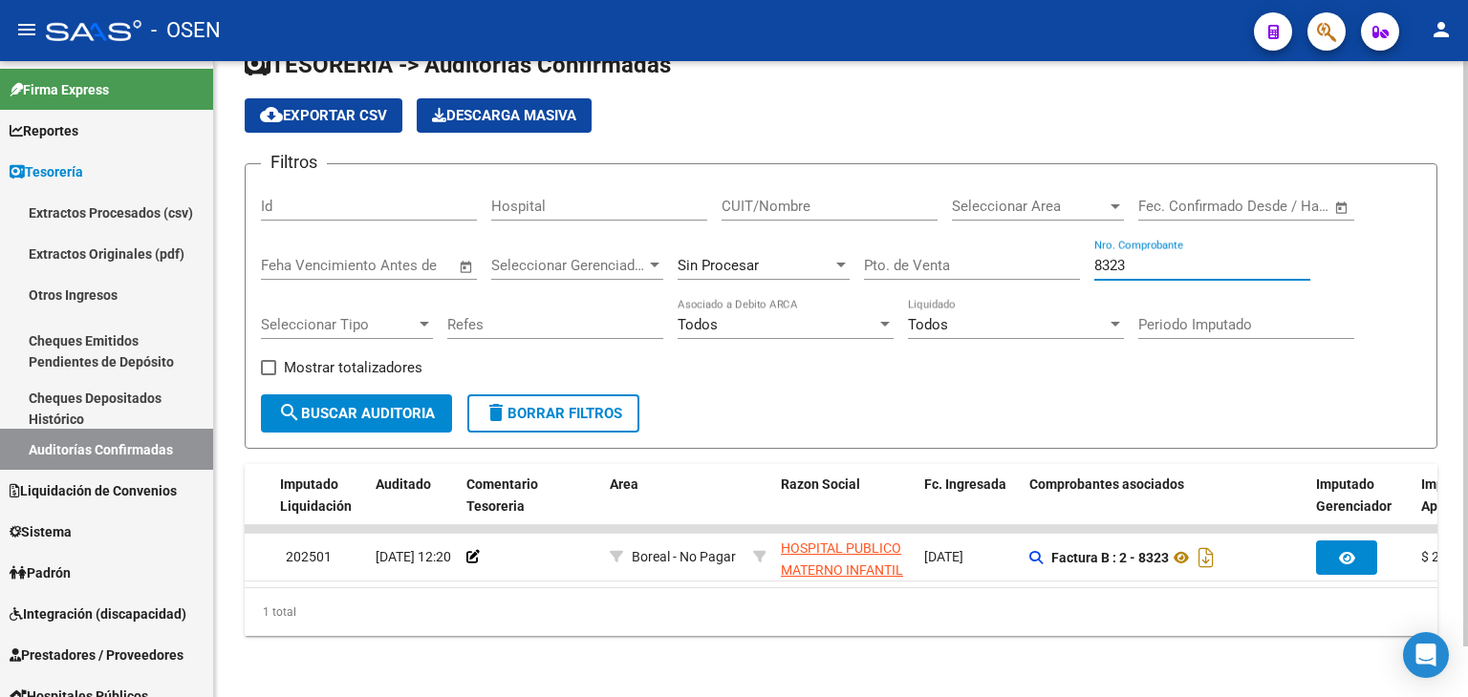
scroll to position [0, 137]
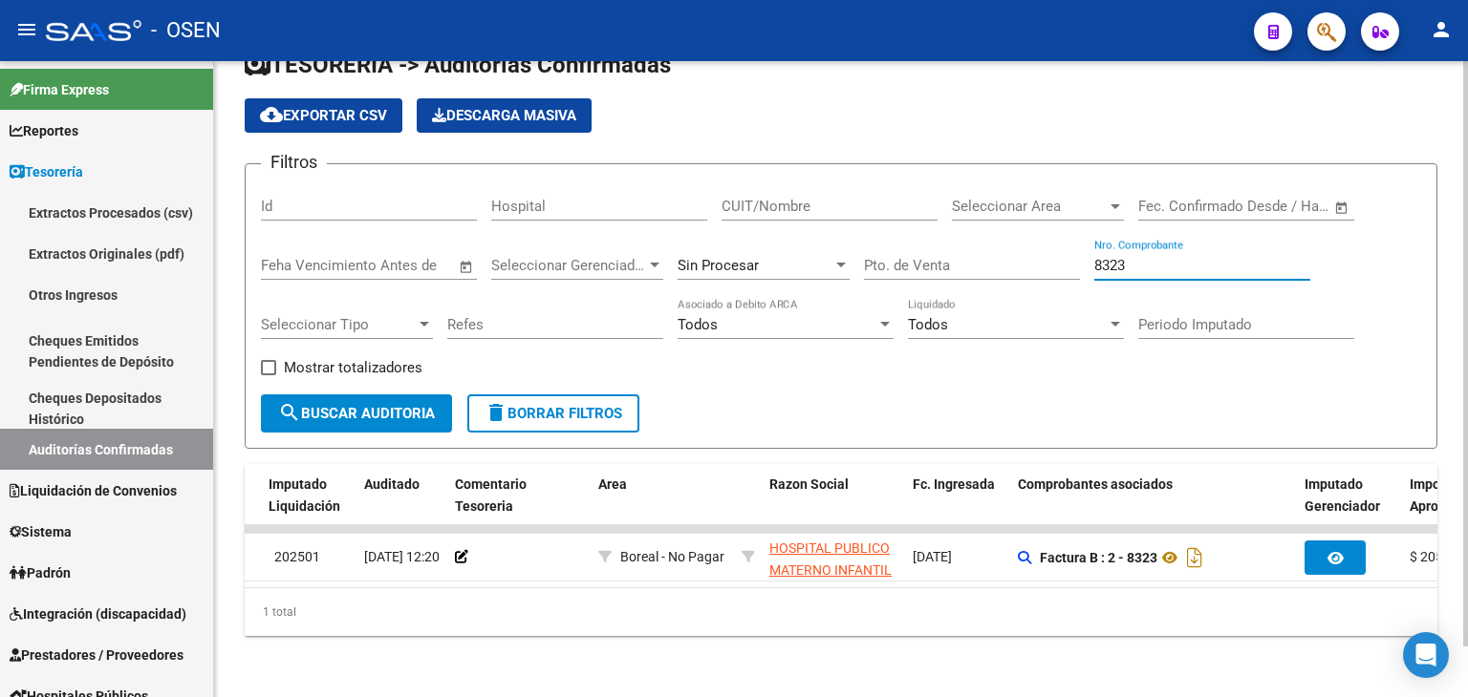
type input "8323"
click at [399, 674] on div "TESORERIA -> Auditorías Confirmadas cloud_download Exportar CSV Descarga Masiva…" at bounding box center [841, 358] width 1254 height 678
click at [577, 679] on div "TESORERIA -> Auditorías Confirmadas cloud_download Exportar CSV Descarga Masiva…" at bounding box center [841, 358] width 1254 height 678
